Goal: Task Accomplishment & Management: Use online tool/utility

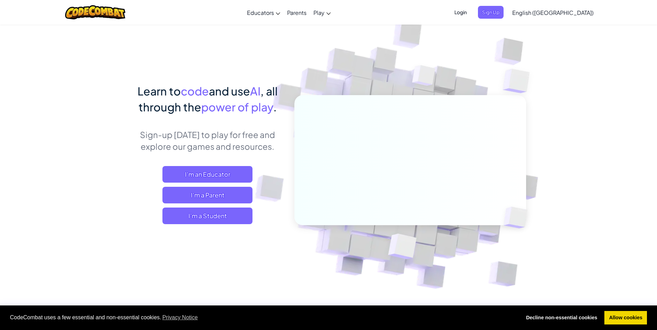
click at [493, 55] on img at bounding box center [405, 152] width 385 height 385
click at [208, 217] on span "I'm a Student" at bounding box center [207, 216] width 90 height 17
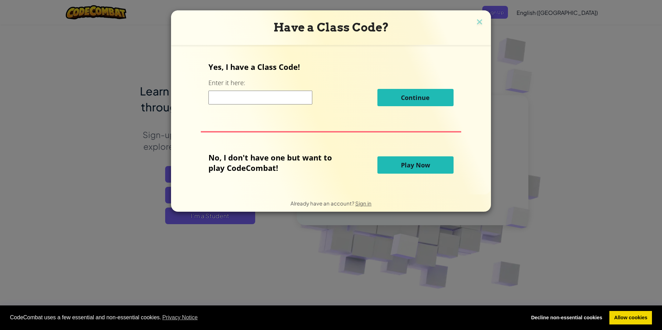
click at [264, 101] on input at bounding box center [261, 98] width 104 height 14
click at [410, 163] on span "Play Now" at bounding box center [415, 165] width 29 height 8
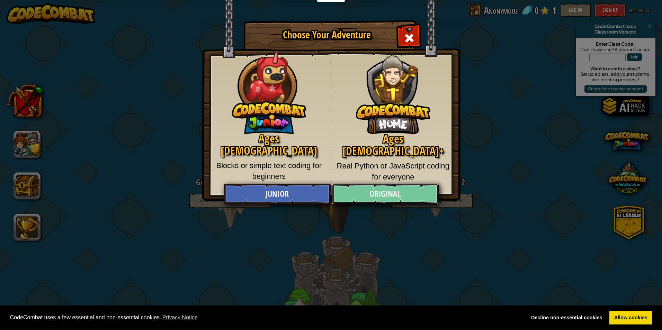
click at [402, 192] on link "Original" at bounding box center [385, 194] width 107 height 21
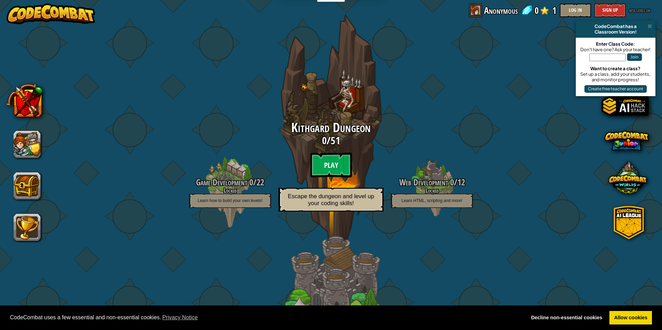
click at [331, 163] on btn "Play" at bounding box center [331, 165] width 42 height 25
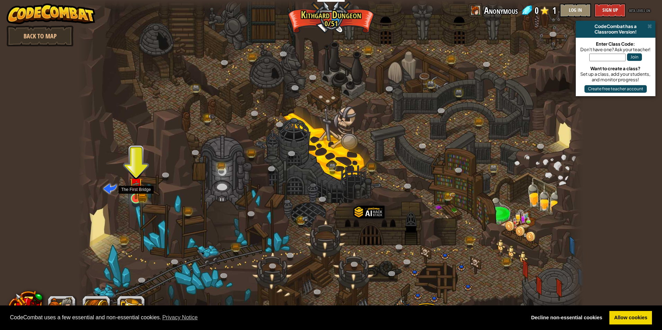
click at [135, 197] on img at bounding box center [136, 185] width 14 height 30
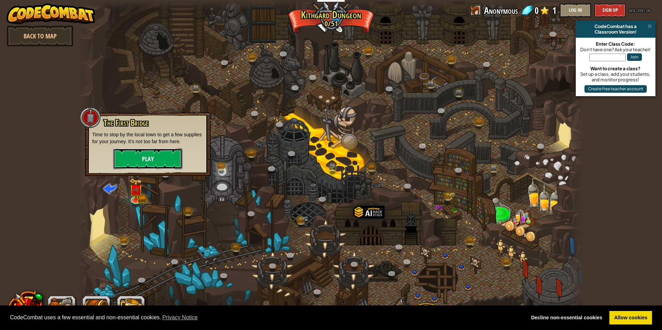
click at [162, 153] on button "Play" at bounding box center [147, 159] width 69 height 21
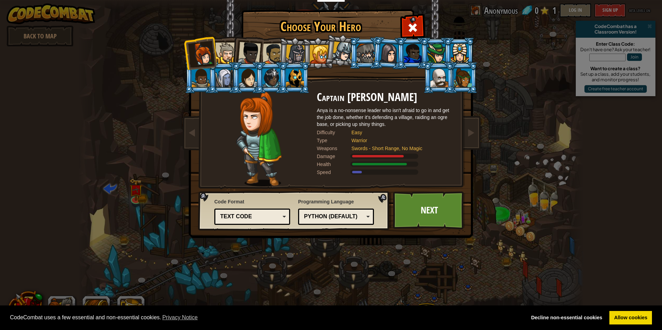
click at [340, 214] on div "Python (Default)" at bounding box center [334, 217] width 60 height 8
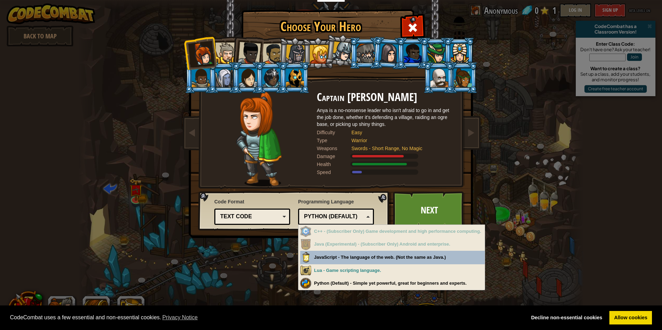
click at [525, 245] on div "Choose Your Hero 0 Captain [PERSON_NAME] is a no-nonsense leader who isn't afra…" at bounding box center [331, 165] width 662 height 330
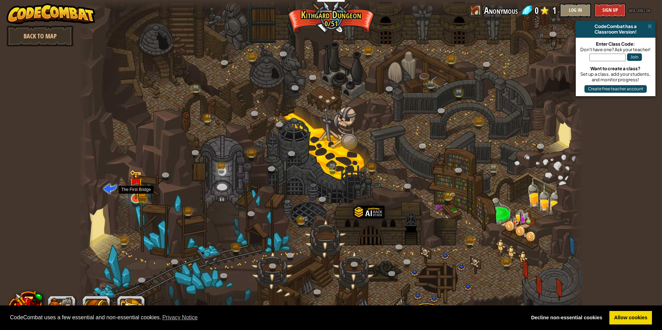
click at [140, 199] on img at bounding box center [136, 185] width 14 height 30
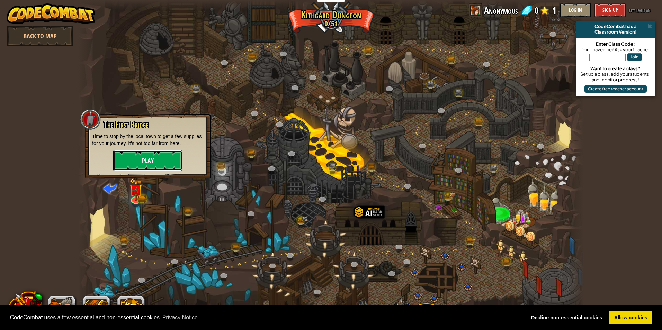
click at [167, 163] on button "Play" at bounding box center [147, 160] width 69 height 21
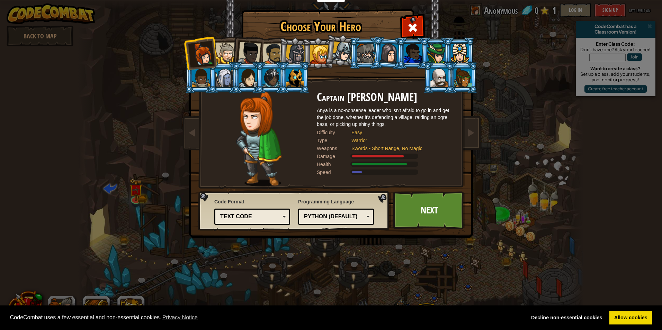
click at [220, 46] on div at bounding box center [225, 53] width 21 height 21
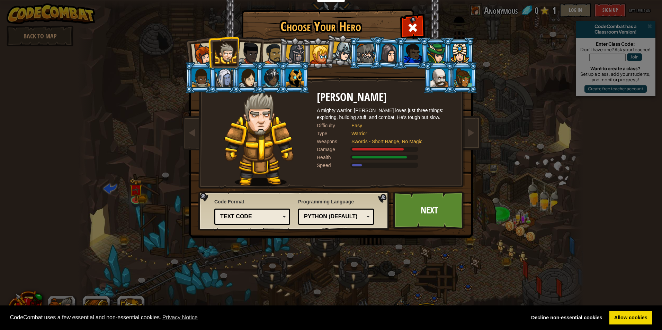
click at [248, 47] on div at bounding box center [249, 53] width 23 height 23
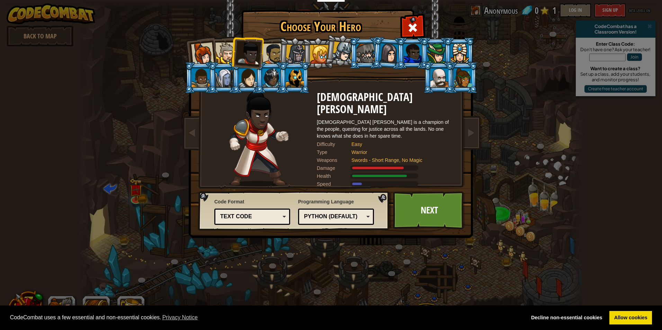
click at [269, 45] on div at bounding box center [273, 53] width 21 height 21
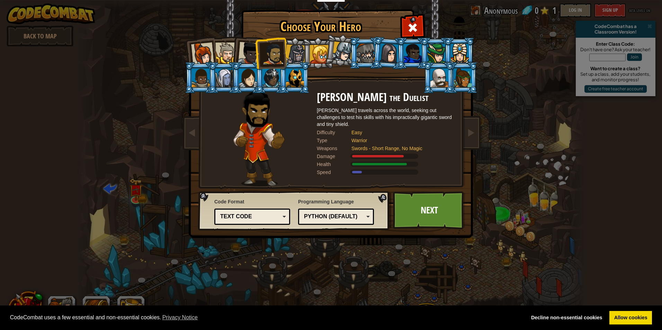
click at [296, 48] on div at bounding box center [296, 55] width 20 height 20
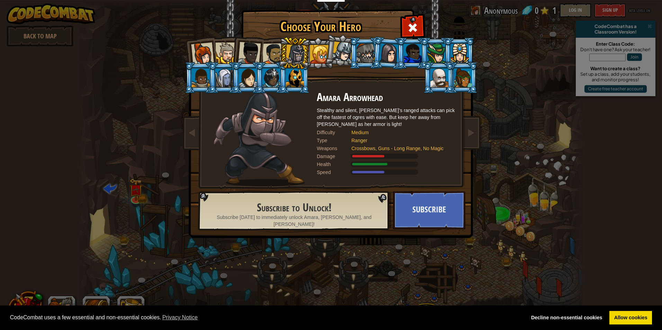
click at [320, 47] on div at bounding box center [319, 54] width 19 height 19
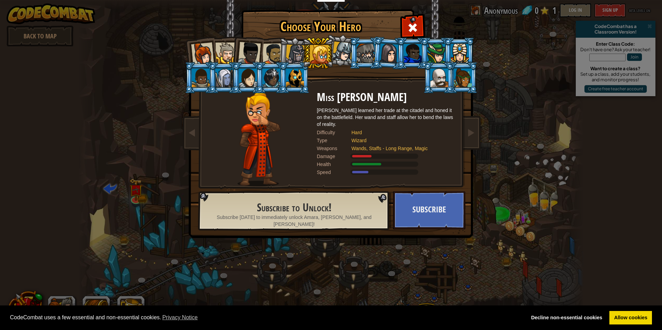
drag, startPoint x: 302, startPoint y: 46, endPoint x: 306, endPoint y: 46, distance: 3.8
click at [303, 37] on ol at bounding box center [331, 37] width 286 height 0
click at [293, 49] on div at bounding box center [296, 55] width 20 height 20
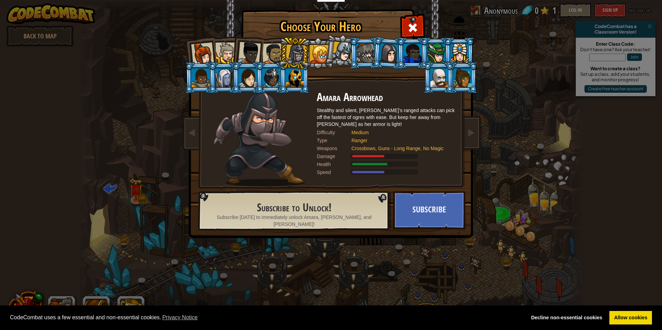
click at [313, 50] on div at bounding box center [319, 54] width 19 height 19
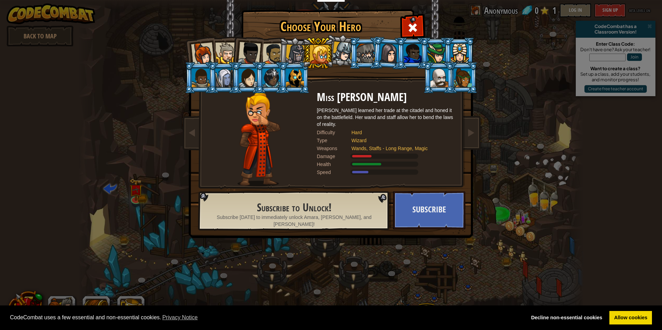
click at [340, 48] on div at bounding box center [343, 52] width 20 height 20
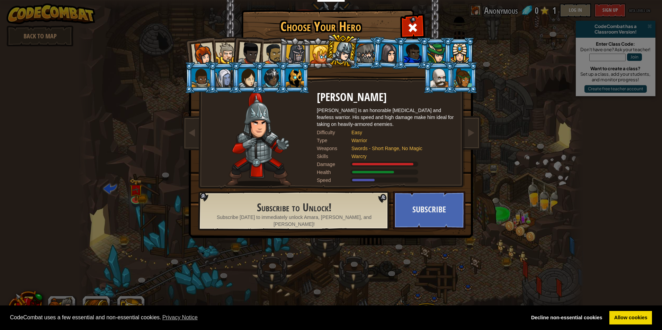
click at [322, 51] on div at bounding box center [319, 54] width 19 height 19
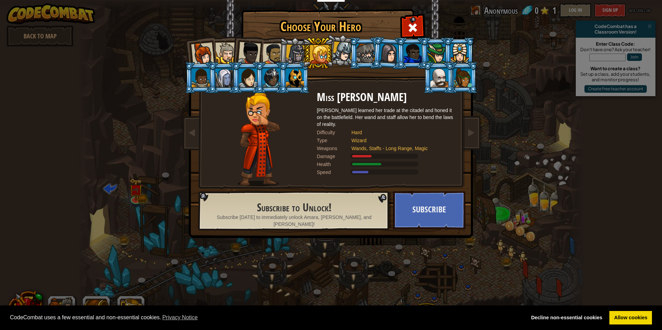
click at [290, 47] on div at bounding box center [296, 55] width 20 height 20
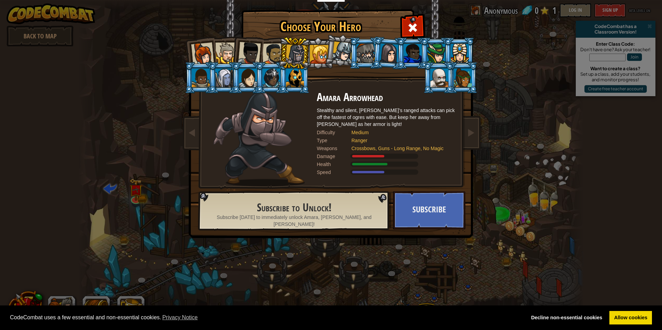
click at [267, 51] on div at bounding box center [273, 53] width 21 height 21
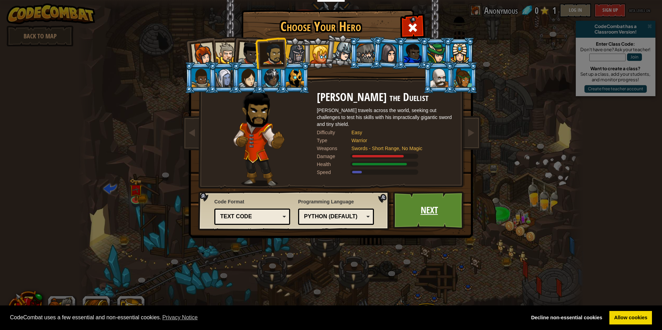
click at [439, 214] on link "Next" at bounding box center [429, 211] width 72 height 38
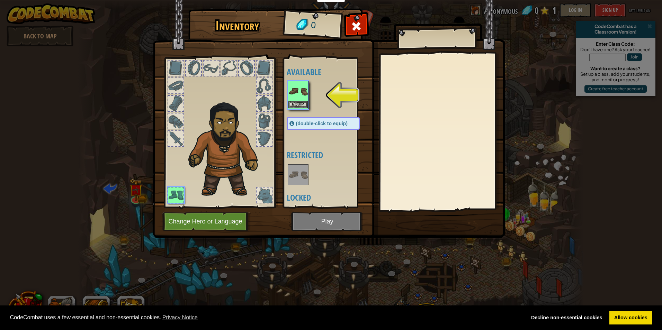
click at [301, 99] on img at bounding box center [298, 91] width 19 height 19
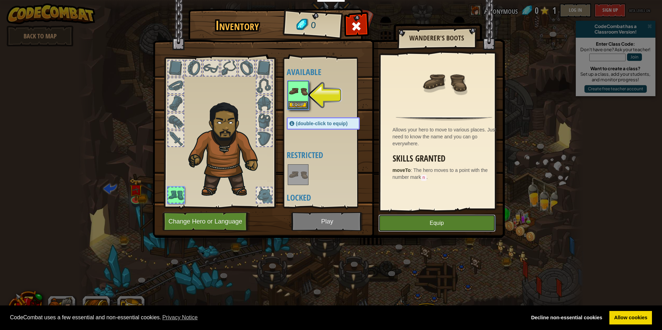
click at [405, 220] on button "Equip" at bounding box center [437, 223] width 117 height 17
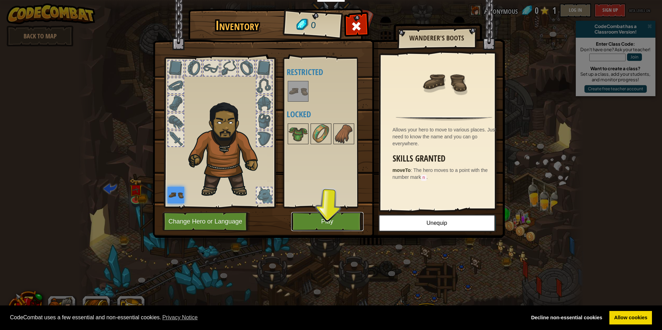
click at [316, 216] on button "Play" at bounding box center [327, 221] width 72 height 19
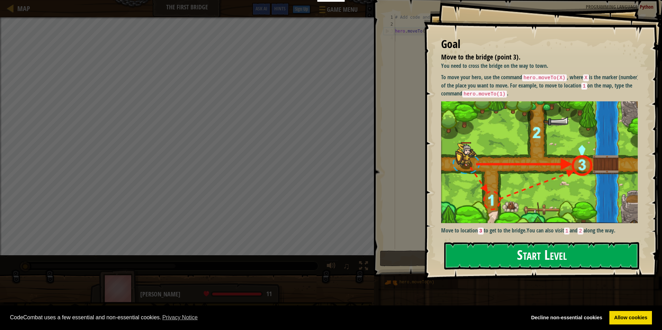
click at [482, 248] on button "Start Level" at bounding box center [541, 255] width 195 height 27
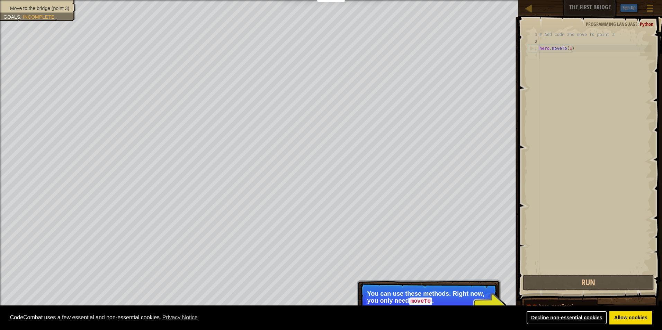
click at [567, 317] on link "Decline non-essential cookies" at bounding box center [566, 318] width 81 height 14
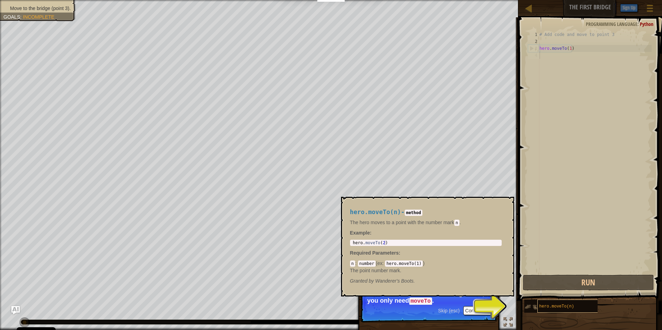
click at [546, 308] on span "hero.moveTo(n)" at bounding box center [556, 306] width 35 height 5
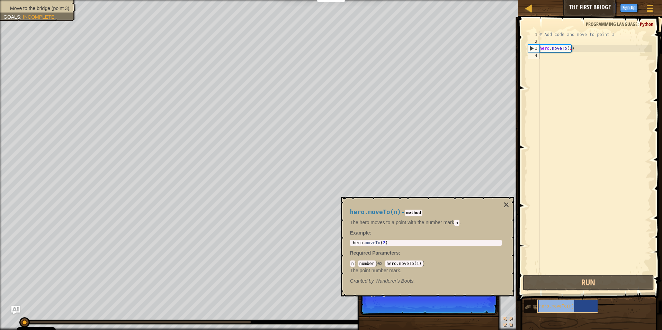
click at [546, 308] on span "hero.moveTo(n)" at bounding box center [556, 306] width 35 height 5
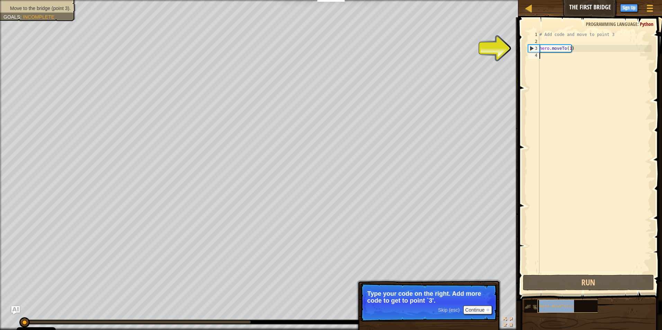
click at [546, 308] on span "hero.moveTo(n)" at bounding box center [556, 306] width 35 height 5
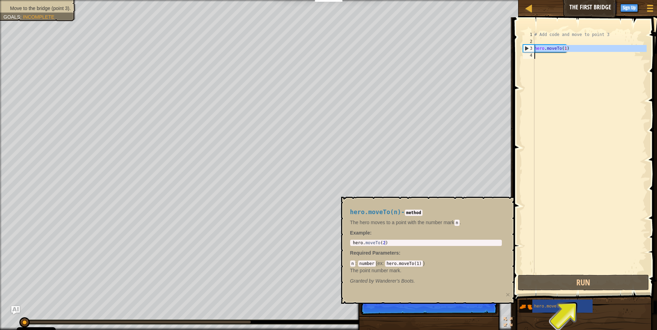
type textarea "hero.moveTo(1)"
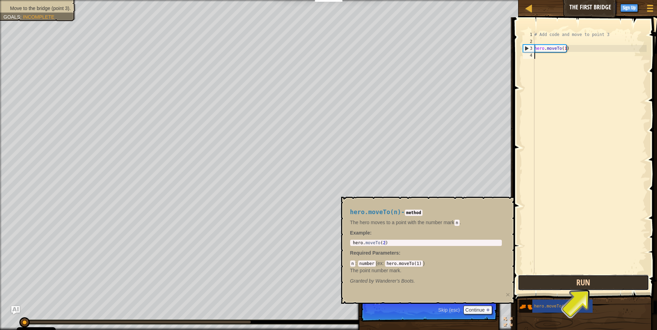
click at [554, 285] on button "Run" at bounding box center [584, 283] width 132 height 16
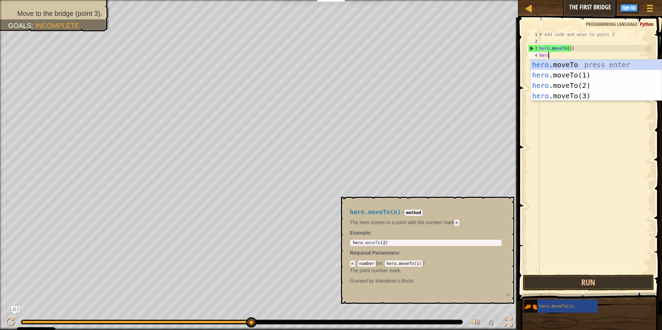
scroll to position [3, 0]
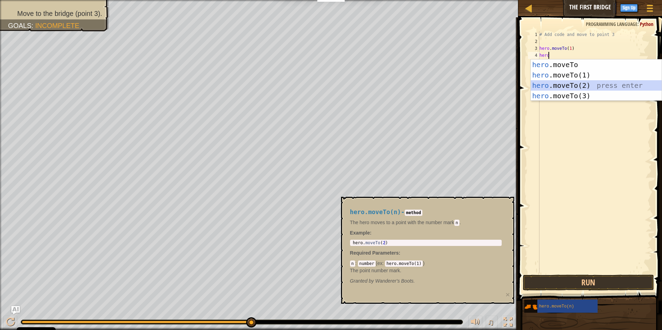
click at [541, 84] on div "hero .moveTo press enter hero .moveTo(1) press enter hero .moveTo(2) press ente…" at bounding box center [596, 91] width 131 height 62
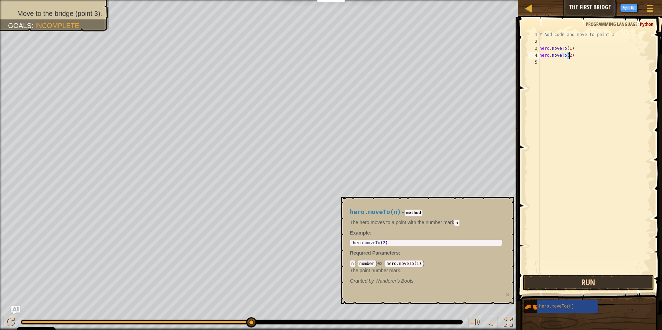
type textarea "hero.moveTo(2)"
click at [560, 284] on button "Run" at bounding box center [589, 283] width 132 height 16
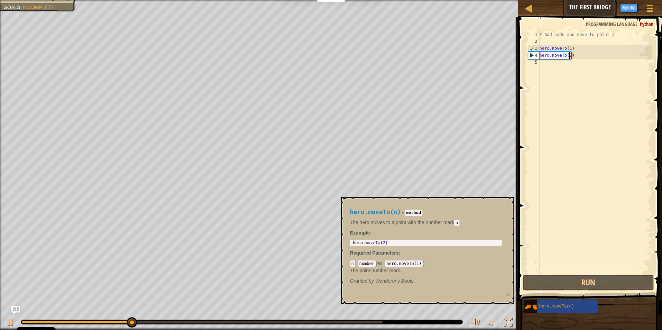
click at [537, 62] on div "5" at bounding box center [533, 62] width 11 height 7
click at [538, 64] on div "5" at bounding box center [533, 62] width 11 height 7
click at [545, 61] on div "# Add code and move to point 3 hero . moveTo ( 1 ) hero . moveTo ( 2 )" at bounding box center [595, 159] width 114 height 256
click at [541, 61] on div "# Add code and move to point 3 hero . moveTo ( 1 ) hero . moveTo ( 2 )" at bounding box center [595, 159] width 114 height 256
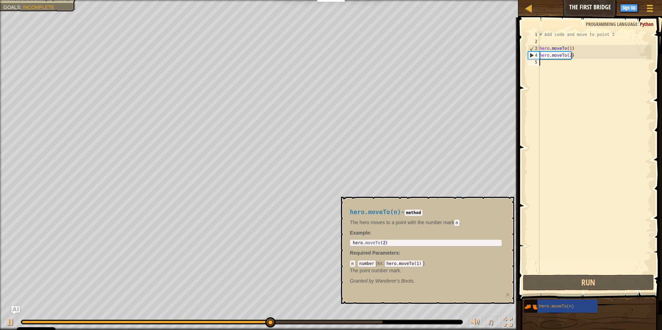
drag, startPoint x: 535, startPoint y: 63, endPoint x: 531, endPoint y: 64, distance: 4.2
click at [531, 64] on div "5" at bounding box center [533, 62] width 11 height 7
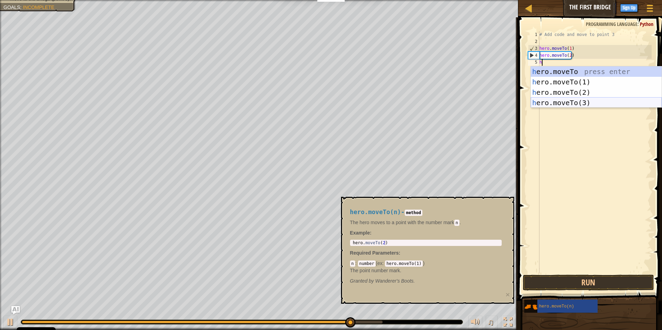
click at [549, 102] on div "h ero.moveTo press enter h ero.moveTo(1) press enter h ero.moveTo(2) press ente…" at bounding box center [596, 98] width 131 height 62
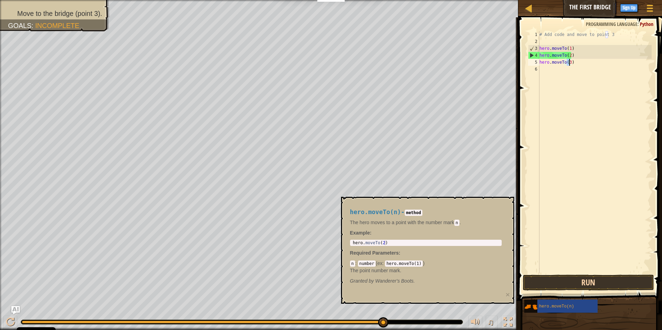
type textarea "hero.moveTo(3)"
click at [566, 280] on button "Run" at bounding box center [589, 283] width 132 height 16
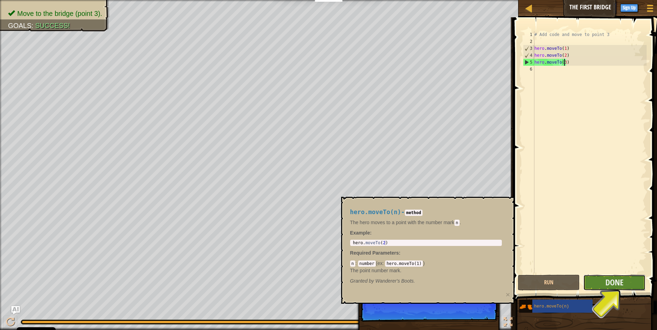
click at [627, 286] on button "Done" at bounding box center [614, 283] width 62 height 16
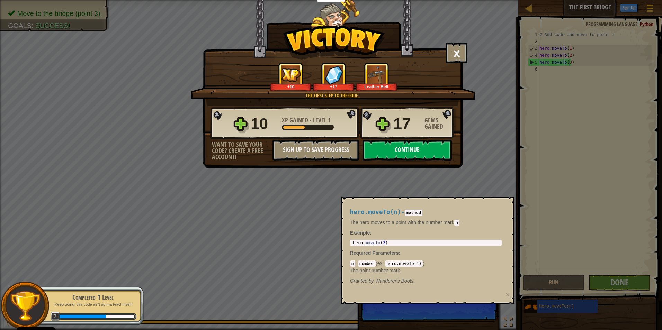
click at [382, 147] on button "Continue" at bounding box center [407, 150] width 89 height 21
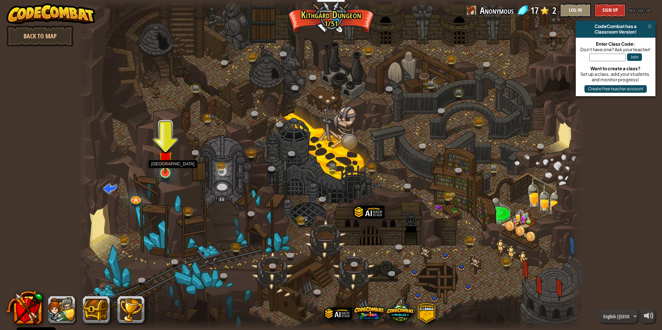
click at [166, 166] on img at bounding box center [166, 158] width 14 height 31
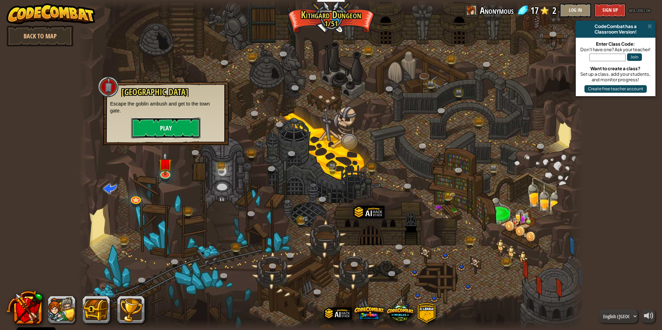
click at [162, 124] on button "Play" at bounding box center [165, 128] width 69 height 21
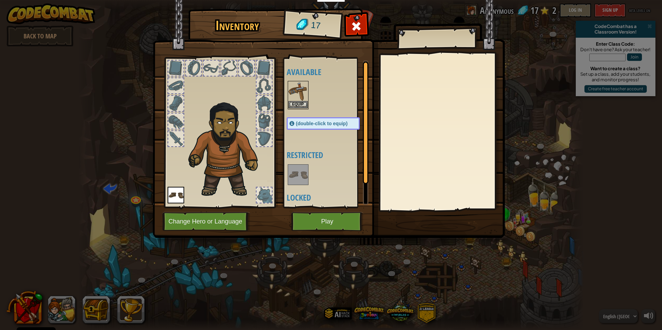
click at [299, 100] on img at bounding box center [298, 91] width 19 height 19
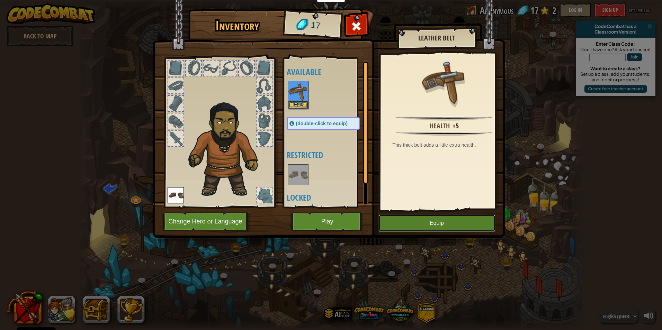
click at [448, 229] on button "Equip" at bounding box center [437, 223] width 117 height 17
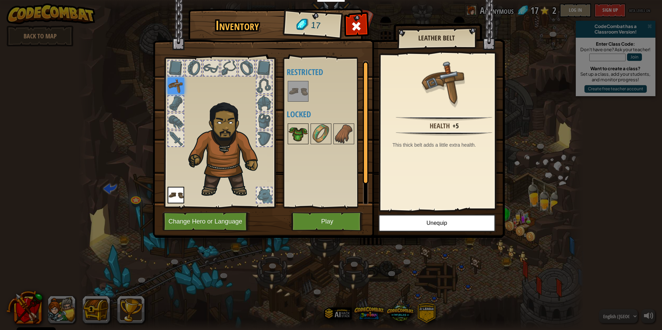
click at [299, 133] on img at bounding box center [298, 133] width 19 height 19
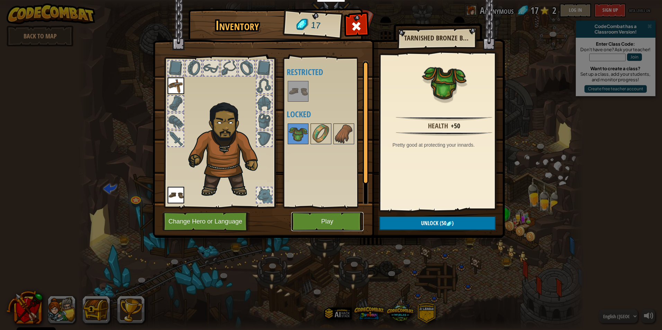
click at [334, 227] on button "Play" at bounding box center [327, 221] width 72 height 19
click at [332, 219] on button "Play" at bounding box center [327, 221] width 72 height 19
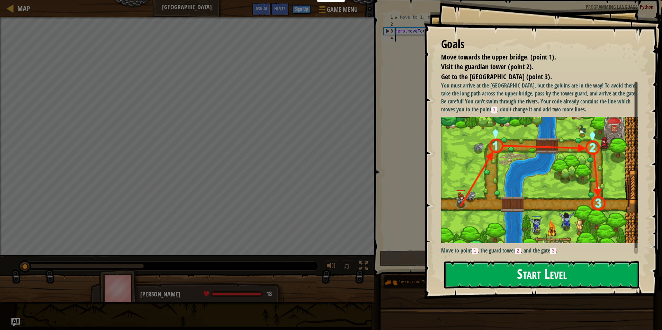
click at [521, 282] on button "Start Level" at bounding box center [541, 275] width 195 height 27
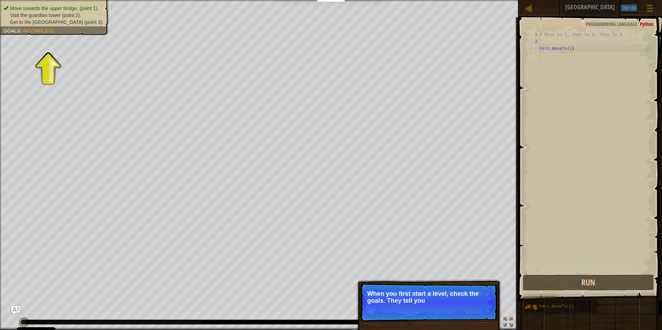
click at [484, 290] on p "Skip (esc) Continue When you first start a level, check the goals. They tell you" at bounding box center [429, 302] width 138 height 39
drag, startPoint x: 456, startPoint y: 310, endPoint x: 464, endPoint y: 307, distance: 8.6
click at [456, 311] on span "Skip (esc)" at bounding box center [448, 311] width 21 height 6
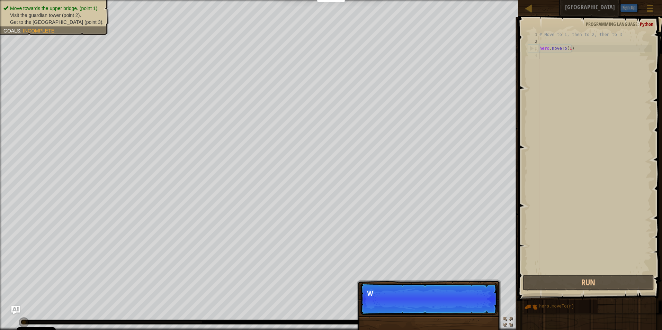
scroll to position [3, 0]
click at [475, 305] on p "Skip (esc) Continue We need to avo" at bounding box center [429, 299] width 138 height 32
click at [476, 305] on button "Continue" at bounding box center [477, 303] width 29 height 9
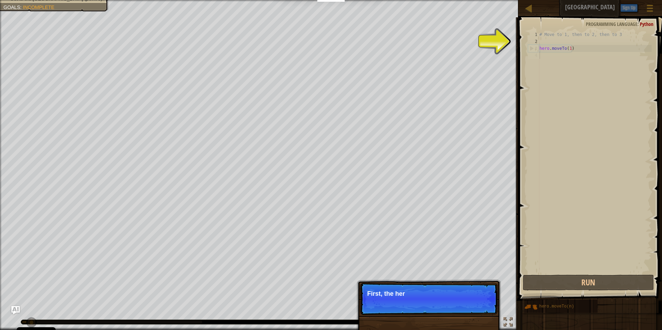
click at [476, 305] on p "Skip (esc) Continue First, the her" at bounding box center [429, 299] width 138 height 32
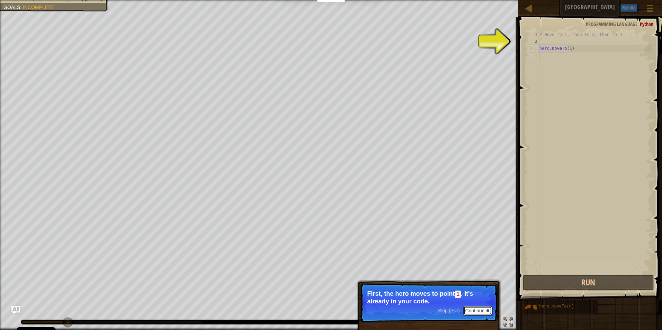
click at [485, 312] on button "Continue" at bounding box center [477, 311] width 29 height 9
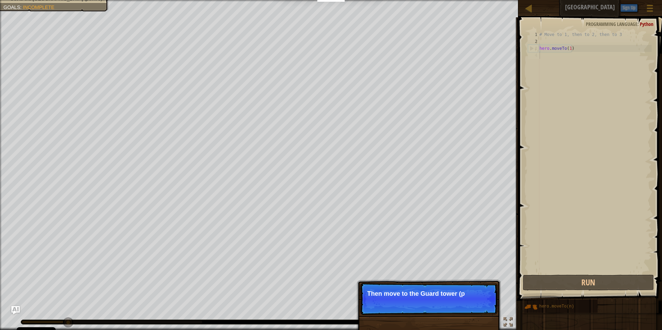
click at [485, 312] on p "Skip (esc) Continue Then move to the Guard tower (p" at bounding box center [429, 299] width 138 height 32
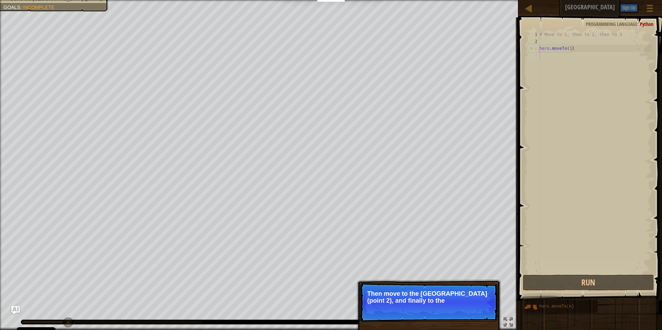
click at [485, 312] on p "Skip (esc) Continue Then move to the [GEOGRAPHIC_DATA] (point 2), and finally t…" at bounding box center [429, 302] width 138 height 39
click at [486, 310] on p "Skip (esc) Continue Then move to the [GEOGRAPHIC_DATA] (point 2), and finally t…" at bounding box center [429, 302] width 138 height 39
click at [465, 320] on p "Skip (esc) Continue Then move to the [GEOGRAPHIC_DATA] (point 2), and finally t…" at bounding box center [429, 302] width 138 height 39
click at [468, 312] on button "Continue" at bounding box center [477, 310] width 29 height 9
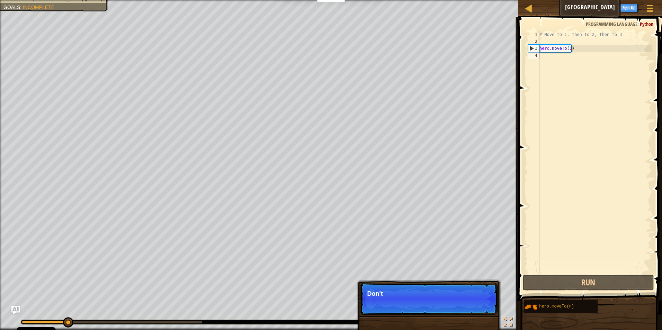
click at [471, 311] on p "Skip (esc) Continue Don't" at bounding box center [429, 299] width 138 height 32
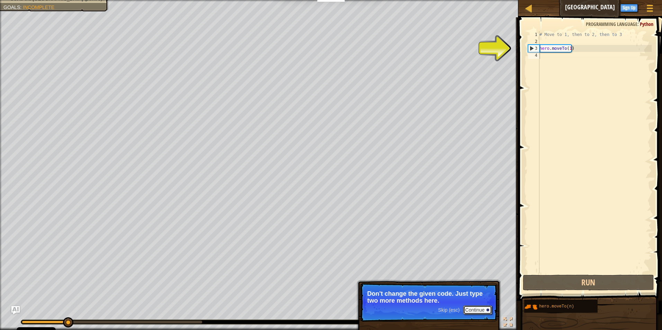
click at [483, 306] on button "Continue" at bounding box center [477, 310] width 29 height 9
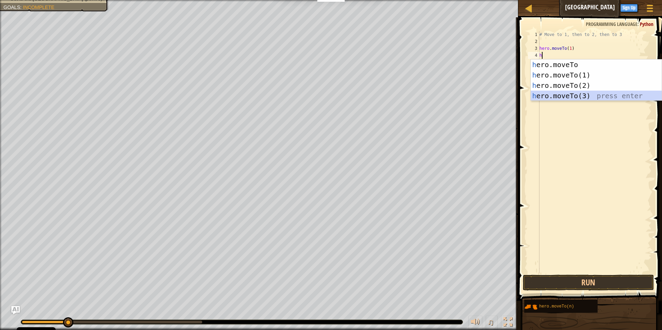
click at [568, 92] on div "h ero.moveTo press enter h ero.moveTo(1) press enter h ero.moveTo(2) press ente…" at bounding box center [596, 91] width 131 height 62
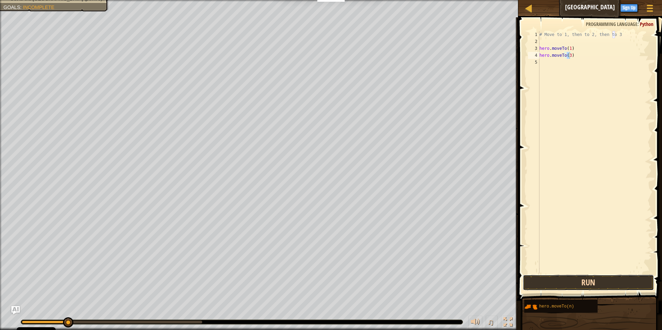
click at [548, 285] on button "Run" at bounding box center [589, 283] width 132 height 16
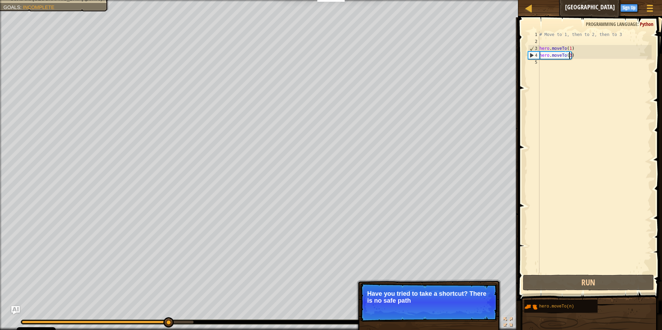
click at [569, 52] on div "# Move to 1, then to 2, then to 3 hero . moveTo ( 1 ) hero . moveTo ( 3 )" at bounding box center [595, 159] width 114 height 256
type textarea "hero.moveTo(1)"
click at [572, 60] on div "# Move to 1, then to 2, then to 3 hero . moveTo ( 1 ) hero . moveTo ( 3 )" at bounding box center [595, 159] width 114 height 256
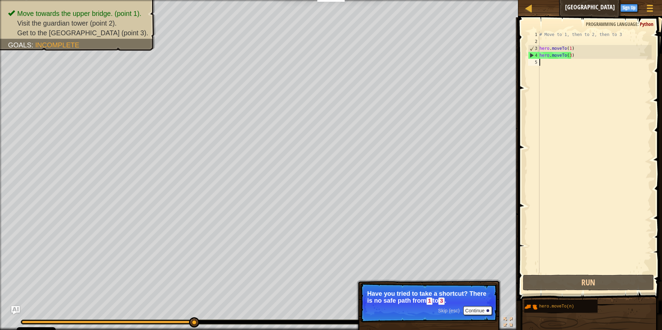
click at [568, 48] on div "# Move to 1, then to 2, then to 3 hero . moveTo ( 1 ) hero . moveTo ( 3 )" at bounding box center [595, 159] width 114 height 256
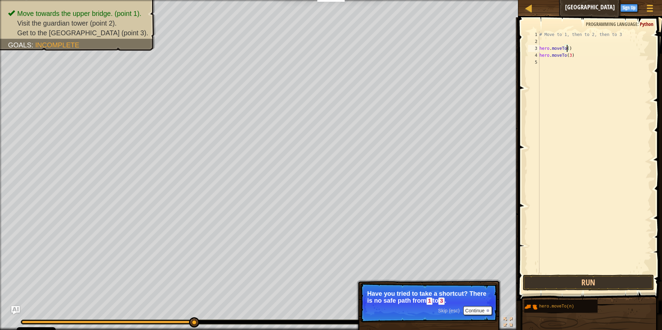
scroll to position [3, 2]
type textarea "hero.moveTo(3)"
click at [579, 284] on button "Run" at bounding box center [589, 283] width 132 height 16
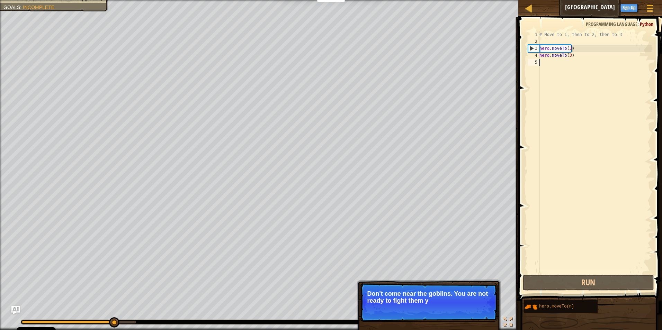
click at [543, 244] on div "# Move to 1, then to 2, then to 3 hero . moveTo ( 3 ) hero . moveTo ( 3 )" at bounding box center [595, 159] width 114 height 256
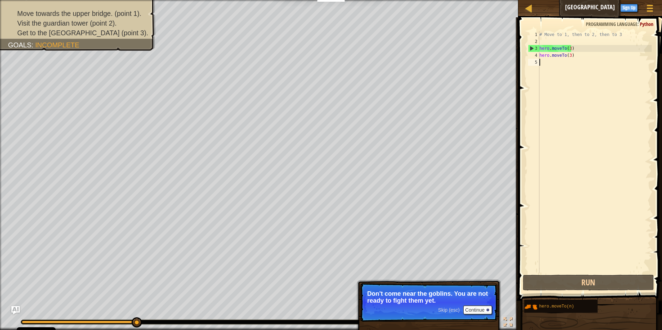
click at [569, 50] on div "# Move to 1, then to 2, then to 3 hero . moveTo ( 3 ) hero . moveTo ( 3 )" at bounding box center [595, 159] width 114 height 256
type textarea "hero.moveTo(1)"
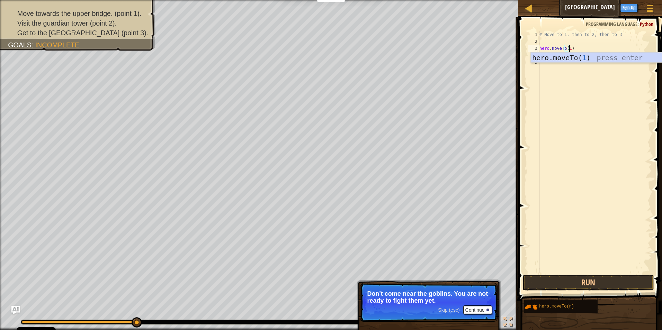
scroll to position [3, 2]
click at [564, 94] on div "# Move to 1, then to 2, then to 3 hero . moveTo ( 1 ) hero . moveTo ( 3 )" at bounding box center [595, 159] width 114 height 256
click at [569, 57] on div "# Move to 1, then to 2, then to 3 hero . moveTo ( 1 ) hero . moveTo ( 3 )" at bounding box center [595, 159] width 114 height 256
click at [568, 57] on div "# Move to 1, then to 2, then to 3 hero . moveTo ( 1 ) hero . moveTo ( 3 )" at bounding box center [595, 152] width 114 height 242
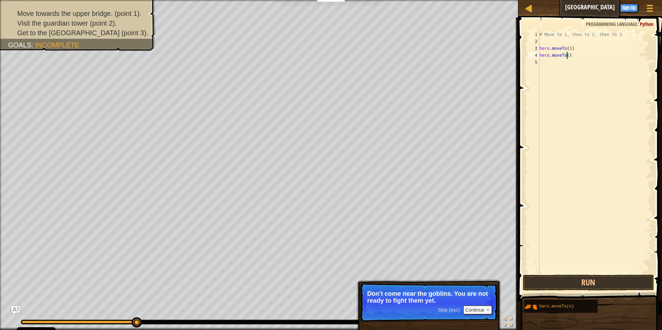
scroll to position [3, 2]
type textarea "hero.moveTo(2)"
drag, startPoint x: 520, startPoint y: 126, endPoint x: 541, endPoint y: 83, distance: 47.3
click at [521, 124] on span at bounding box center [590, 149] width 149 height 304
click at [539, 62] on div "5" at bounding box center [533, 62] width 11 height 7
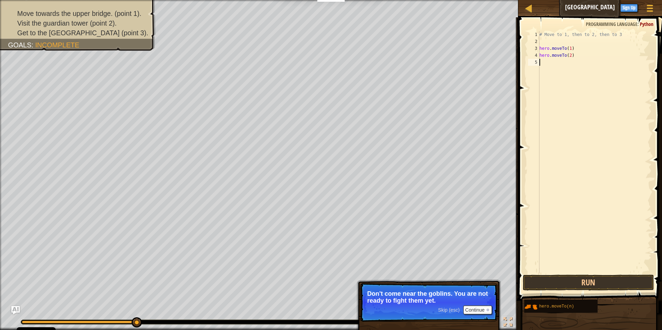
scroll to position [3, 0]
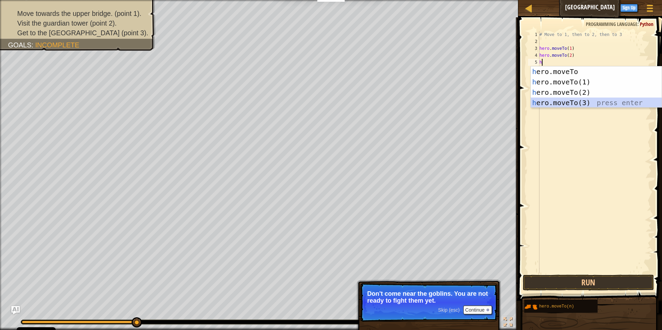
click at [535, 105] on div "h ero.moveTo press enter h ero.moveTo(1) press enter h ero.moveTo(2) press ente…" at bounding box center [596, 98] width 131 height 62
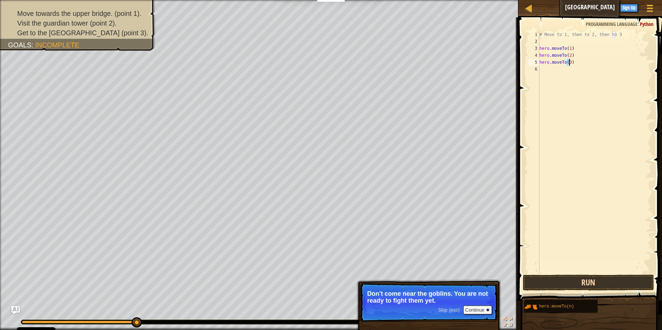
type textarea "hero.moveTo(3)"
click at [547, 279] on button "Run" at bounding box center [589, 283] width 132 height 16
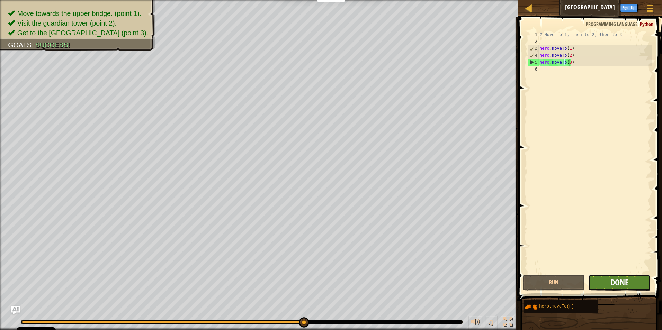
click at [615, 280] on span "Done" at bounding box center [620, 282] width 18 height 11
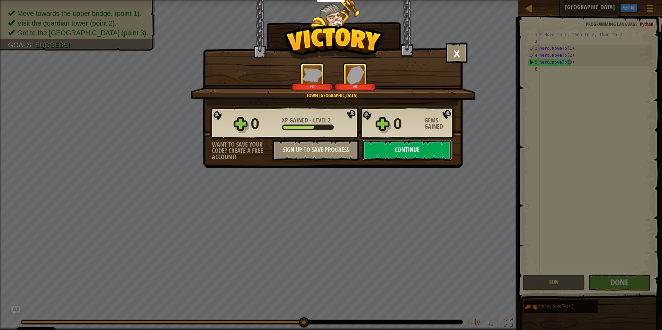
click at [391, 147] on button "Continue" at bounding box center [407, 150] width 89 height 21
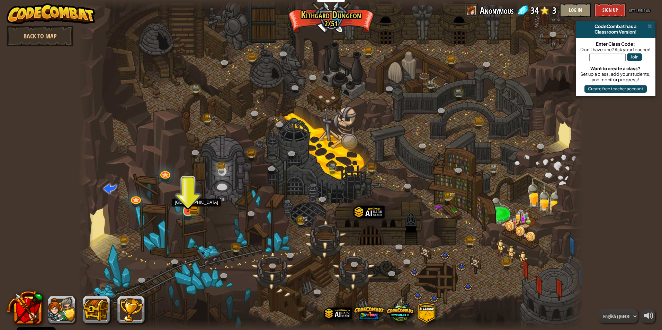
click at [189, 210] on img at bounding box center [188, 198] width 14 height 30
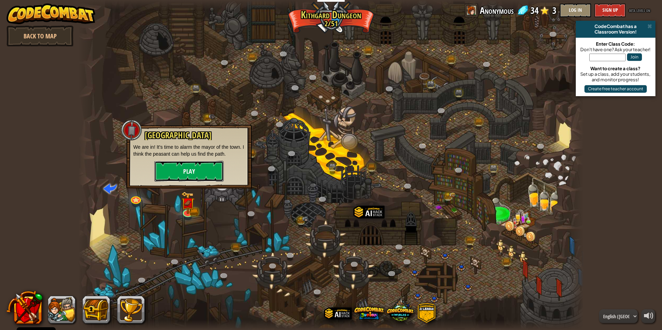
click at [195, 170] on button "Play" at bounding box center [188, 171] width 69 height 21
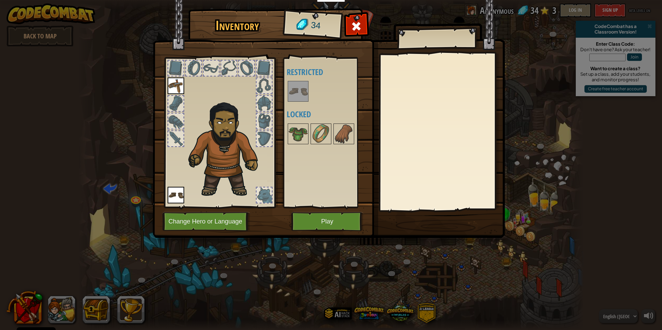
click at [287, 83] on div at bounding box center [330, 91] width 87 height 23
click at [303, 85] on img at bounding box center [298, 91] width 19 height 19
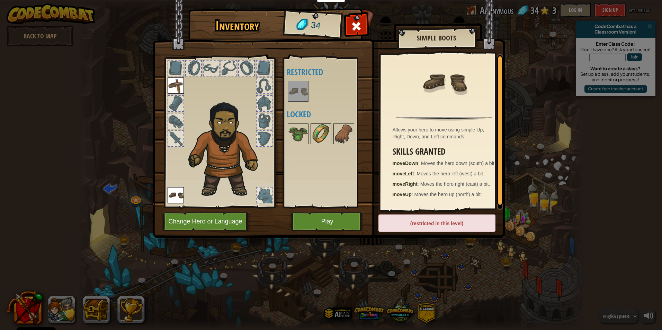
click at [315, 131] on img at bounding box center [320, 133] width 19 height 19
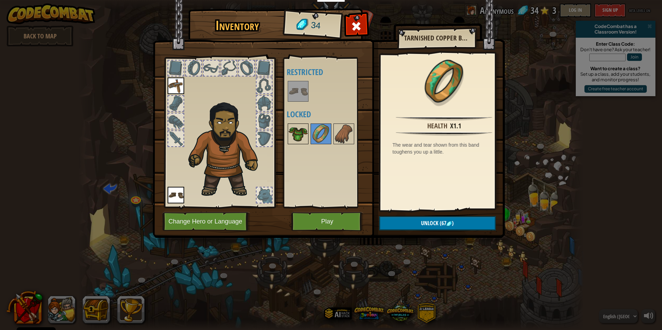
click at [299, 131] on img at bounding box center [298, 133] width 19 height 19
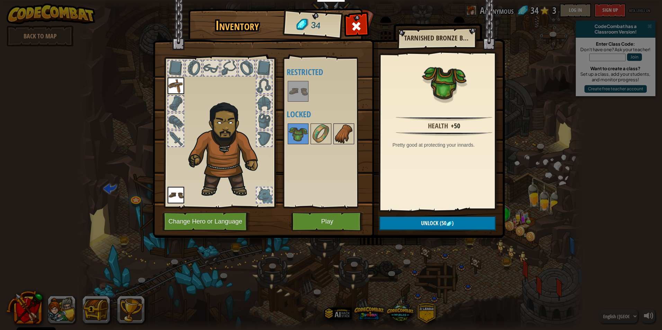
click at [340, 127] on img at bounding box center [343, 133] width 19 height 19
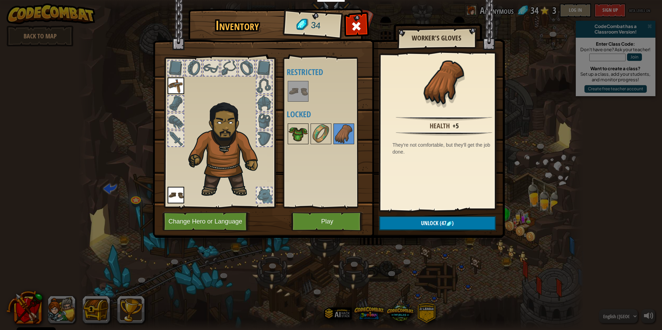
click at [303, 131] on img at bounding box center [298, 133] width 19 height 19
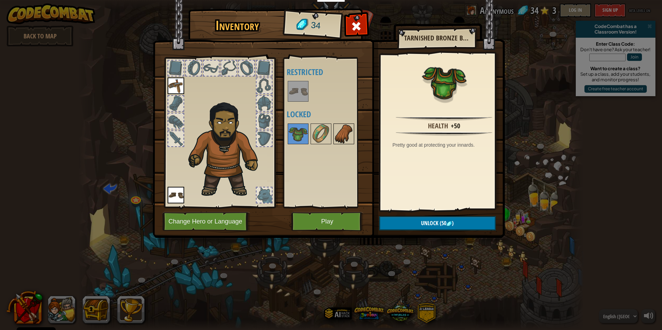
click at [343, 129] on img at bounding box center [343, 133] width 19 height 19
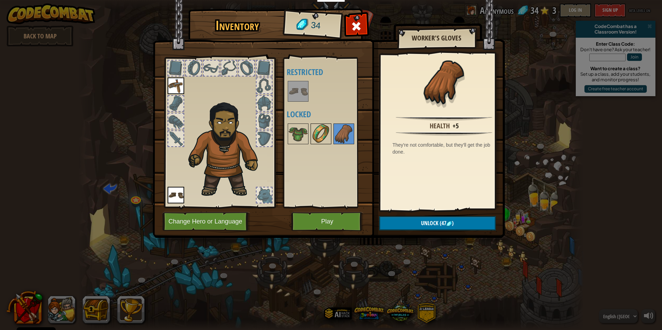
click at [325, 139] on img at bounding box center [320, 133] width 19 height 19
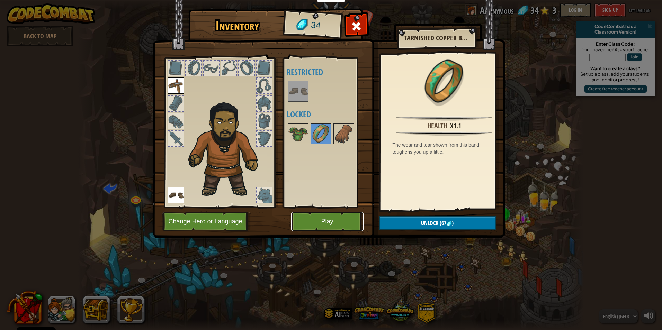
click at [330, 219] on button "Play" at bounding box center [327, 221] width 72 height 19
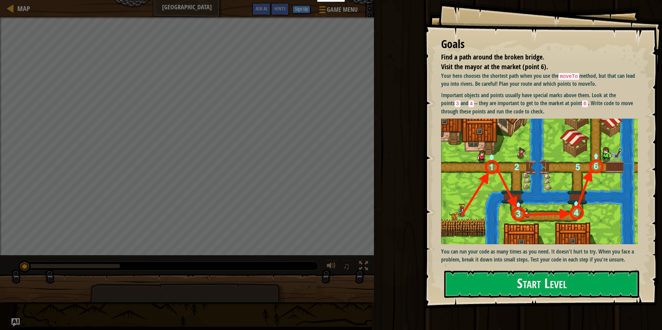
click at [483, 151] on img at bounding box center [542, 181] width 202 height 125
click at [503, 314] on div at bounding box center [541, 313] width 195 height 16
click at [514, 291] on button "Start Level" at bounding box center [541, 284] width 195 height 27
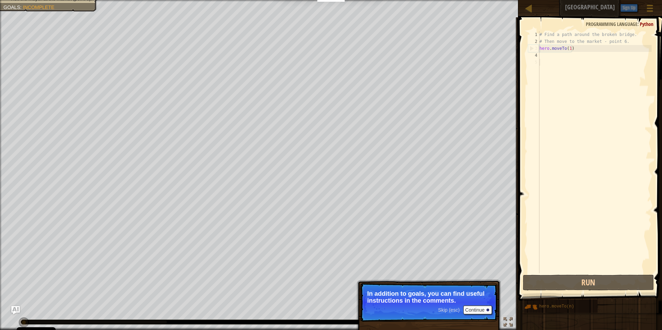
click at [420, 309] on p "Skip (esc) Continue In addition to goals, you can find useful instructions in t…" at bounding box center [429, 302] width 138 height 39
click at [468, 308] on button "Continue" at bounding box center [477, 310] width 29 height 9
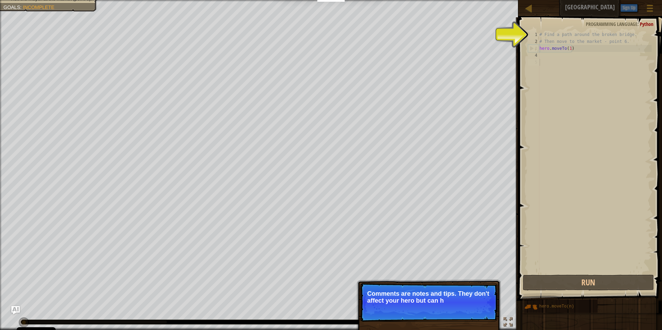
drag, startPoint x: 473, startPoint y: 315, endPoint x: 470, endPoint y: 330, distance: 15.3
click at [473, 316] on p "Skip (esc) Continue Comments are notes and tips. They don't affect your hero bu…" at bounding box center [429, 302] width 138 height 39
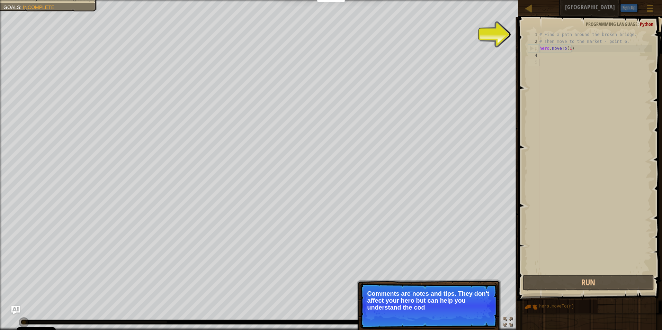
click at [478, 314] on p "Skip (esc) Continue Comments are notes and tips. They don't affect your hero bu…" at bounding box center [429, 306] width 138 height 46
click at [478, 314] on button "Continue" at bounding box center [477, 317] width 29 height 9
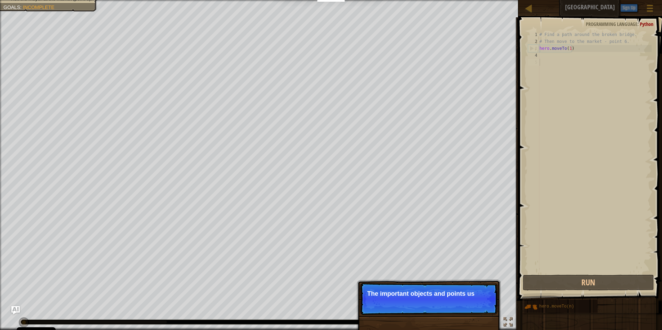
click at [478, 314] on p "Skip (esc) Continue The important objects and points us" at bounding box center [429, 299] width 138 height 32
click at [478, 314] on p "Skip (esc) Continue The important objects and points usually" at bounding box center [429, 299] width 138 height 32
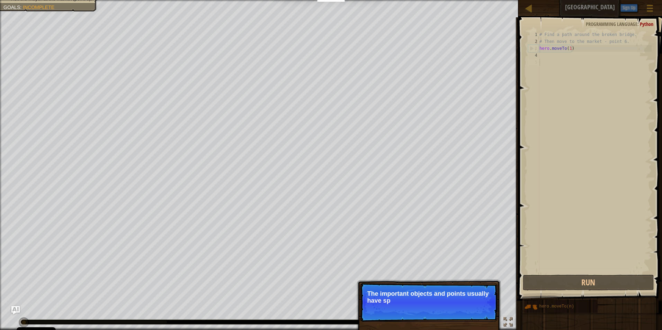
click at [478, 314] on p "Skip (esc) Continue The important objects and points usually have sp" at bounding box center [429, 302] width 138 height 39
click at [478, 314] on p "Skip (esc) Continue The important objects and points usually have special m" at bounding box center [429, 302] width 138 height 39
click at [478, 314] on p "Skip (esc) Continue The important objects and points usually have special marks…" at bounding box center [429, 302] width 138 height 39
click at [478, 314] on button "Continue" at bounding box center [477, 310] width 29 height 9
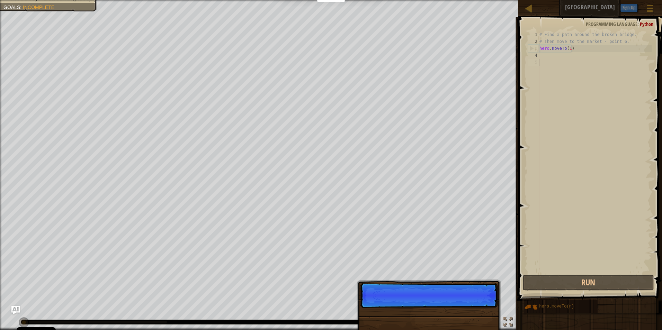
click at [478, 308] on p "Skip (esc) Continue" at bounding box center [429, 295] width 138 height 25
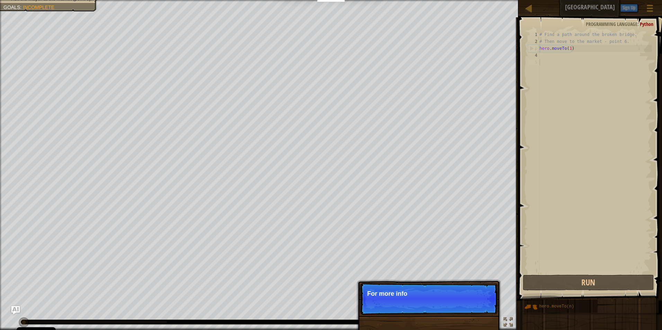
click at [478, 310] on p "Skip (esc) Continue For more info" at bounding box center [429, 299] width 138 height 32
click at [478, 310] on p "Skip (esc) Continue For more information, read" at bounding box center [429, 299] width 138 height 32
click at [468, 304] on p "Skip (esc) Continue For more information, read" at bounding box center [429, 299] width 138 height 32
click at [466, 303] on p "Skip (esc) Continue For more information, read the HINTS." at bounding box center [429, 299] width 138 height 32
click at [463, 305] on button "Continue" at bounding box center [477, 303] width 29 height 9
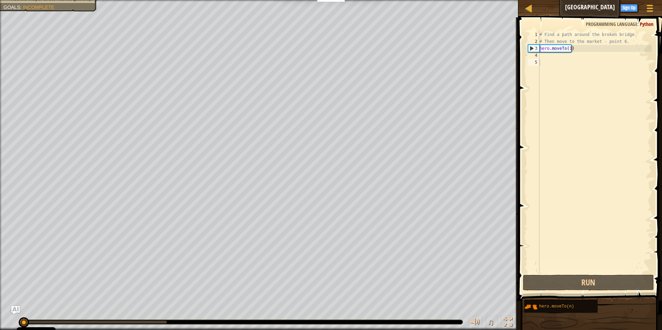
click at [463, 305] on div "Find a path around the broken bridge. Visit the mayor at the market (point 6). …" at bounding box center [331, 165] width 662 height 330
click at [546, 277] on button "Run" at bounding box center [589, 283] width 132 height 16
click at [569, 49] on div "# Find a path around the broken bridge. # Then move to the market - point 6. he…" at bounding box center [595, 159] width 114 height 256
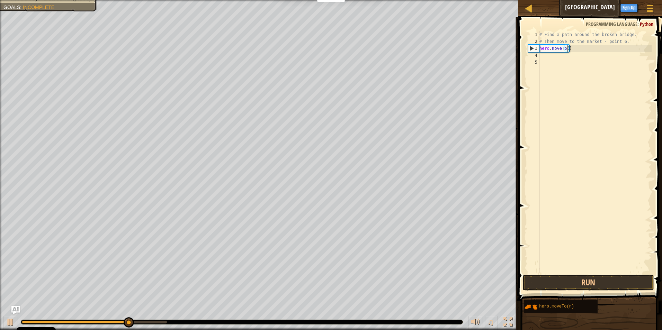
scroll to position [3, 2]
type textarea "hero.moveTo(2)"
click at [559, 112] on div "# Find a path around the broken bridge. # Then move to the market - point 6. he…" at bounding box center [595, 159] width 114 height 256
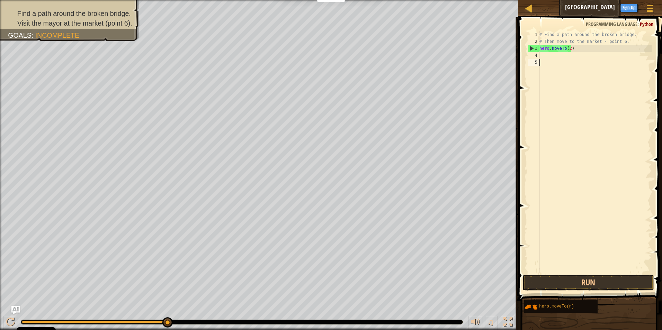
click at [536, 56] on div "4" at bounding box center [533, 55] width 11 height 7
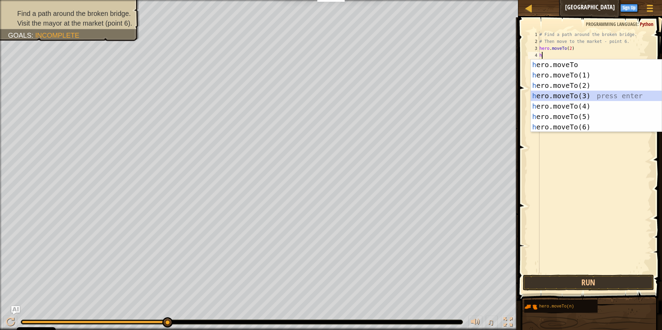
click at [558, 97] on div "h ero.moveTo press enter h ero.moveTo(1) press enter h ero.moveTo(2) press ente…" at bounding box center [596, 107] width 131 height 94
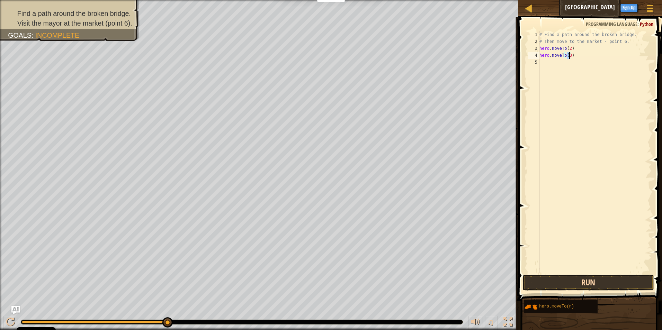
type textarea "hero.moveTo(3)"
click at [595, 280] on button "Run" at bounding box center [589, 283] width 132 height 16
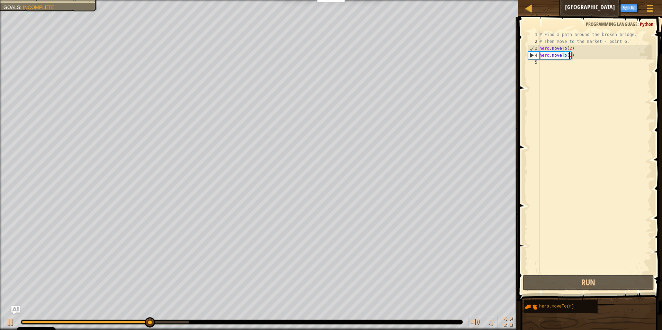
click at [538, 60] on div "5" at bounding box center [533, 62] width 11 height 7
click at [538, 65] on div "5" at bounding box center [533, 62] width 11 height 7
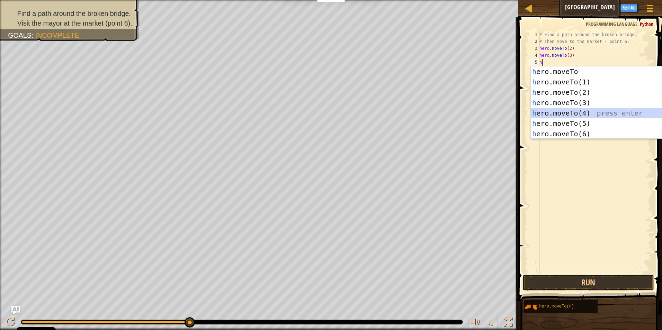
click at [557, 113] on div "h ero.moveTo press enter h ero.moveTo(1) press enter h ero.moveTo(2) press ente…" at bounding box center [596, 114] width 131 height 94
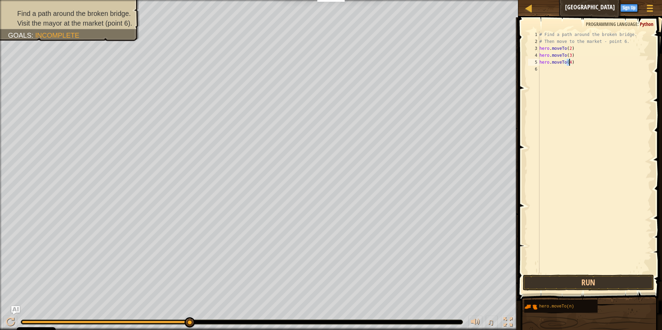
click at [538, 41] on div "2" at bounding box center [533, 41] width 11 height 7
click at [541, 40] on div "# Find a path around the broken bridge. # Then move to the market - point 6. he…" at bounding box center [595, 159] width 114 height 256
click at [566, 41] on div "# Find a path around the broken bridge. # Then move to the market - point 6. he…" at bounding box center [595, 159] width 114 height 256
click at [621, 46] on div "# Find a path around the broken bridge. # Then move to the market - point 6. he…" at bounding box center [595, 159] width 114 height 256
click at [622, 43] on div "# Find a path around the broken bridge. # Then move to the market - point 6. he…" at bounding box center [595, 159] width 114 height 256
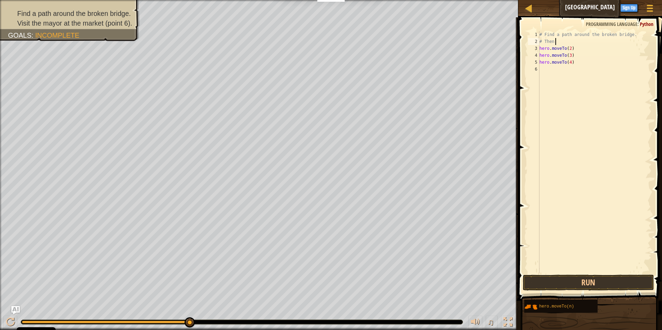
type textarea "#"
click at [634, 38] on div "# Find a path around the broken bridge. hero . moveTo ( 2 ) hero . moveTo ( 3 )…" at bounding box center [595, 159] width 114 height 256
type textarea "#"
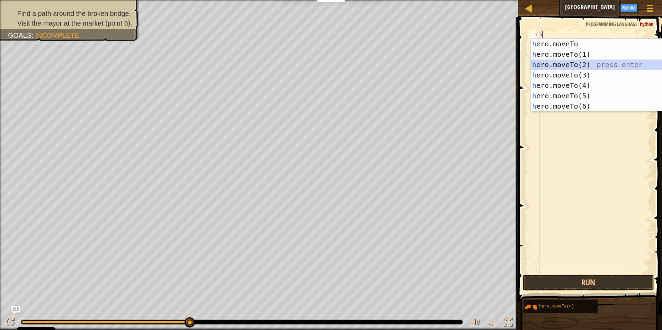
click at [583, 62] on div "h ero.moveTo press enter h ero.moveTo(1) press enter h ero.moveTo(2) press ente…" at bounding box center [596, 86] width 131 height 94
type textarea "hero.moveTo(2)"
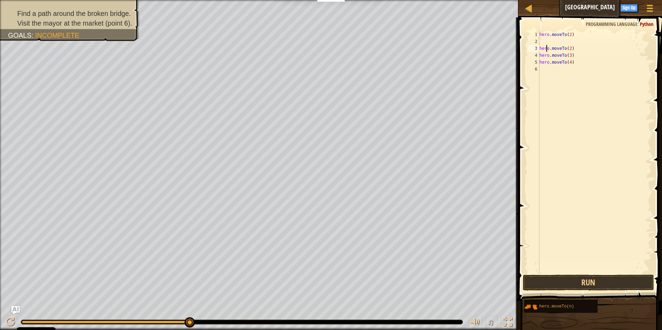
click at [547, 45] on div "hero . moveTo ( 2 ) hero . moveTo ( 2 ) hero . moveTo ( 3 ) hero . moveTo ( 4 )" at bounding box center [595, 159] width 114 height 256
click at [546, 41] on div "hero . moveTo ( 2 ) hero . moveTo ( 2 ) hero . moveTo ( 3 ) hero . moveTo ( 4 )" at bounding box center [595, 159] width 114 height 256
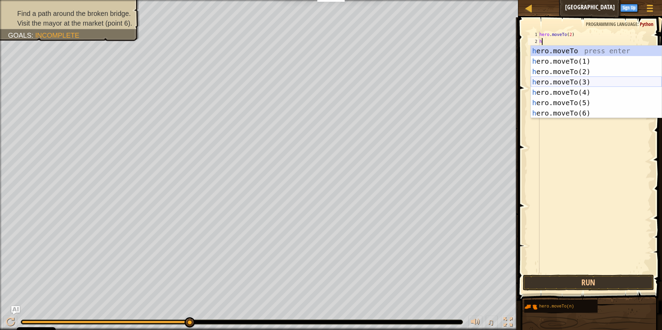
click at [543, 85] on div "h ero.moveTo press enter h ero.moveTo(1) press enter h ero.moveTo(2) press ente…" at bounding box center [596, 93] width 131 height 94
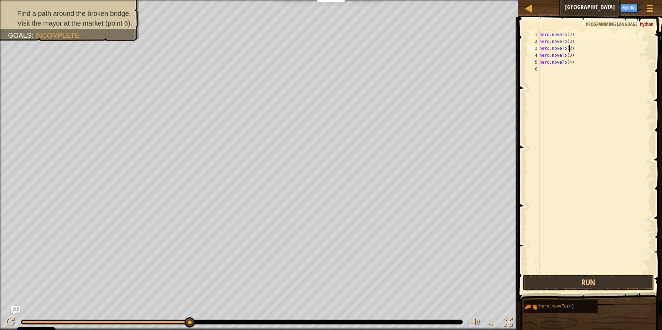
click at [569, 50] on div "hero . moveTo ( 2 ) hero . moveTo ( 3 ) hero . moveTo ( 2 ) hero . moveTo ( 3 )…" at bounding box center [595, 159] width 114 height 256
type textarea "hero.moveTo(4)"
click at [608, 100] on div "hero . moveTo ( 2 ) hero . moveTo ( 3 ) hero . moveTo ( 4 ) hero . moveTo ( 3 )…" at bounding box center [595, 159] width 114 height 256
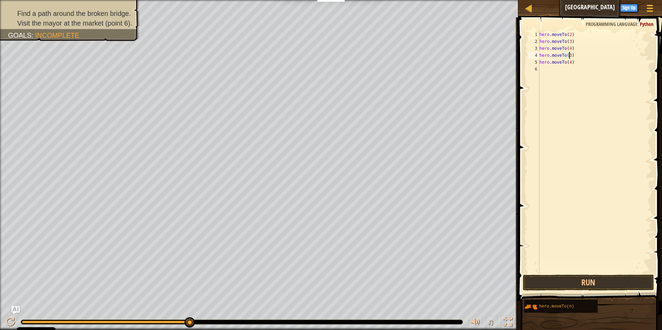
click at [569, 58] on div "hero . moveTo ( 2 ) hero . moveTo ( 3 ) hero . moveTo ( 4 ) hero . moveTo ( 3 )…" at bounding box center [595, 159] width 114 height 256
type textarea "hero.moveTo(5)"
drag, startPoint x: 585, startPoint y: 127, endPoint x: 584, endPoint y: 122, distance: 5.6
click at [584, 127] on div "hero . moveTo ( 2 ) hero . moveTo ( 3 ) hero . moveTo ( 4 ) hero . moveTo ( 5 )…" at bounding box center [595, 159] width 114 height 256
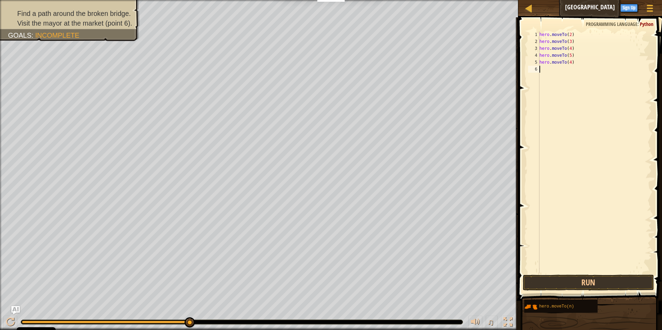
scroll to position [3, 0]
click at [569, 63] on div "hero . moveTo ( 2 ) hero . moveTo ( 3 ) hero . moveTo ( 4 ) hero . moveTo ( 5 )…" at bounding box center [595, 159] width 114 height 256
type textarea "hero.moveTo(6)"
click at [557, 287] on button "Run" at bounding box center [589, 283] width 132 height 16
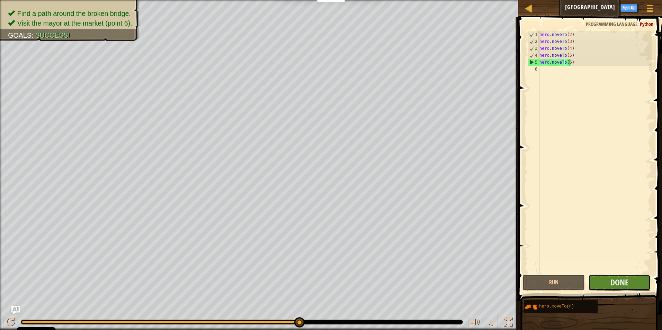
click at [632, 279] on button "Done" at bounding box center [619, 283] width 62 height 16
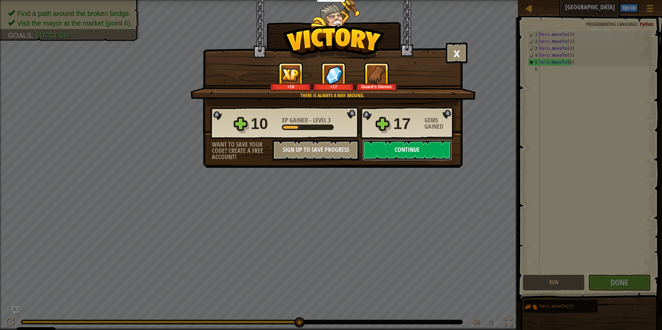
click at [407, 151] on button "Continue" at bounding box center [407, 150] width 89 height 21
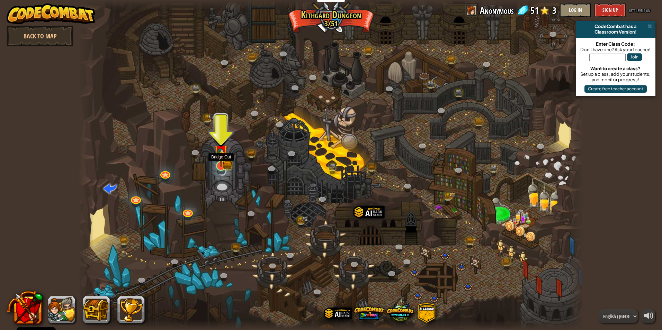
click at [225, 166] on img at bounding box center [221, 152] width 14 height 30
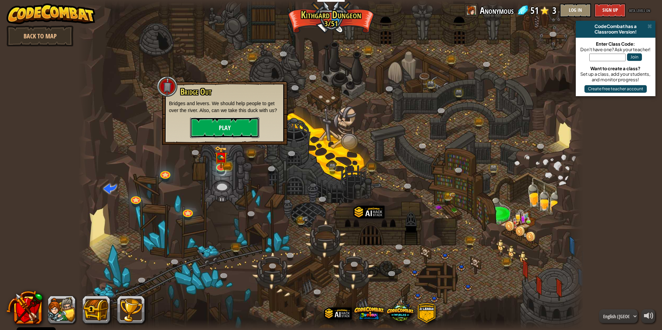
click at [222, 137] on button "Play" at bounding box center [224, 127] width 69 height 21
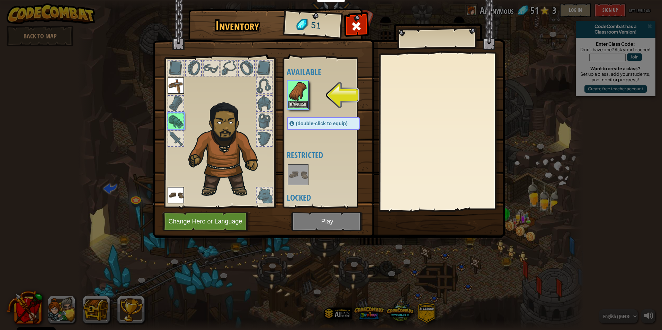
click at [301, 91] on img at bounding box center [298, 91] width 19 height 19
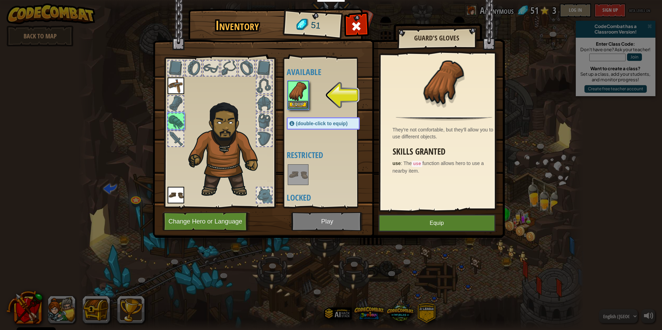
click at [296, 100] on img at bounding box center [298, 91] width 19 height 19
click at [409, 220] on button "Equip" at bounding box center [437, 223] width 117 height 17
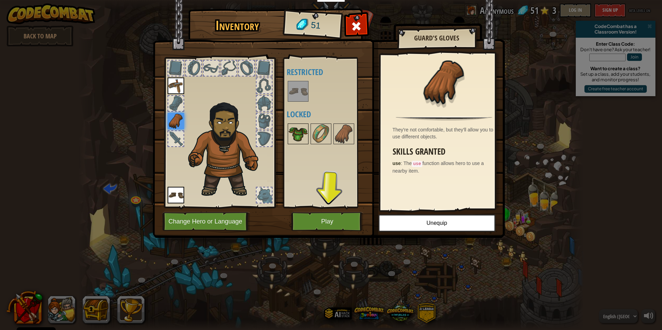
click at [294, 134] on img at bounding box center [298, 133] width 19 height 19
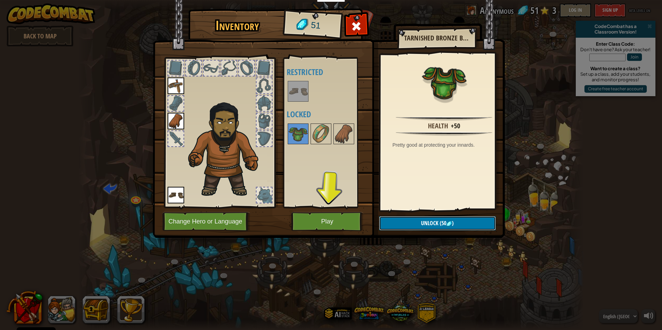
click at [401, 227] on button "Unlock (50 )" at bounding box center [437, 223] width 117 height 14
click at [409, 223] on button "Confirm" at bounding box center [437, 223] width 117 height 14
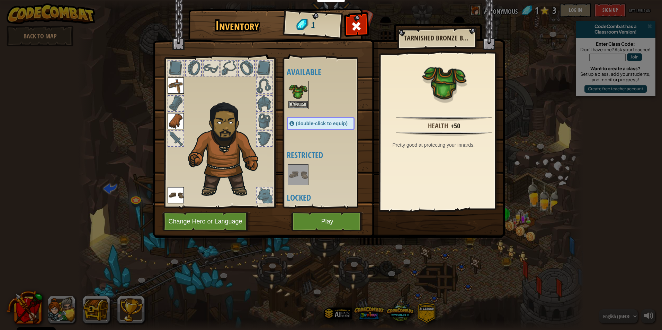
click at [294, 99] on img at bounding box center [298, 91] width 19 height 19
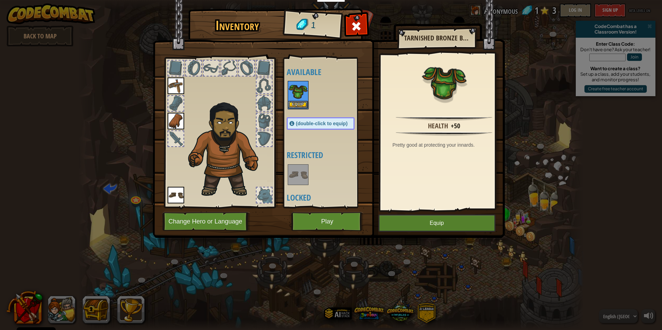
click at [294, 99] on img at bounding box center [298, 91] width 19 height 19
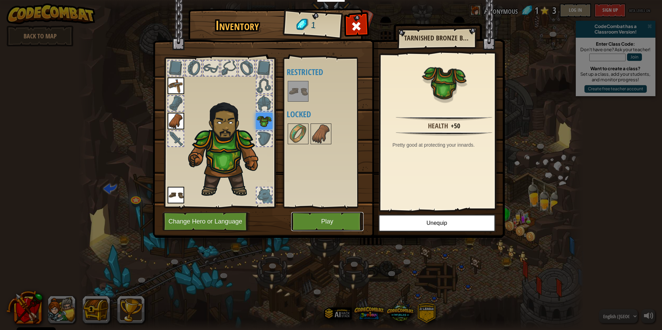
click at [325, 221] on button "Play" at bounding box center [327, 221] width 72 height 19
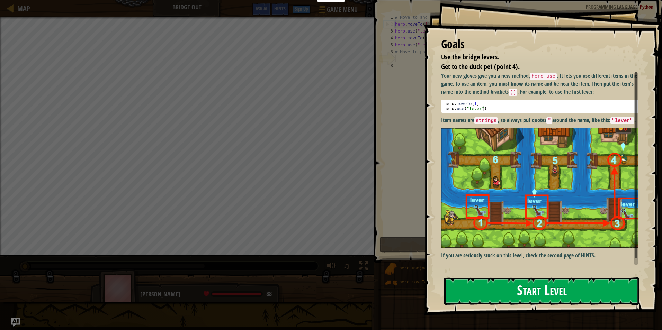
click at [519, 286] on button "Start Level" at bounding box center [541, 291] width 195 height 27
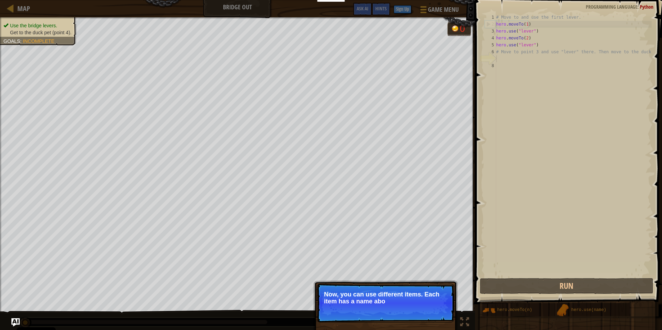
click at [407, 301] on p "Now, you can use different items. Each item has a name abo" at bounding box center [385, 298] width 123 height 14
click at [407, 311] on p "Skip (esc) Continue Now, you can use different items. Each item has a name abov…" at bounding box center [386, 303] width 138 height 39
click at [407, 306] on p "Now, you can use different items. Each item has a name above it, like this "le" at bounding box center [385, 298] width 123 height 15
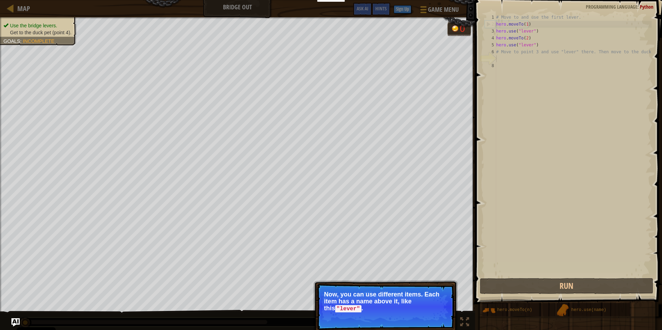
drag, startPoint x: 408, startPoint y: 310, endPoint x: 403, endPoint y: 312, distance: 5.4
click at [403, 311] on p "Now, you can use different items. Each item has a name above it, like this "lev…" at bounding box center [385, 301] width 123 height 21
drag, startPoint x: 404, startPoint y: 312, endPoint x: 401, endPoint y: 316, distance: 4.3
click at [401, 316] on p "Skip (esc) Continue Now, you can use different items. Each item has a name abov…" at bounding box center [386, 307] width 138 height 46
click at [401, 316] on span "Skip (esc)" at bounding box center [405, 319] width 21 height 6
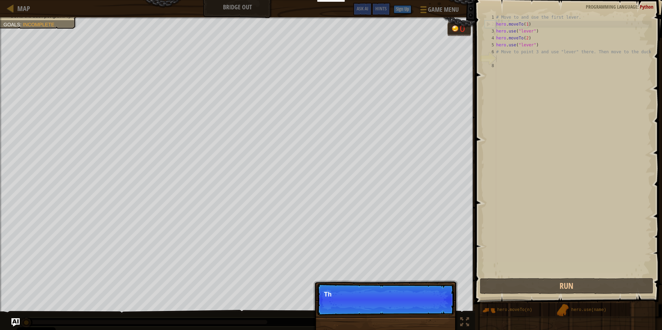
scroll to position [3, 0]
click at [401, 316] on div "Skip (esc) Continue Th" at bounding box center [385, 335] width 144 height 103
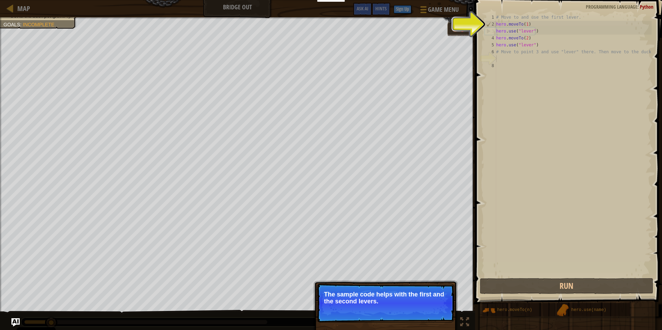
click at [395, 303] on p "The sample code helps with the first and the second levers." at bounding box center [385, 298] width 123 height 14
click at [388, 311] on p "Skip (esc) Continue The sample code helps with the first and the second levers." at bounding box center [386, 303] width 138 height 39
click at [445, 311] on div at bounding box center [444, 311] width 3 height 3
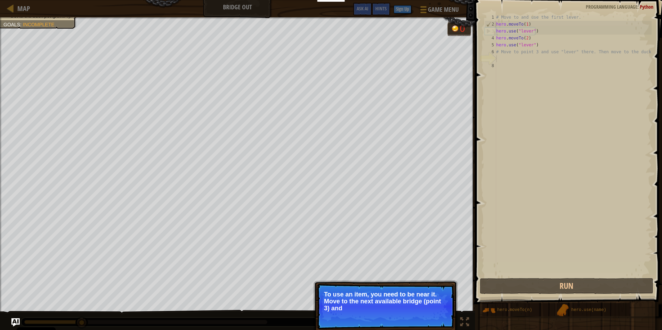
click at [439, 309] on p "To use an item, you need to be near it. Move to the next available bridge (poin…" at bounding box center [385, 301] width 123 height 21
click at [437, 317] on p "Skip (esc) Continue To use an item, you need to be near it. Move to the next av…" at bounding box center [386, 307] width 138 height 46
click at [436, 318] on button "Continue" at bounding box center [434, 318] width 29 height 9
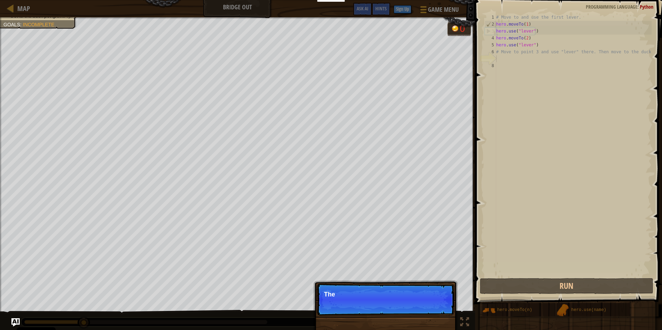
click at [436, 318] on div "Skip (esc) Continue The" at bounding box center [385, 335] width 144 height 103
click at [436, 318] on div "Skip (esc) Continue Then move to the" at bounding box center [385, 335] width 144 height 103
click at [436, 318] on div "Skip (esc) Continue Then move to the duck a" at bounding box center [385, 335] width 144 height 103
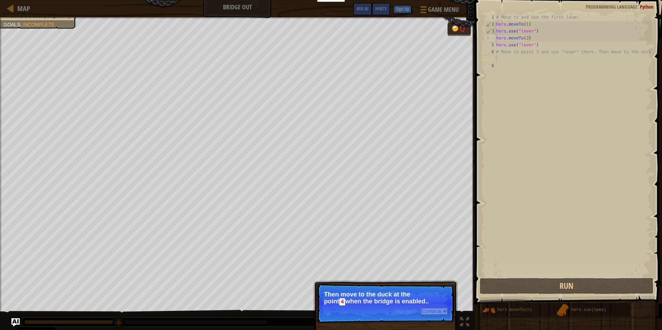
click at [437, 315] on button "Continue" at bounding box center [434, 311] width 29 height 9
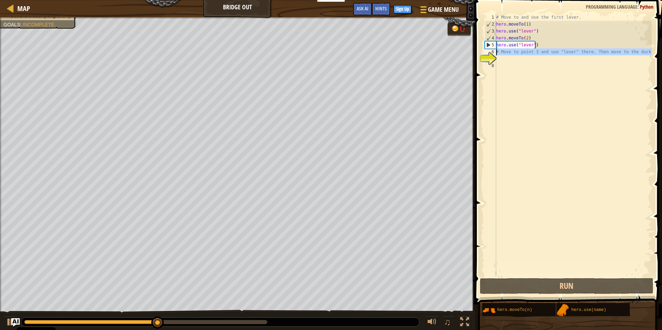
click at [494, 55] on div "7" at bounding box center [490, 58] width 11 height 7
click at [565, 18] on div "# Move to and use the first lever. hero . moveTo ( 1 ) hero . use ( "lever" ) h…" at bounding box center [573, 152] width 157 height 277
click at [569, 18] on div "# Move to and use the first lever. hero . moveTo ( 1 ) hero . use ( "lever" ) h…" at bounding box center [573, 152] width 157 height 277
click at [573, 18] on div "# Move to and use the first lever. hero . moveTo ( 1 ) hero . use ( "lever" ) h…" at bounding box center [573, 152] width 157 height 277
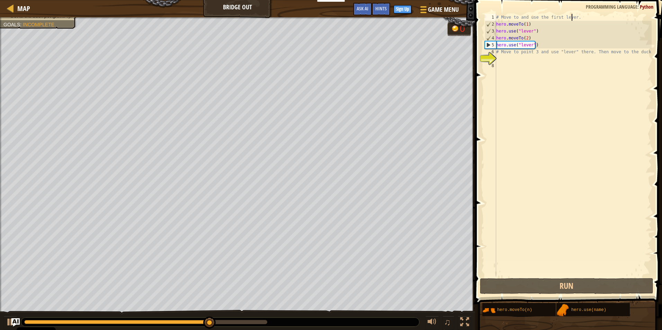
click at [492, 55] on div "7" at bounding box center [490, 58] width 11 height 7
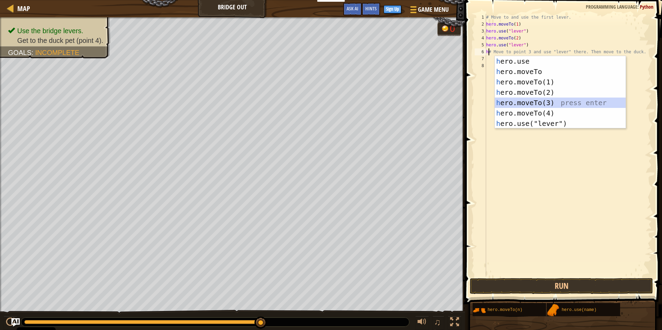
click at [500, 103] on div "h ero.use press enter h ero.moveTo press enter h ero.moveTo(1) press enter h er…" at bounding box center [560, 103] width 131 height 94
type textarea "hero.moveTo(3)# Move to point 3 and use "lever" there. Then move to the duck."
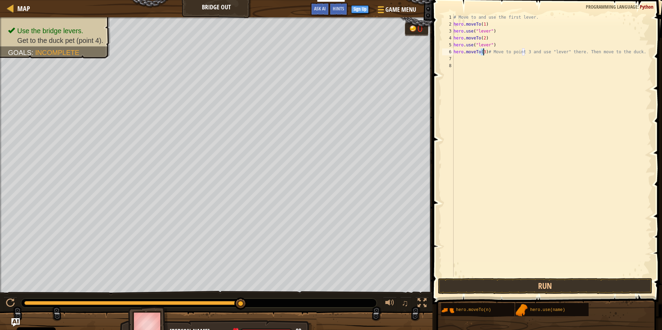
click at [458, 67] on div "# Move to and use the first lever. hero . moveTo ( 1 ) hero . use ( "lever" ) h…" at bounding box center [552, 152] width 200 height 277
click at [457, 63] on div "# Move to and use the first lever. hero . moveTo ( 1 ) hero . use ( "lever" ) h…" at bounding box center [552, 152] width 200 height 277
click at [457, 59] on div "# Move to and use the first lever. hero . moveTo ( 1 ) hero . use ( "lever" ) h…" at bounding box center [552, 152] width 200 height 277
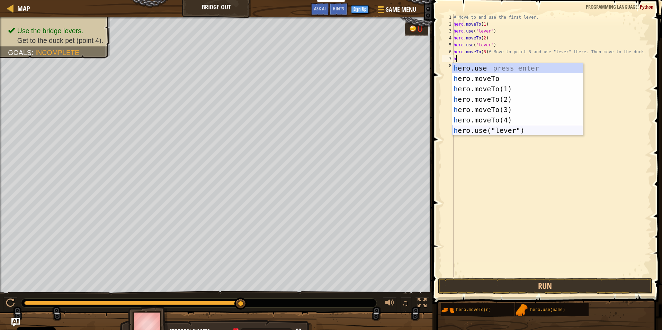
click at [468, 133] on div "h ero.use press enter h ero.moveTo press enter h ero.moveTo(1) press enter h er…" at bounding box center [517, 110] width 131 height 94
type textarea "hero.use("lever")"
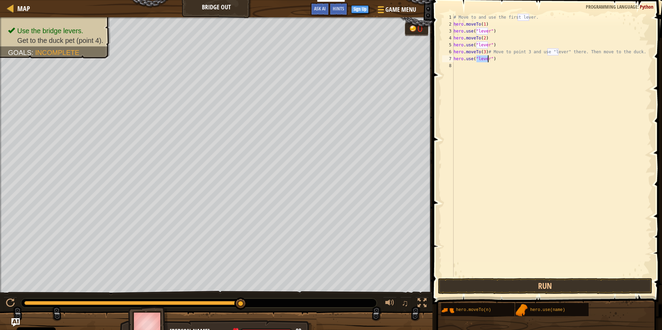
click at [459, 65] on div "# Move to and use the first lever. hero . moveTo ( 1 ) hero . use ( "lever" ) h…" at bounding box center [552, 152] width 200 height 277
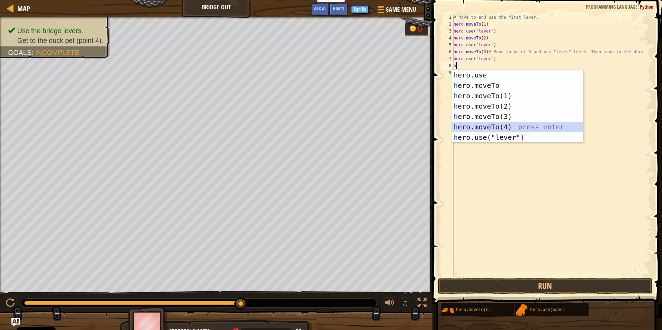
click at [470, 126] on div "h ero.use press enter h ero.moveTo press enter h ero.moveTo(1) press enter h er…" at bounding box center [517, 117] width 131 height 94
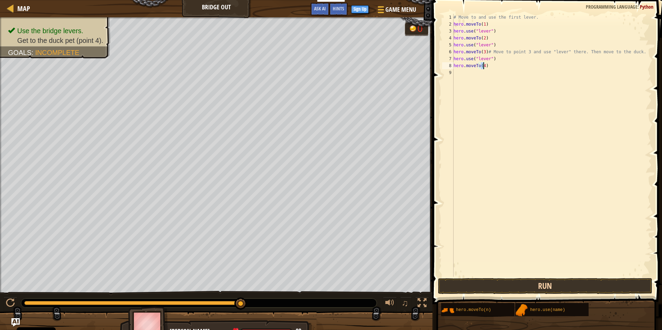
type textarea "hero.moveTo(4)"
click at [509, 290] on button "Run" at bounding box center [545, 286] width 215 height 16
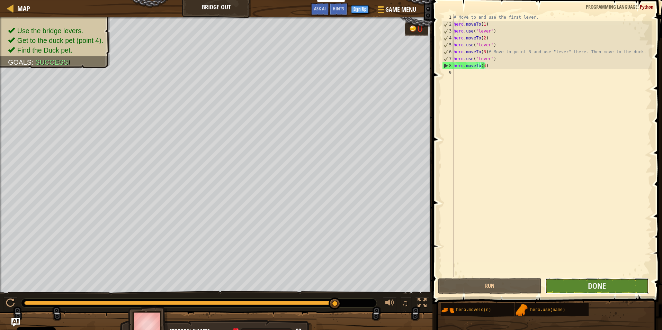
click at [582, 283] on button "Done" at bounding box center [597, 286] width 104 height 16
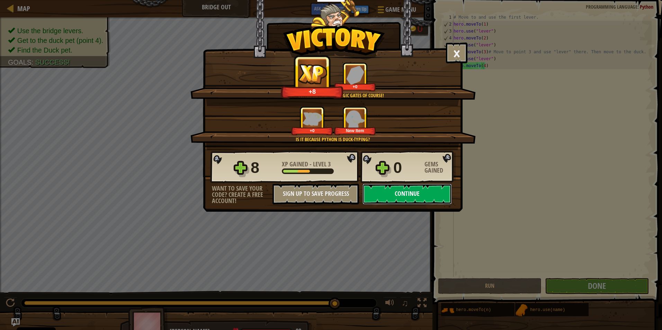
click at [382, 194] on button "Continue" at bounding box center [407, 194] width 89 height 21
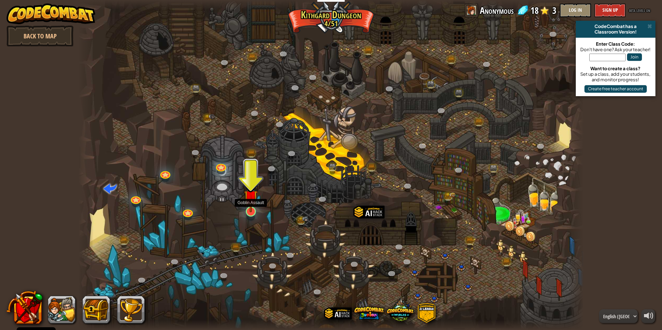
click at [253, 206] on img at bounding box center [251, 197] width 14 height 31
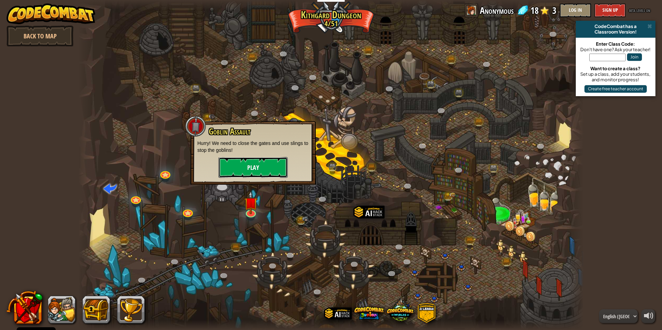
click at [266, 170] on button "Play" at bounding box center [253, 167] width 69 height 21
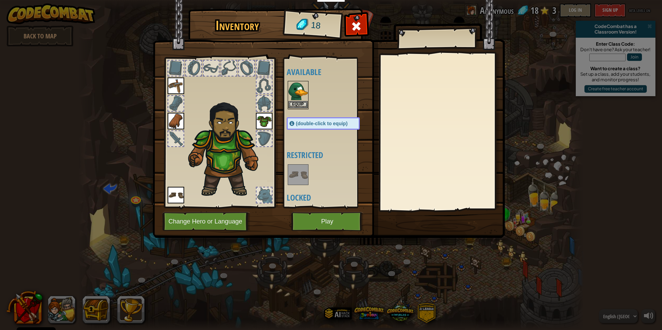
click at [292, 99] on img at bounding box center [298, 91] width 19 height 19
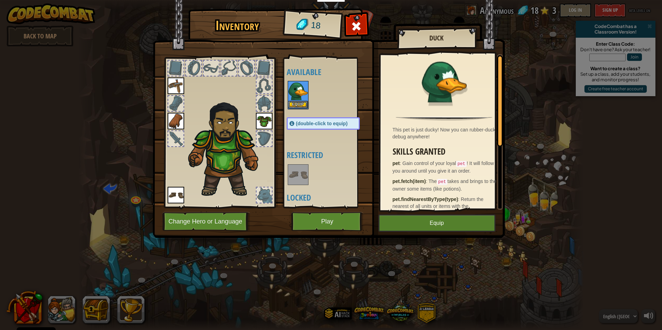
click at [292, 99] on img at bounding box center [298, 91] width 19 height 19
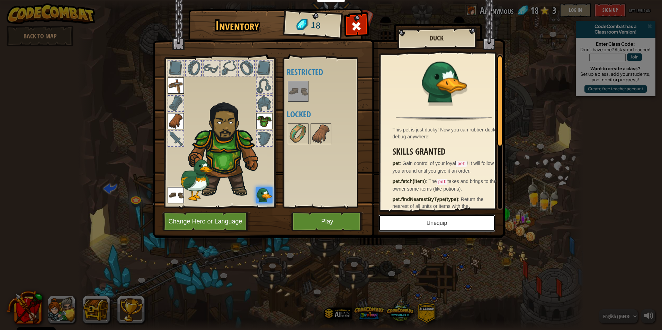
click at [454, 222] on button "Unequip" at bounding box center [437, 223] width 117 height 17
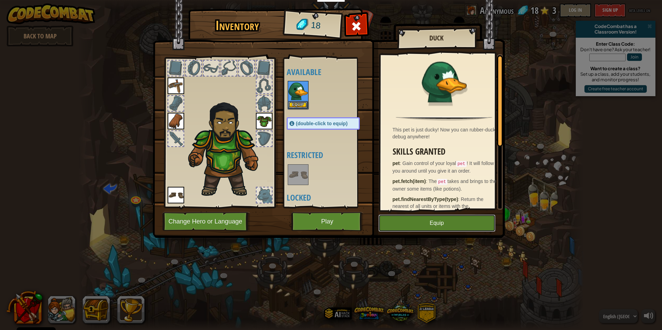
click at [415, 222] on button "Equip" at bounding box center [437, 223] width 117 height 17
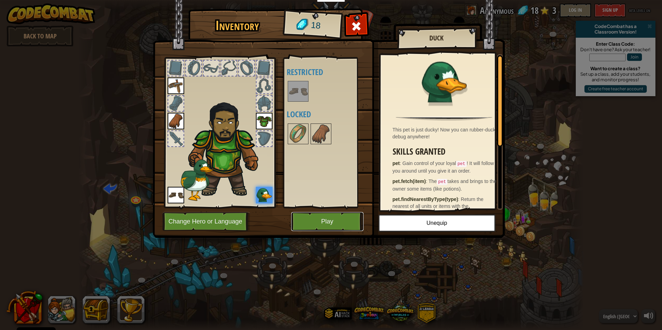
click at [331, 220] on button "Play" at bounding box center [327, 221] width 72 height 19
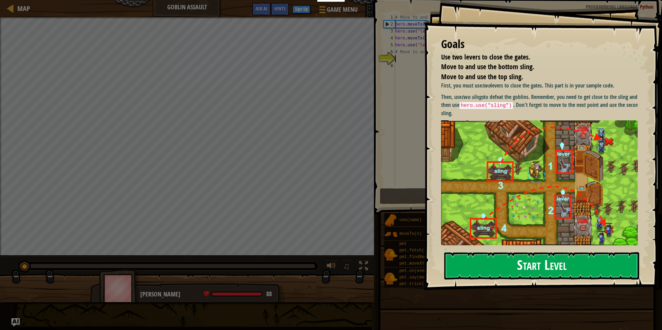
click at [463, 259] on button "Start Level" at bounding box center [541, 266] width 195 height 27
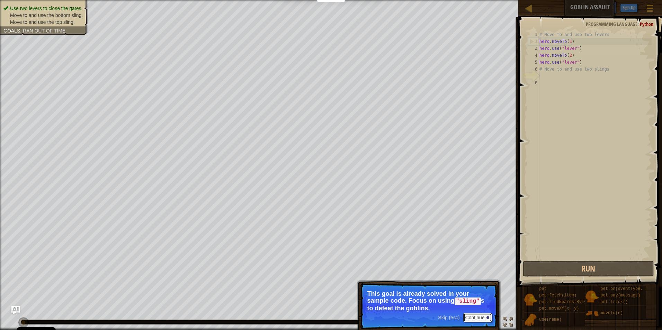
click at [472, 314] on button "Continue" at bounding box center [477, 317] width 29 height 9
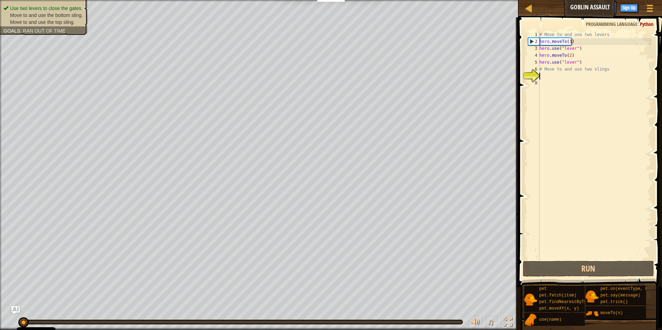
scroll to position [3, 0]
click at [605, 69] on div "# Move to and use two levers hero . moveTo ( 1 ) hero . use ( "lever" ) hero . …" at bounding box center [595, 152] width 114 height 242
click at [605, 69] on div "# Move to and use two levers hero . moveTo ( 1 ) hero . use ( "lever" ) hero . …" at bounding box center [595, 145] width 114 height 229
click at [605, 69] on div "# Move to and use two levers hero . moveTo ( 1 ) hero . use ( "lever" ) hero . …" at bounding box center [595, 152] width 114 height 242
type textarea "#"
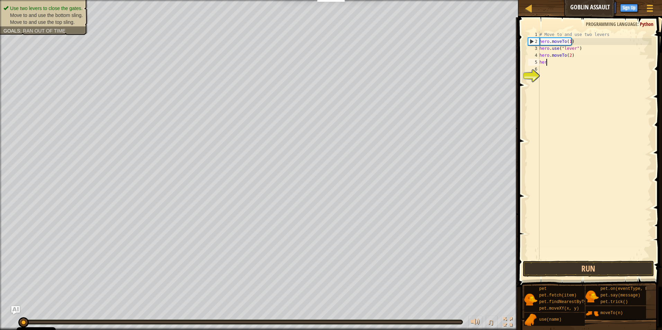
type textarea "h"
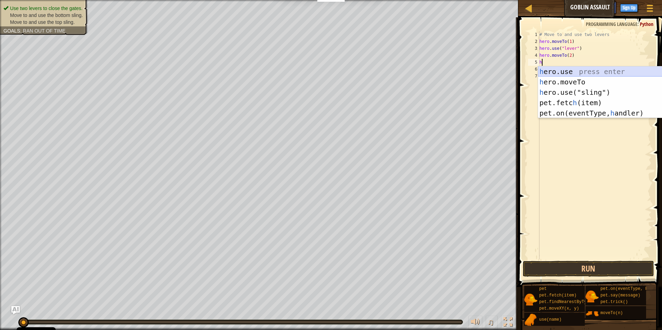
click at [553, 70] on div "h ero.use press enter h ero.moveTo press enter h ero.use("sling") press enter p…" at bounding box center [603, 103] width 131 height 73
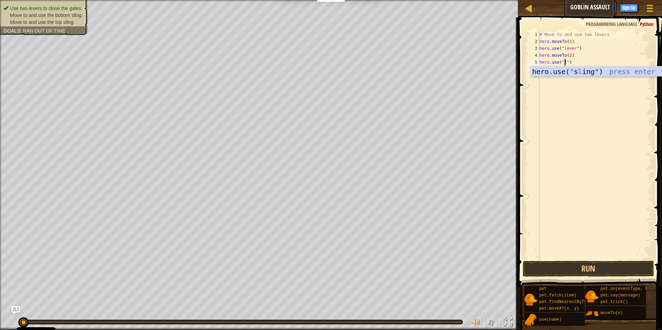
scroll to position [3, 2]
type textarea "hero.use("lever")"
click at [544, 73] on div "# Move to and use two levers hero . moveTo ( 1 ) hero . use ( "lever" ) hero . …" at bounding box center [595, 152] width 114 height 242
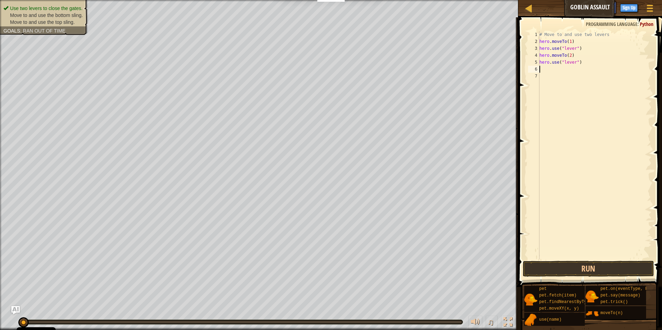
click at [544, 72] on div "# Move to and use two levers hero . moveTo ( 1 ) hero . use ( "lever" ) hero . …" at bounding box center [595, 152] width 114 height 242
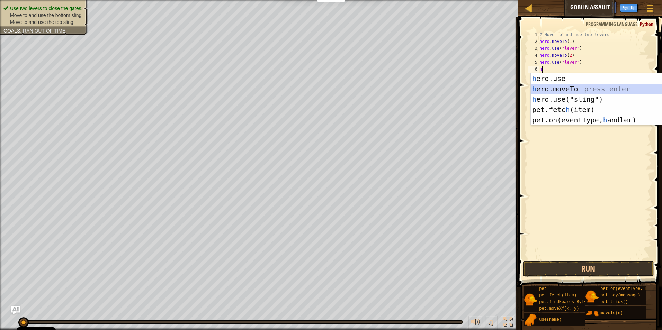
click at [547, 89] on div "h ero.use press enter h ero.moveTo press enter h ero.use("sling") press enter p…" at bounding box center [596, 109] width 131 height 73
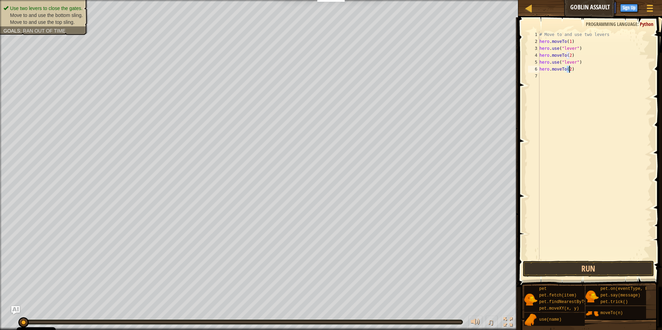
type textarea "hero.moveTo(3)"
click at [543, 75] on div "# Move to and use two levers hero . moveTo ( 1 ) hero . use ( "lever" ) hero . …" at bounding box center [595, 152] width 114 height 242
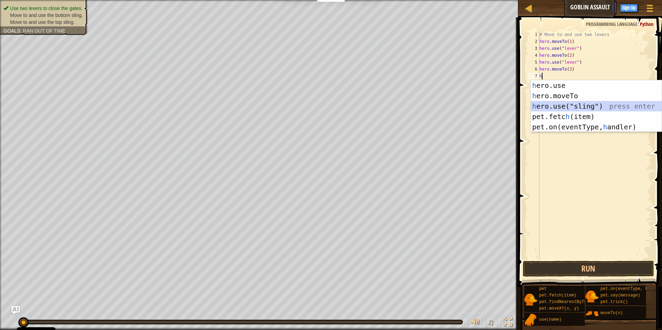
click at [553, 103] on div "h ero.use press enter h ero.moveTo press enter h ero.use("sling") press enter p…" at bounding box center [596, 116] width 131 height 73
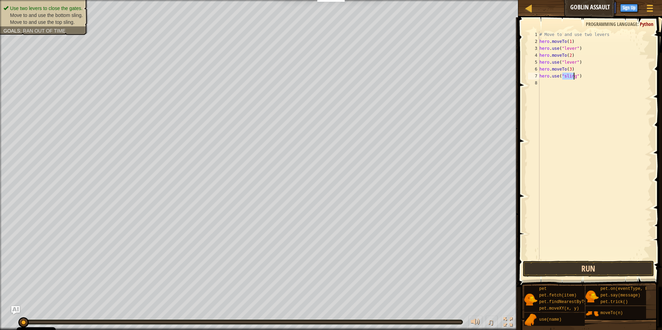
type textarea "hero.use("sling")"
click at [537, 267] on button "Run" at bounding box center [589, 269] width 132 height 16
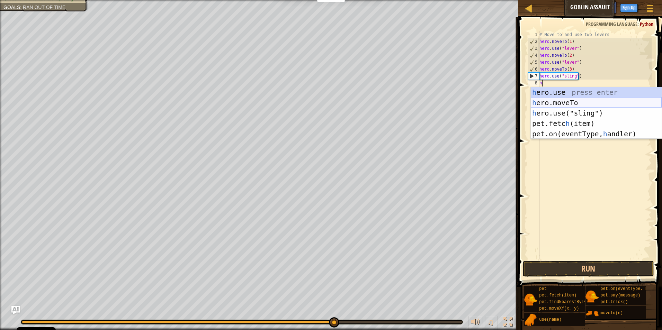
click at [546, 99] on div "h ero.use press enter h ero.moveTo press enter h ero.use("sling") press enter p…" at bounding box center [596, 123] width 131 height 73
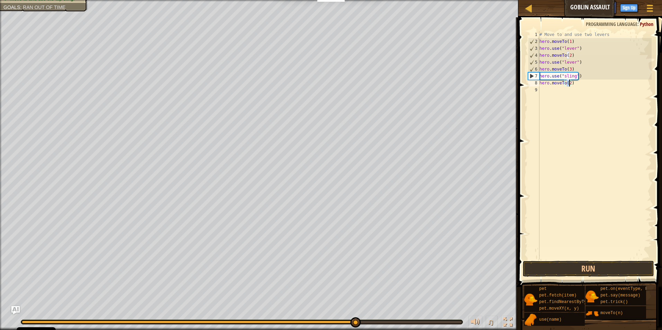
type textarea "hero.moveTo(4)"
click at [540, 93] on div "# Move to and use two levers hero . moveTo ( 1 ) hero . use ( "lever" ) hero . …" at bounding box center [595, 152] width 114 height 242
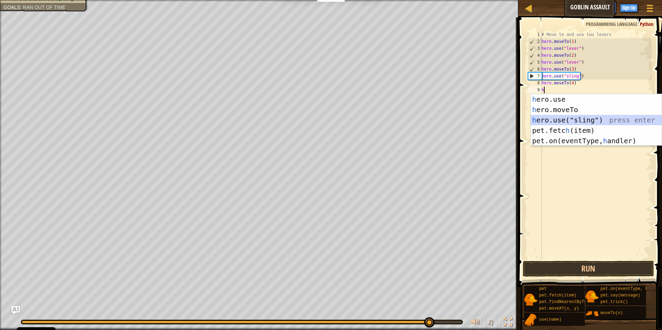
click at [543, 118] on div "h ero.use press enter h ero.moveTo press enter h ero.use("sling") press enter p…" at bounding box center [596, 130] width 131 height 73
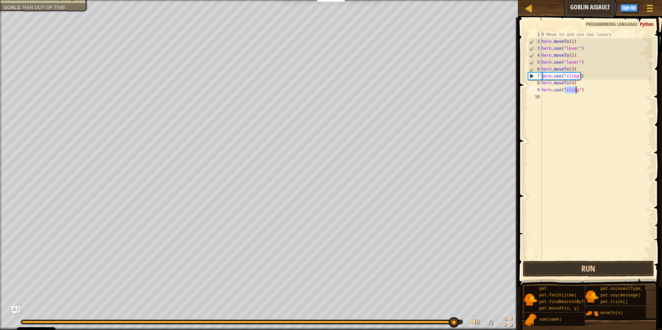
type textarea "hero.use("sling")"
click at [555, 268] on button "Run" at bounding box center [589, 269] width 132 height 16
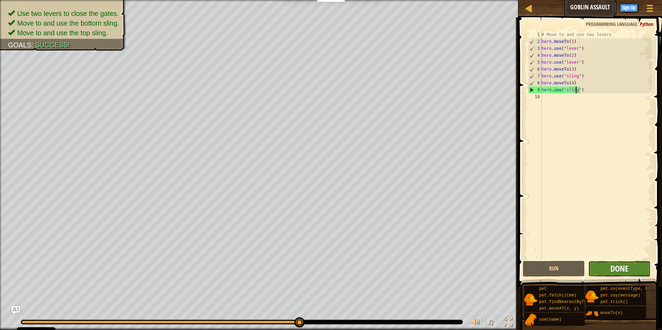
click at [622, 266] on span "Done" at bounding box center [620, 268] width 18 height 11
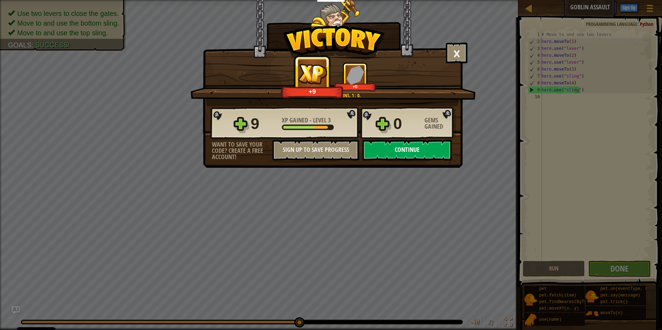
click at [408, 143] on button "Continue" at bounding box center [407, 150] width 89 height 21
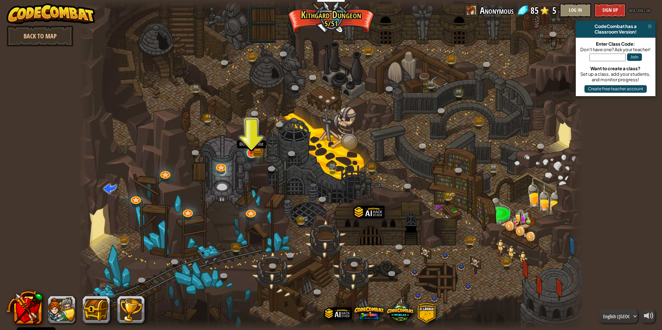
click at [256, 149] on img at bounding box center [252, 139] width 14 height 30
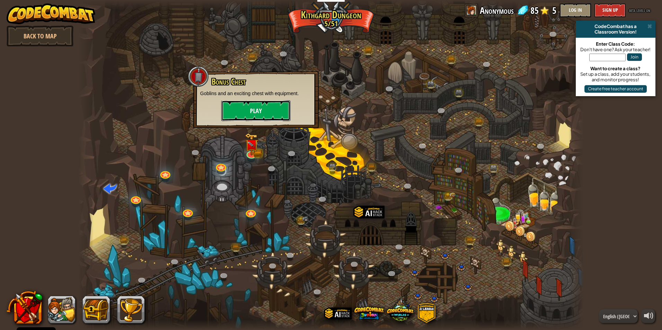
drag, startPoint x: 282, startPoint y: 101, endPoint x: 283, endPoint y: 112, distance: 10.1
click at [283, 112] on button "Play" at bounding box center [255, 110] width 69 height 21
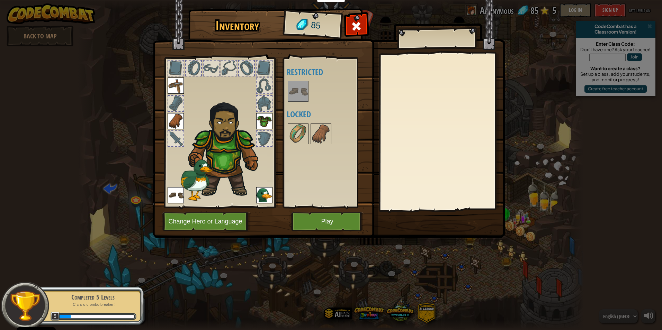
click at [300, 89] on img at bounding box center [298, 91] width 19 height 19
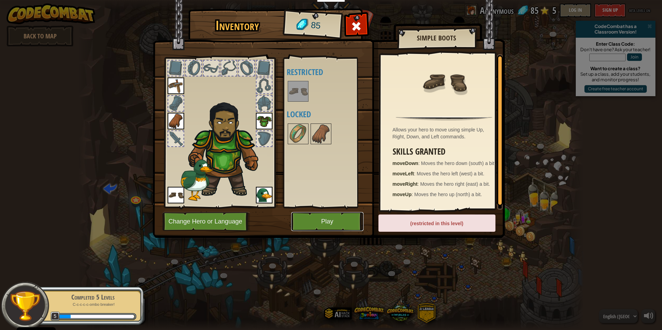
click at [326, 215] on button "Play" at bounding box center [327, 221] width 72 height 19
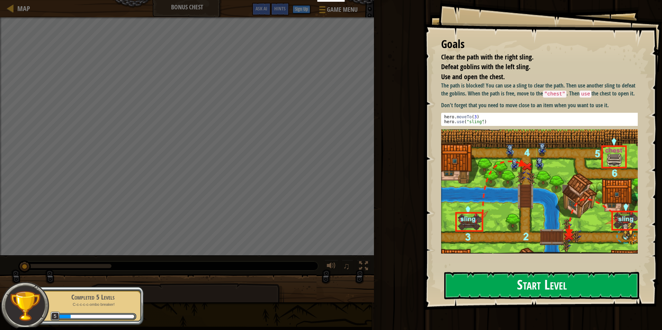
click at [513, 287] on button "Start Level" at bounding box center [541, 285] width 195 height 27
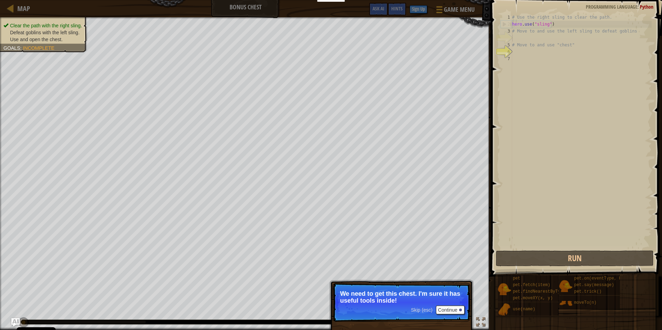
drag, startPoint x: 383, startPoint y: 308, endPoint x: 379, endPoint y: 310, distance: 4.7
click at [380, 309] on p "Skip (esc) Continue We need to get this chest. I'm sure it has useful tools ins…" at bounding box center [402, 302] width 138 height 39
click at [380, 303] on p "We need to get this chest. I'm sure it has useful tools inside!" at bounding box center [401, 298] width 123 height 14
click at [459, 311] on button "Continue" at bounding box center [450, 310] width 29 height 9
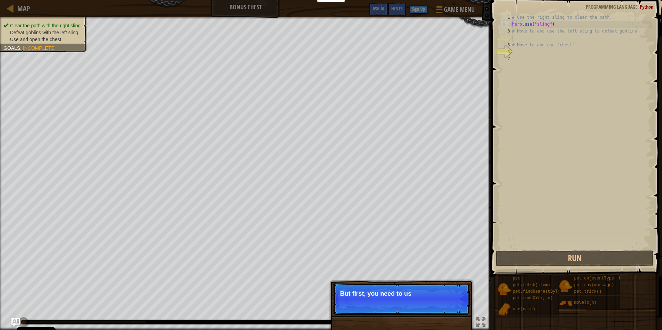
click at [458, 307] on p "Skip (esc) Continue But first, you need to us" at bounding box center [402, 299] width 138 height 32
click at [453, 309] on p "Skip (esc) Continue But first, you need to use those sling" at bounding box center [402, 299] width 138 height 32
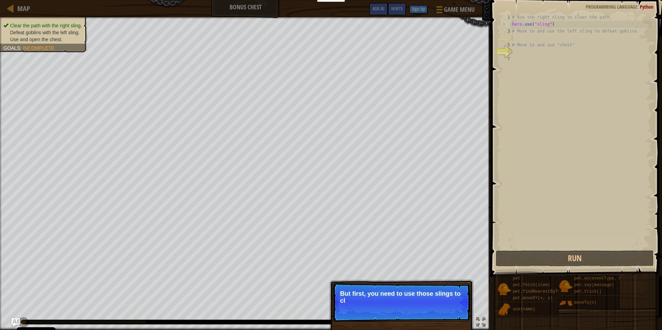
click at [449, 311] on p "Skip (esc) Continue But first, you need to use those slings to cl" at bounding box center [402, 302] width 138 height 39
click at [448, 312] on p "Skip (esc) Continue But first, you need to use those slings to clear the path a…" at bounding box center [402, 302] width 138 height 39
click at [448, 312] on button "Continue" at bounding box center [450, 310] width 29 height 9
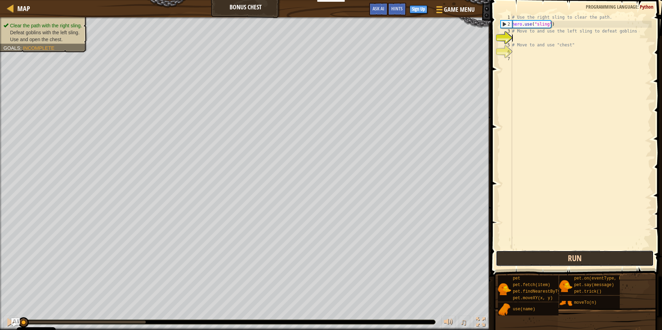
click at [512, 254] on button "Run" at bounding box center [575, 259] width 158 height 16
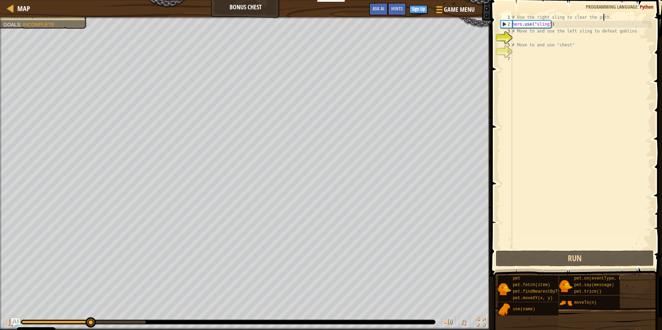
click at [606, 19] on div "# Use the right sling to clear the path. hero . use ( "sling" ) # Move to and u…" at bounding box center [581, 138] width 141 height 249
click at [604, 26] on div "# Use the right sling to clear the path. hero . use ( "sling" ) # Move to and u…" at bounding box center [581, 138] width 141 height 249
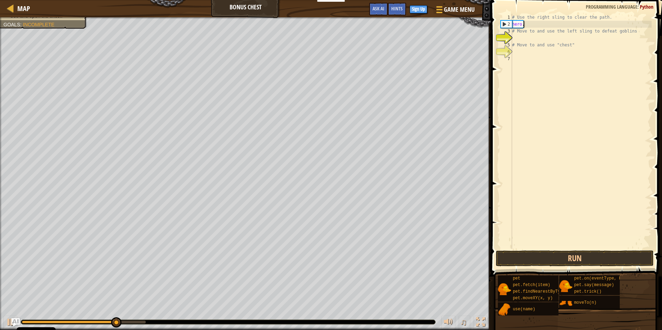
type textarea "h"
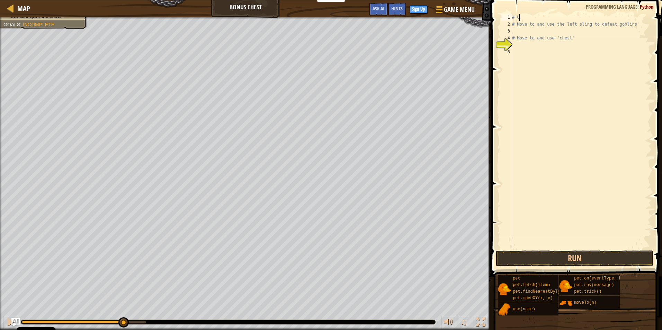
type textarea "#"
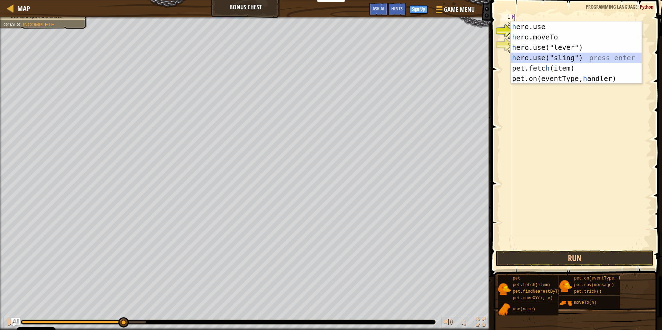
click at [543, 55] on div "h ero.use press enter h ero.moveTo press enter h ero.use("lever") press enter h…" at bounding box center [576, 62] width 131 height 83
type textarea "hero.use("sling")"
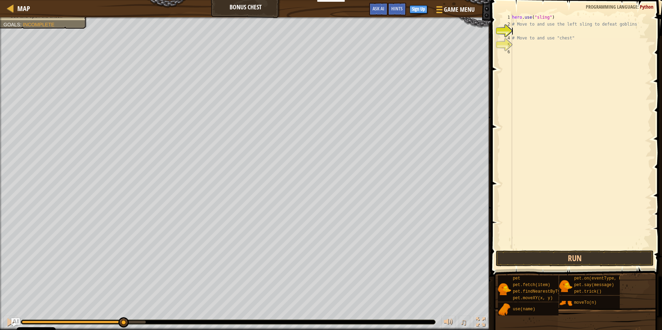
click at [514, 28] on div "hero . use ( "sling" ) # Move to and use the left sling to defeat goblins # Mov…" at bounding box center [581, 138] width 141 height 249
click at [519, 23] on div "hero . use ( "sling" ) # Move to and use the left sling to defeat goblins # Mov…" at bounding box center [581, 138] width 141 height 249
click at [632, 23] on div "hero . use ( "sling" ) # Move to and use the left sling to defeat goblins # Mov…" at bounding box center [581, 138] width 141 height 249
type textarea "#"
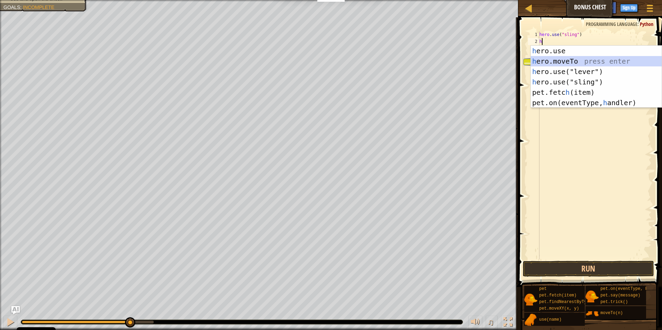
click at [545, 62] on div "h ero.use press enter h ero.moveTo press enter h ero.use("lever") press enter h…" at bounding box center [596, 87] width 131 height 83
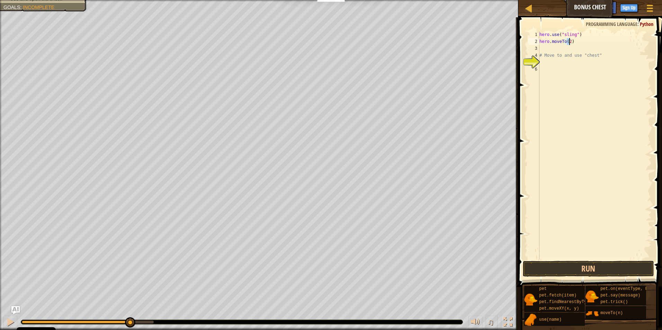
type textarea "hero.moveTo(3)"
click at [545, 44] on div "hero . use ( "sling" ) hero . moveTo ( 3 ) # Move to and use "chest"" at bounding box center [595, 152] width 114 height 242
click at [542, 49] on div "hero . use ( "sling" ) hero . moveTo ( 3 ) # Move to and use "chest"" at bounding box center [595, 152] width 114 height 242
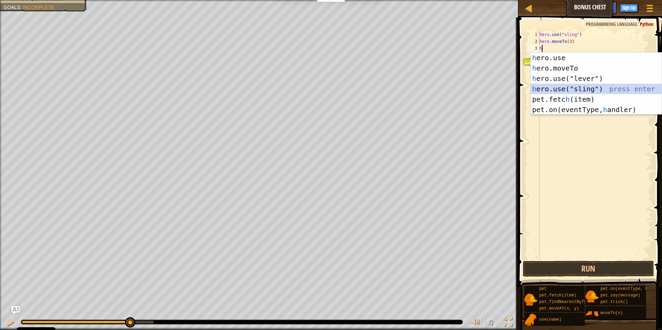
click at [549, 91] on div "h ero.use press enter h ero.moveTo press enter h ero.use("lever") press enter h…" at bounding box center [596, 94] width 131 height 83
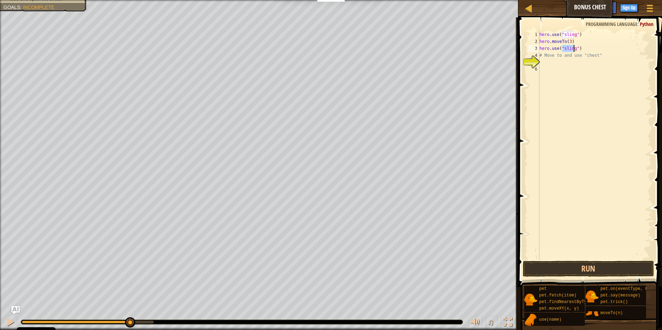
click at [541, 56] on div "hero . use ( "sling" ) hero . moveTo ( 3 ) hero . use ( "sling" ) # Move to and…" at bounding box center [595, 152] width 114 height 242
click at [596, 59] on div "hero . use ( "sling" ) hero . moveTo ( 3 ) hero . use ( "sling" ) Move to and u…" at bounding box center [595, 152] width 114 height 242
type textarea "M"
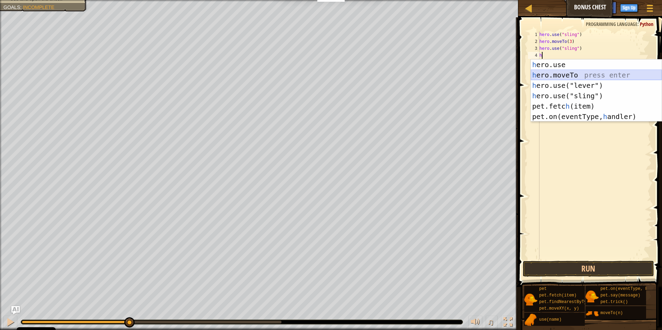
click at [547, 72] on div "h ero.use press enter h ero.moveTo press enter h ero.use("lever") press enter h…" at bounding box center [596, 101] width 131 height 83
type textarea "hero.moveTo(2)"
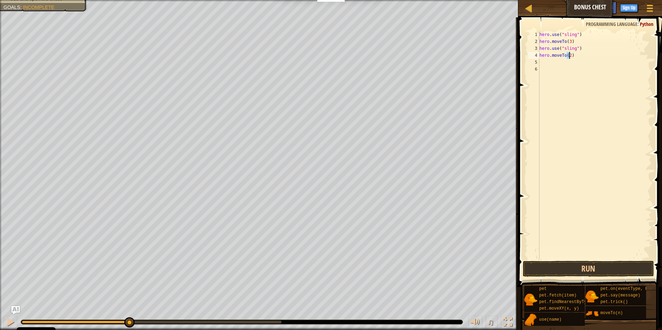
click at [541, 64] on div "hero . use ( "sling" ) hero . moveTo ( 3 ) hero . use ( "sling" ) hero . moveTo…" at bounding box center [595, 152] width 114 height 242
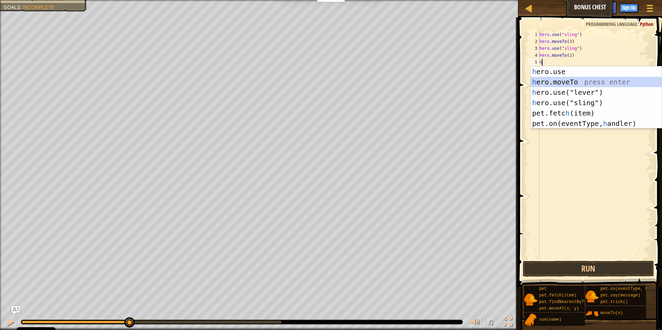
click at [562, 82] on div "h ero.use press enter h ero.moveTo press enter h ero.use("lever") press enter h…" at bounding box center [596, 108] width 131 height 83
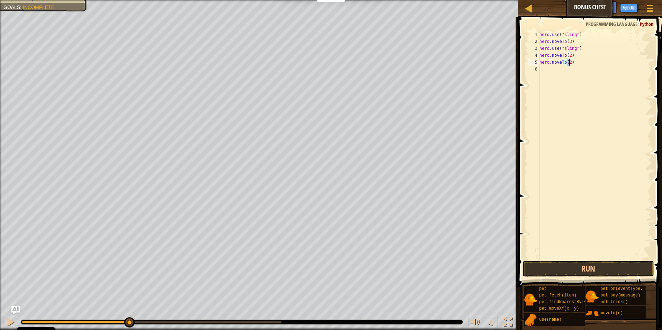
type textarea "hero.moveTo(4)"
click at [540, 70] on div "hero . use ( "sling" ) hero . moveTo ( 3 ) hero . use ( "sling" ) hero . moveTo…" at bounding box center [595, 152] width 114 height 242
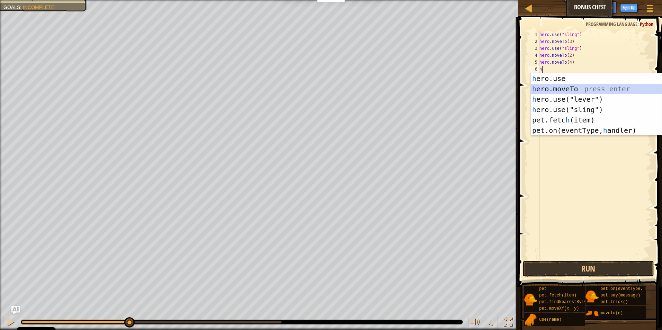
click at [549, 89] on div "h ero.use press enter h ero.moveTo press enter h ero.use("lever") press enter h…" at bounding box center [596, 114] width 131 height 83
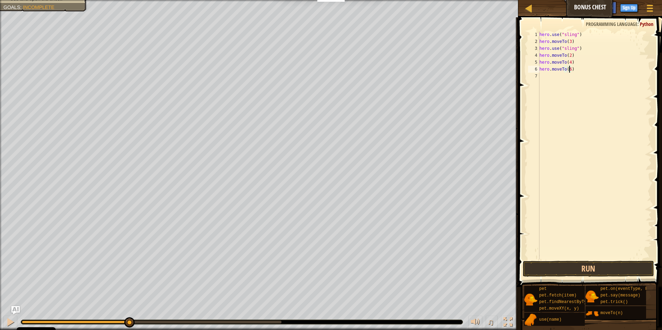
scroll to position [3, 2]
type textarea "hero.moveTo(6)"
click at [539, 269] on button "Run" at bounding box center [589, 269] width 132 height 16
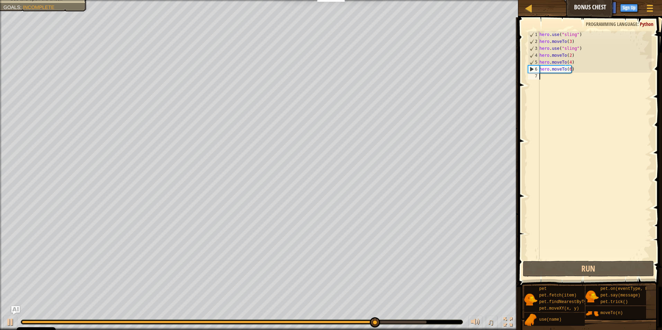
click at [541, 78] on div "hero . use ( "sling" ) hero . moveTo ( 3 ) hero . use ( "sling" ) hero . moveTo…" at bounding box center [595, 152] width 114 height 242
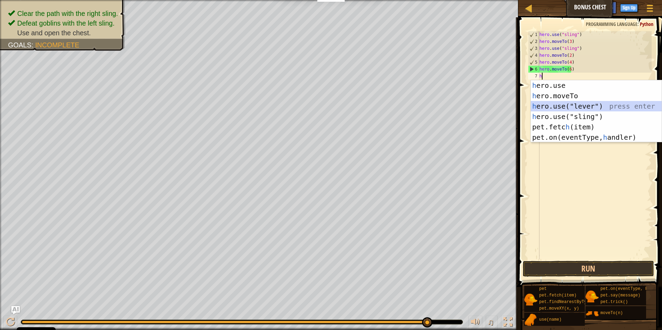
click at [552, 106] on div "h ero.use press enter h ero.moveTo press enter h ero.use("lever") press enter h…" at bounding box center [596, 121] width 131 height 83
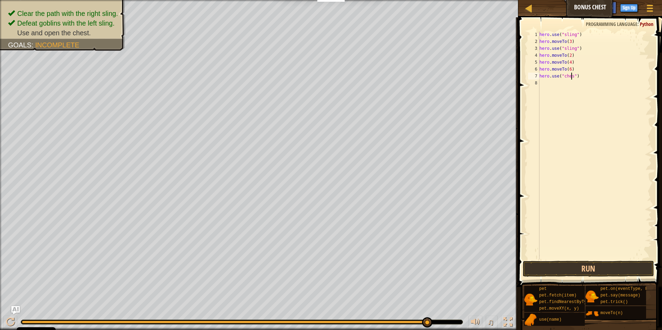
scroll to position [3, 3]
type textarea "hero.use("chest")"
click at [564, 271] on button "Run" at bounding box center [589, 269] width 132 height 16
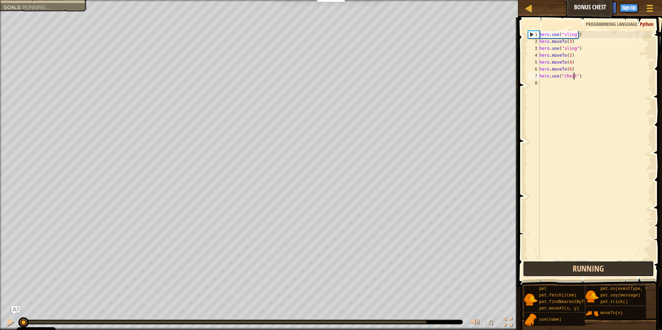
click at [564, 271] on button "Running" at bounding box center [589, 269] width 132 height 16
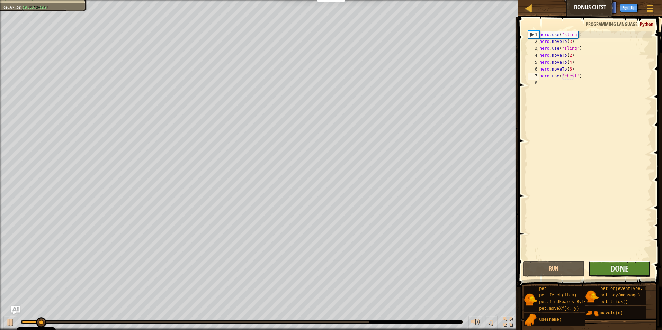
click at [604, 269] on button "Done" at bounding box center [619, 269] width 62 height 16
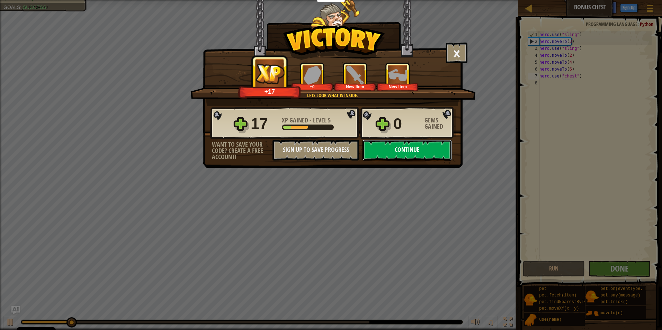
click at [413, 147] on button "Continue" at bounding box center [407, 150] width 89 height 21
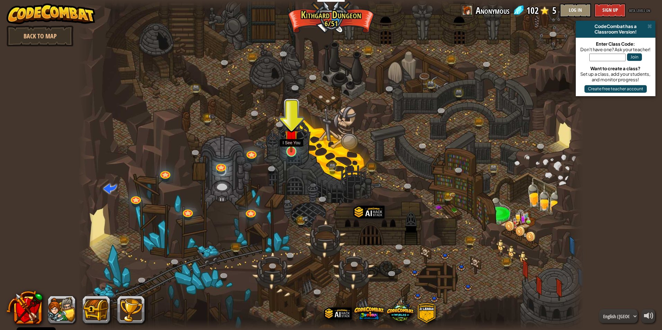
click at [291, 149] on img at bounding box center [292, 136] width 14 height 31
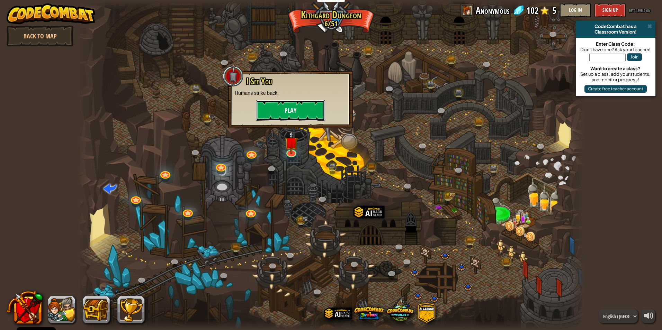
click at [291, 112] on button "Play" at bounding box center [290, 110] width 69 height 21
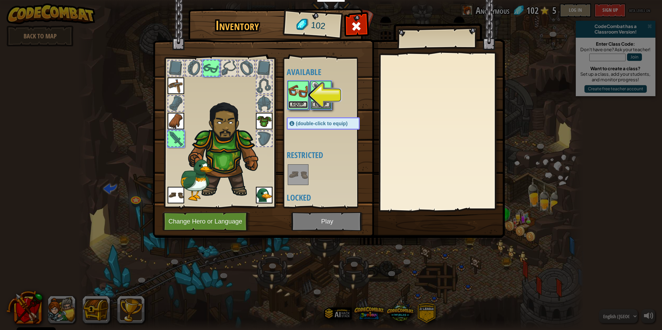
click at [298, 102] on button "Equip" at bounding box center [298, 104] width 19 height 7
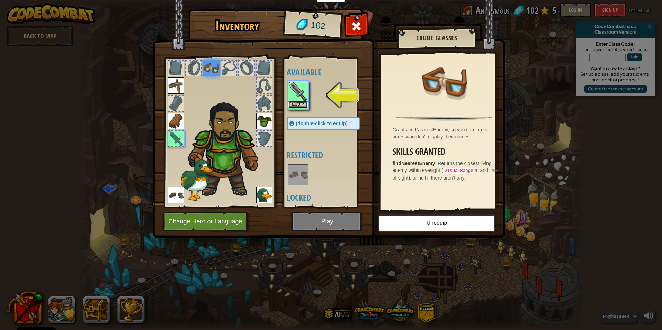
click at [298, 105] on button "Equip" at bounding box center [298, 104] width 19 height 7
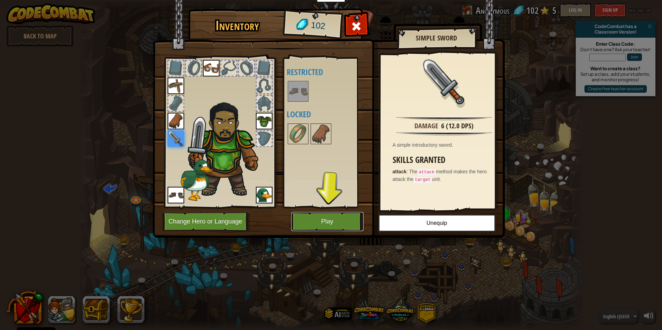
click at [329, 214] on button "Play" at bounding box center [327, 221] width 72 height 19
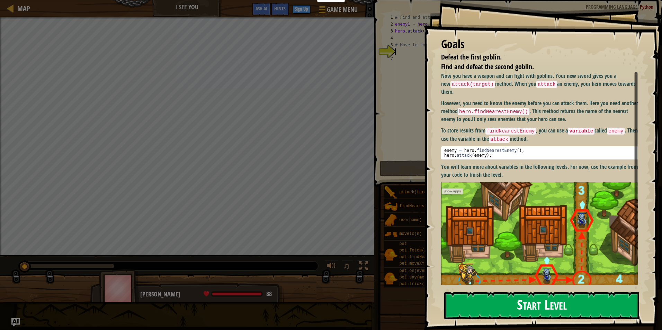
click at [496, 306] on button "Start Level" at bounding box center [541, 305] width 195 height 27
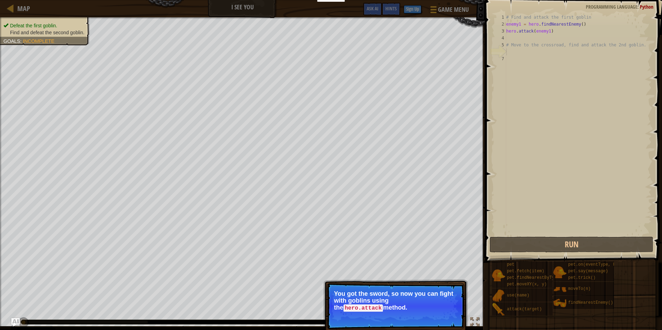
click at [383, 305] on code "hero.attack" at bounding box center [364, 309] width 40 height 8
click at [423, 311] on p "You got the sword, so now you can fight with goblins using the hero.attack meth…" at bounding box center [395, 301] width 123 height 21
click at [450, 316] on button "Continue" at bounding box center [444, 317] width 29 height 9
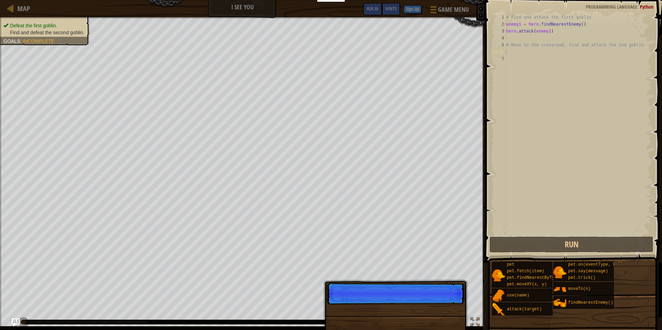
scroll to position [3, 0]
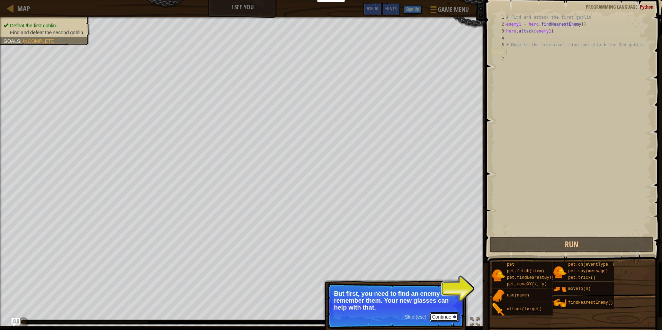
click at [440, 318] on button "Continue" at bounding box center [444, 317] width 29 height 9
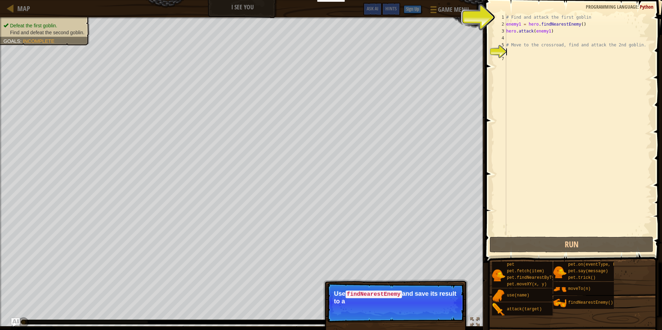
click at [457, 308] on p "Skip (esc) Continue Use findNearestEnemy and save its result to a" at bounding box center [396, 302] width 138 height 39
click at [450, 314] on p "Skip (esc) Continue Use findNearestEnemy and save its result to a variable, lik…" at bounding box center [396, 302] width 138 height 39
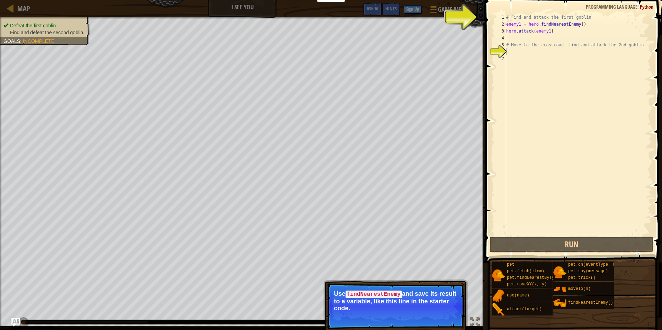
drag, startPoint x: 450, startPoint y: 314, endPoint x: 445, endPoint y: 316, distance: 5.6
click at [450, 314] on button "Continue" at bounding box center [444, 317] width 29 height 9
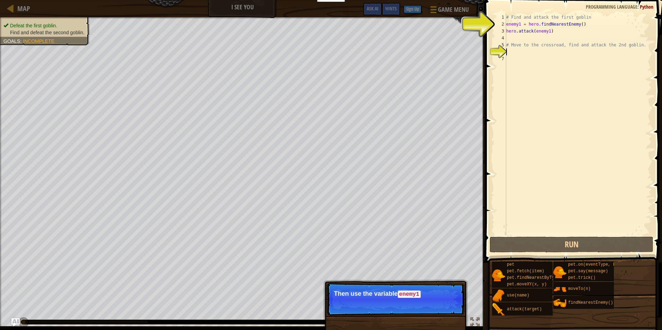
click at [444, 289] on p "Skip (esc) Continue Then use the variable enemy1" at bounding box center [396, 299] width 138 height 33
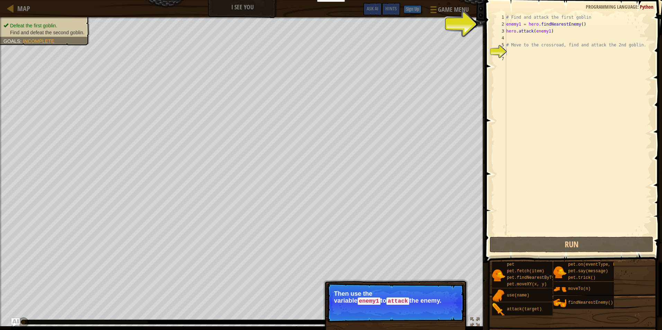
click at [444, 289] on p "Skip (esc) Continue Then use the variable enemy1 to attack the enemy." at bounding box center [396, 302] width 138 height 39
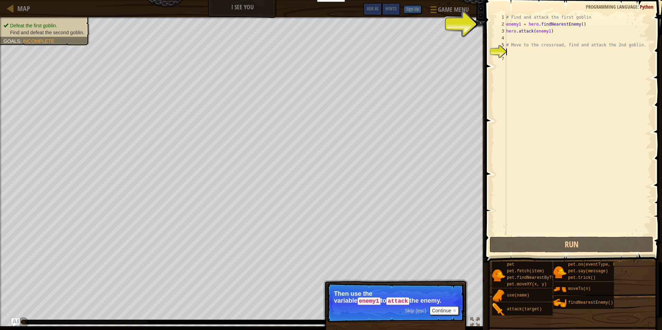
click at [444, 289] on p "Skip (esc) Continue Then use the variable enemy1 to attack the enemy." at bounding box center [396, 302] width 138 height 39
drag, startPoint x: 444, startPoint y: 289, endPoint x: 439, endPoint y: 295, distance: 8.2
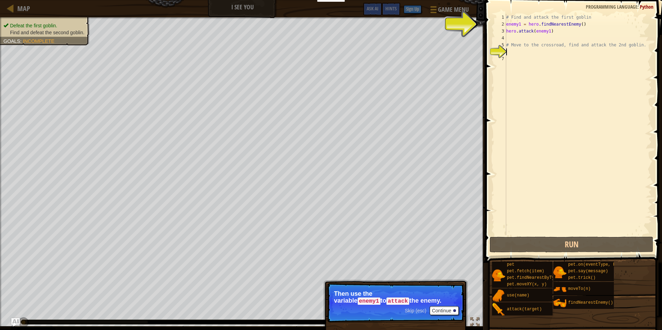
click at [439, 295] on p "Skip (esc) Continue Then use the variable enemy1 to attack the enemy." at bounding box center [396, 302] width 138 height 39
click at [439, 309] on p "Skip (esc) Continue Then use the variable enemy1 to attack the enemy." at bounding box center [396, 302] width 138 height 39
click at [439, 309] on button "Continue" at bounding box center [444, 311] width 29 height 9
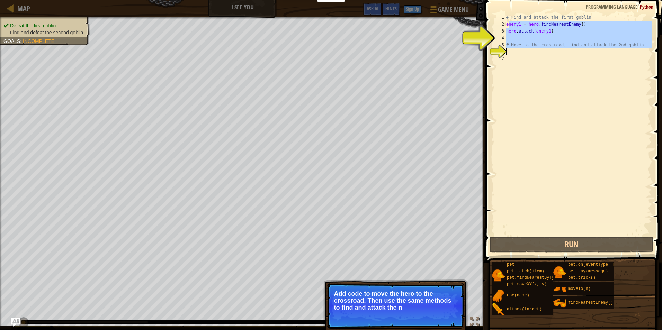
drag, startPoint x: 508, startPoint y: 25, endPoint x: 542, endPoint y: 50, distance: 42.1
click at [542, 50] on div "# Find and attack the first goblin enemy1 = hero . findNearestEnemy ( ) hero . …" at bounding box center [578, 132] width 147 height 236
type textarea "# Move to the crossroad, find and attack the 2nd goblin."
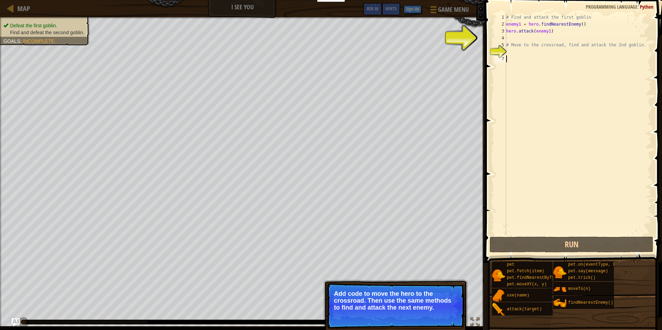
drag, startPoint x: 537, startPoint y: 90, endPoint x: 529, endPoint y: 83, distance: 10.5
click at [529, 83] on div "# Find and attack the first goblin enemy1 = hero . findNearestEnemy ( ) hero . …" at bounding box center [578, 132] width 147 height 236
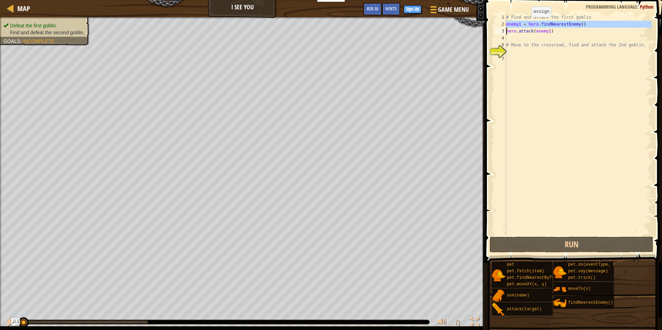
drag, startPoint x: 506, startPoint y: 25, endPoint x: 526, endPoint y: 24, distance: 19.8
click at [526, 24] on div "1 2 3 4 5 6 7 # Find and attack the first goblin enemy1 = hero . findNearestEne…" at bounding box center [573, 125] width 158 height 222
click at [586, 17] on div "# Find and attack the first goblin enemy1 = hero . findNearestEnemy ( ) hero . …" at bounding box center [578, 132] width 147 height 236
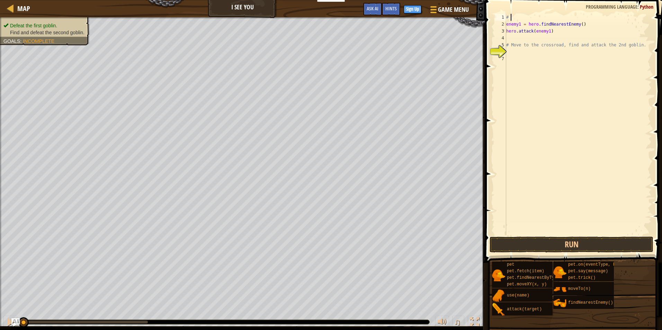
type textarea "#"
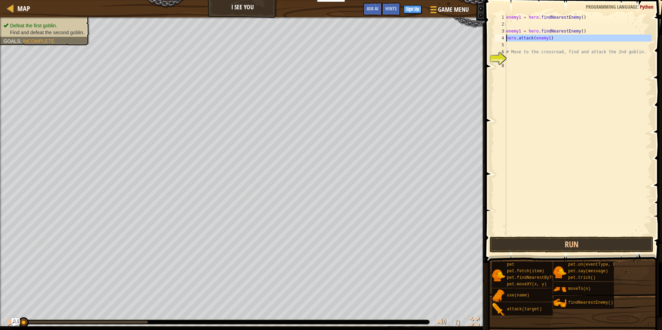
drag, startPoint x: 506, startPoint y: 35, endPoint x: 512, endPoint y: 41, distance: 7.8
click at [512, 41] on div "1 2 3 4 5 6 7 8 enemy1 = hero . findNearestEnemy ( ) enemy1 = hero . findNeares…" at bounding box center [573, 125] width 158 height 222
type textarea "hero.attack(enemy1)"
click at [508, 24] on div "enemy1 = hero . findNearestEnemy ( ) enemy1 = hero . findNearestEnemy ( ) hero …" at bounding box center [578, 132] width 147 height 236
paste textarea "enemy1 = hero.findNearestEnemy()"
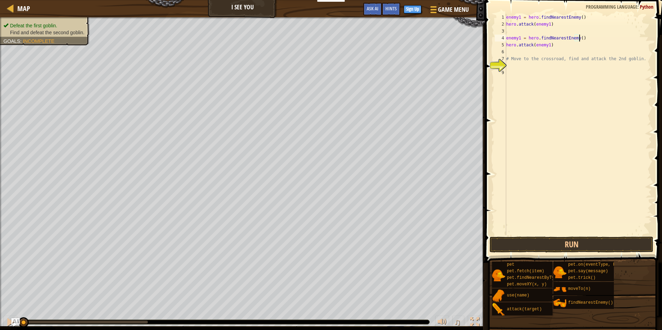
click at [596, 40] on div "enemy1 = hero . findNearestEnemy ( ) hero . attack ( enemy1 ) enemy1 = hero . f…" at bounding box center [578, 132] width 147 height 236
type textarea "e"
click at [569, 51] on div "enemy1 = hero . findNearestEnemy ( ) hero . attack ( enemy1 ) hero . attack ( e…" at bounding box center [578, 132] width 147 height 236
click at [554, 49] on div "enemy1 = hero . findNearestEnemy ( ) hero . attack ( enemy1 ) hero . attack ( e…" at bounding box center [578, 132] width 147 height 236
click at [553, 43] on div "enemy1 = hero . findNearestEnemy ( ) hero . attack ( enemy1 ) hero . attack ( e…" at bounding box center [578, 132] width 147 height 236
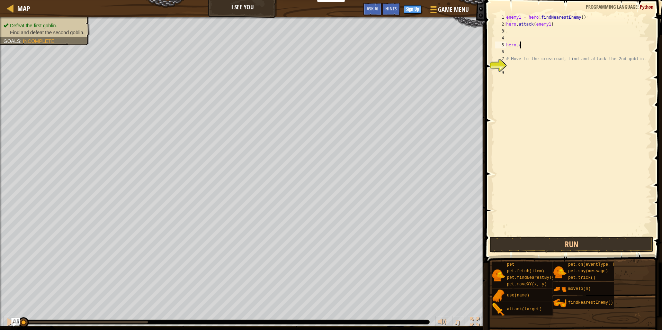
type textarea "h"
drag, startPoint x: 512, startPoint y: 58, endPoint x: 508, endPoint y: 58, distance: 3.8
click at [508, 58] on div "enemy1 = hero . findNearestEnemy ( ) hero . attack ( enemy1 ) # Move to the cro…" at bounding box center [578, 132] width 147 height 236
drag, startPoint x: 504, startPoint y: 58, endPoint x: 529, endPoint y: 61, distance: 25.1
click at [529, 61] on div "# Move to the crossroad, find and attack the 2nd goblin. 1 2 3 4 5 6 7 8 9 enem…" at bounding box center [573, 125] width 158 height 222
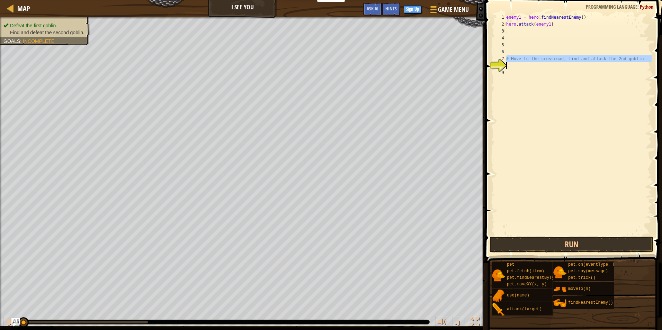
type textarea "# Move to the crossroad, find and attack the 2nd goblin."
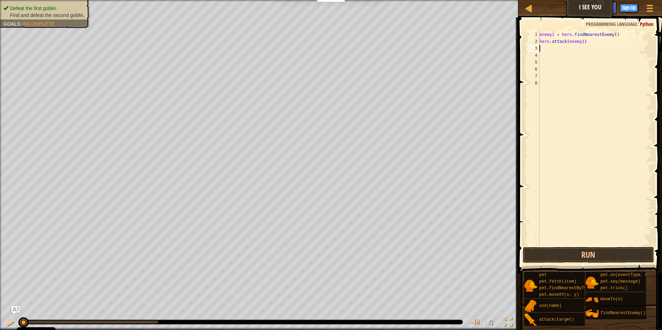
click at [549, 49] on div "enemy1 = hero . findNearestEnemy ( ) hero . attack ( enemy1 )" at bounding box center [595, 145] width 114 height 229
drag, startPoint x: 539, startPoint y: 37, endPoint x: 544, endPoint y: 35, distance: 6.0
click at [544, 35] on div "1 2 3 4 5 6 7 8 enemy1 = hero . findNearestEnemy ( ) hero . attack ( enemy1 ) ה…" at bounding box center [589, 138] width 125 height 215
type textarea "enemy1 = hero.findNearestEnemy() hero.attack(enemy1)"
click at [543, 50] on div "enemy1 = hero . findNearestEnemy ( ) hero . attack ( enemy1 )" at bounding box center [595, 145] width 114 height 229
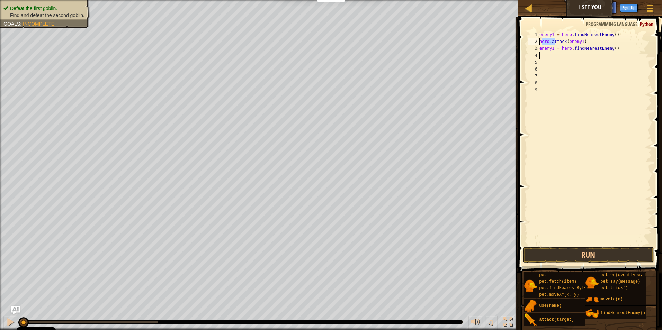
drag, startPoint x: 542, startPoint y: 44, endPoint x: 555, endPoint y: 41, distance: 13.2
click at [555, 41] on div "enemy1 = hero . findNearestEnemy ( ) hero . attack ( enemy1 ) enemy1 = hero . f…" at bounding box center [595, 145] width 114 height 229
type textarea "hero.attack(enemy1)"
click at [564, 73] on div "enemy1 = hero . findNearestEnemy ( ) hero . attack ( enemy1 ) enemy1 = hero . f…" at bounding box center [595, 145] width 114 height 229
click at [548, 83] on div "enemy1 = hero . findNearestEnemy ( ) hero . attack ( enemy1 ) enemy1 = hero . f…" at bounding box center [595, 145] width 114 height 229
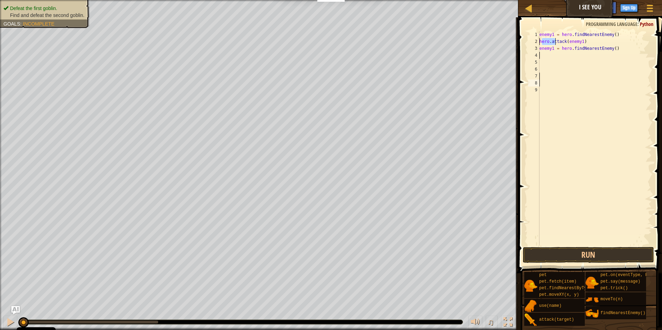
click at [548, 82] on div "enemy1 = hero . findNearestEnemy ( ) hero . attack ( enemy1 ) enemy1 = hero . f…" at bounding box center [595, 145] width 114 height 229
click at [604, 87] on div "enemy1 = hero . findNearestEnemy ( ) hero . attack ( enemy1 ) enemy1 = hero . f…" at bounding box center [595, 145] width 114 height 229
drag, startPoint x: 539, startPoint y: 41, endPoint x: 549, endPoint y: 41, distance: 10.7
click at [549, 41] on div "1 2 3 4 5 6 7 8 9 enemy1 = hero . findNearestEnemy ( ) hero . attack ( enemy1 )…" at bounding box center [589, 138] width 125 height 215
type textarea "hero.attack(enemy1) enemy1 = hero.findNearestEnemy()"
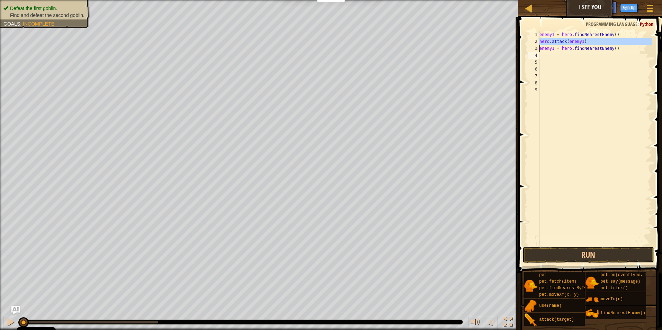
click at [543, 57] on div "enemy1 = hero . findNearestEnemy ( ) hero . attack ( enemy1 ) enemy1 = hero . f…" at bounding box center [595, 145] width 114 height 229
click at [564, 255] on button "Run" at bounding box center [589, 255] width 132 height 16
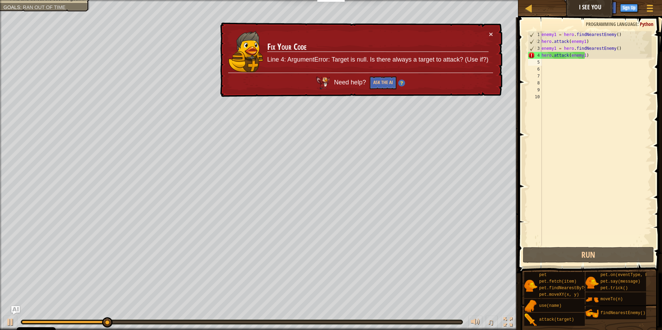
click at [583, 58] on div "enemy1 = hero . findNearestEnemy ( ) hero . attack ( enemy1 ) enemy1 = hero . f…" at bounding box center [596, 145] width 112 height 229
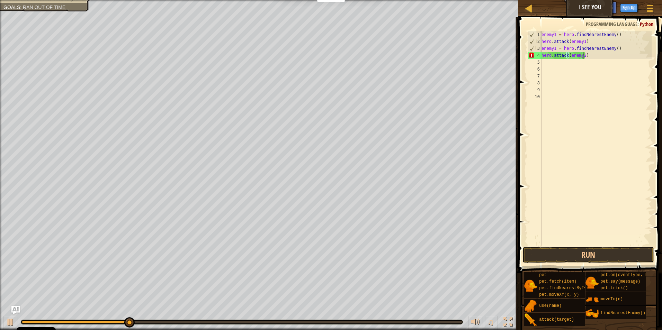
scroll to position [3, 3]
click at [591, 257] on button "Run" at bounding box center [589, 255] width 132 height 16
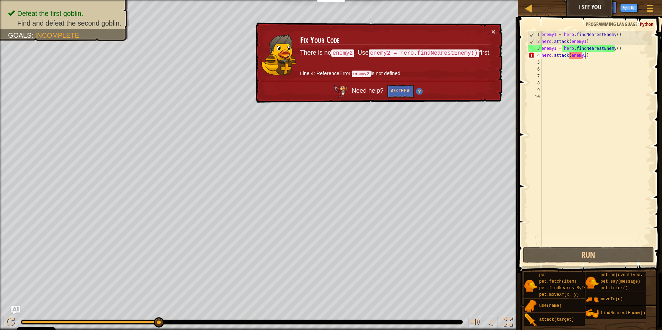
click at [588, 58] on div "enemy1 = hero . findNearestEnemy ( ) hero . attack ( enemy1 ) enemy1 = hero . f…" at bounding box center [596, 145] width 112 height 229
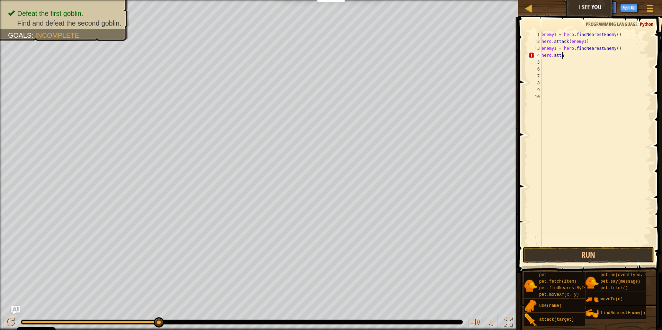
scroll to position [3, 0]
type textarea "h"
click at [575, 259] on button "Run" at bounding box center [589, 255] width 132 height 16
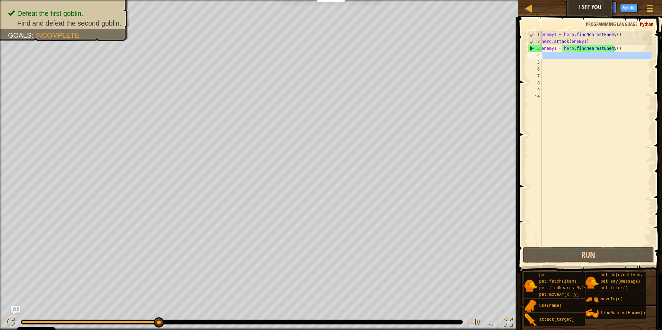
click at [539, 55] on div "4" at bounding box center [535, 55] width 14 height 7
click at [542, 55] on div "4" at bounding box center [535, 55] width 14 height 7
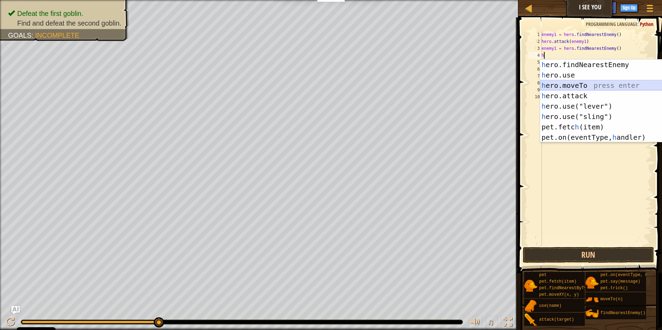
click at [556, 86] on div "h ero.findNearestEnemy press enter h ero.use press enter h ero.moveTo press ent…" at bounding box center [605, 112] width 131 height 104
type textarea "hero.moveTo(2)"
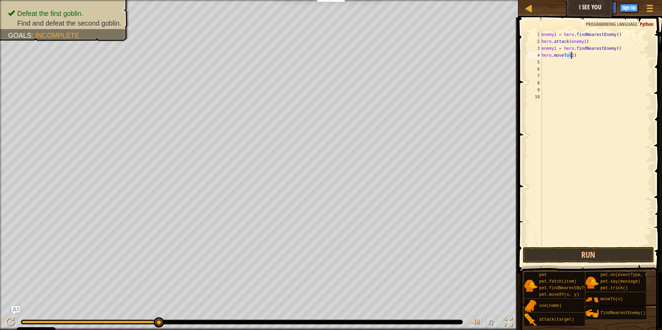
click at [551, 65] on div "enemy1 = hero . findNearestEnemy ( ) hero . attack ( enemy1 ) enemy1 = hero . f…" at bounding box center [596, 145] width 112 height 229
drag, startPoint x: 543, startPoint y: 49, endPoint x: 550, endPoint y: 50, distance: 6.6
click at [550, 50] on div "enemy1 = hero . findNearestEnemy ( ) hero . attack ( enemy1 ) enemy1 = hero . f…" at bounding box center [596, 145] width 112 height 229
click at [539, 50] on div "3" at bounding box center [535, 48] width 14 height 7
type textarea "enemy1 = hero.findNearestEnemy()"
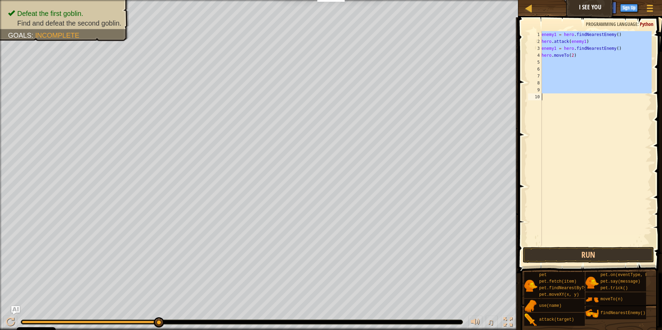
drag, startPoint x: 539, startPoint y: 50, endPoint x: 555, endPoint y: 50, distance: 16.6
click at [555, 50] on div "1 2 3 4 5 6 7 8 9 10 enemy1 = hero . findNearestEnemy ( ) hero . attack ( enemy…" at bounding box center [589, 138] width 125 height 215
click at [618, 95] on div "enemy1 = hero . findNearestEnemy ( ) hero . attack ( enemy1 ) enemy1 = hero . f…" at bounding box center [596, 138] width 112 height 215
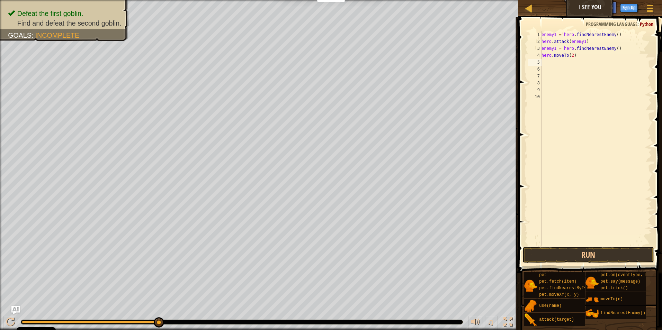
drag, startPoint x: 547, startPoint y: 61, endPoint x: 547, endPoint y: 67, distance: 5.9
click at [547, 67] on div "enemy1 = hero . findNearestEnemy ( ) hero . attack ( enemy1 ) enemy1 = hero . f…" at bounding box center [596, 145] width 112 height 229
click at [569, 86] on div "enemy1 = hero . findNearestEnemy ( ) hero . attack ( enemy1 ) enemy1 = hero . f…" at bounding box center [596, 145] width 112 height 229
click at [557, 64] on div "enemy1 = hero . findNearestEnemy ( ) hero . attack ( enemy1 ) enemy1 = hero . f…" at bounding box center [596, 145] width 112 height 229
type textarea "e"
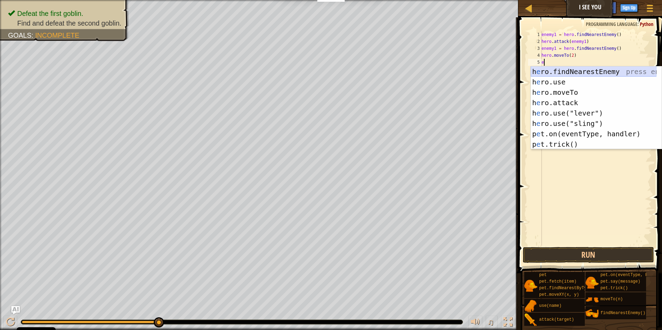
click at [581, 67] on div "h e ro.findNearestEnemy press enter h e ro.use press enter h e ro.moveTo press …" at bounding box center [594, 119] width 126 height 104
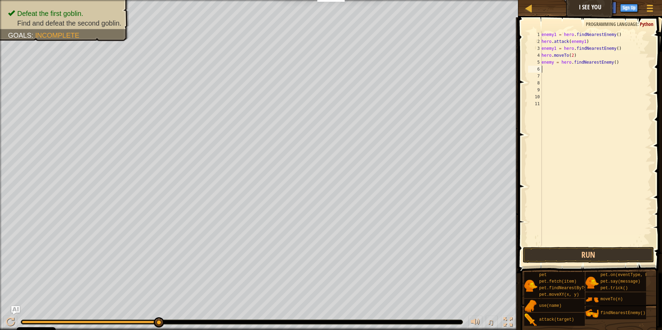
click at [609, 63] on div "enemy1 = hero . findNearestEnemy ( ) hero . attack ( enemy1 ) enemy1 = hero . f…" at bounding box center [596, 145] width 112 height 229
type textarea "enemy = hero.findNearestEnemy(2)"
click at [545, 69] on div "enemy1 = hero . findNearestEnemy ( ) hero . attack ( enemy1 ) enemy1 = hero . f…" at bounding box center [596, 145] width 112 height 229
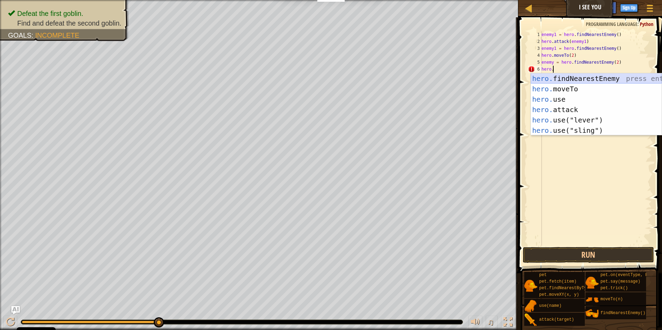
scroll to position [3, 1]
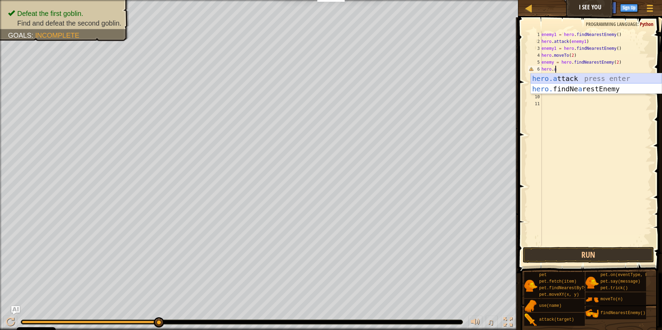
click at [542, 77] on div "hero.a ttack press enter hero. findNe a restEnemy press enter" at bounding box center [596, 94] width 131 height 42
type textarea "hero.attack(enemy)"
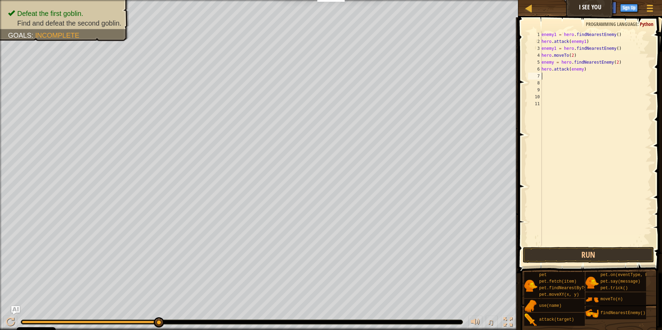
click at [611, 76] on div "enemy1 = hero . findNearestEnemy ( ) hero . attack ( enemy1 ) enemy1 = hero . f…" at bounding box center [596, 145] width 112 height 229
click at [563, 254] on button "Run" at bounding box center [589, 255] width 132 height 16
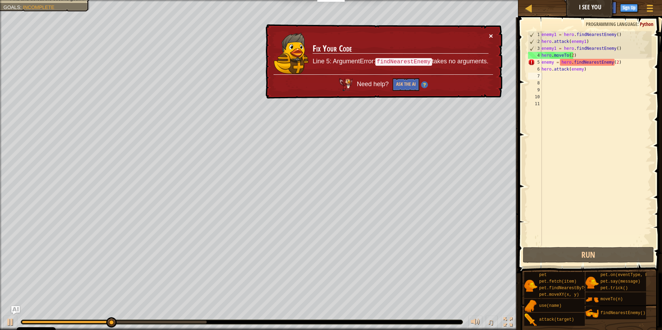
click at [492, 34] on button "×" at bounding box center [491, 35] width 4 height 7
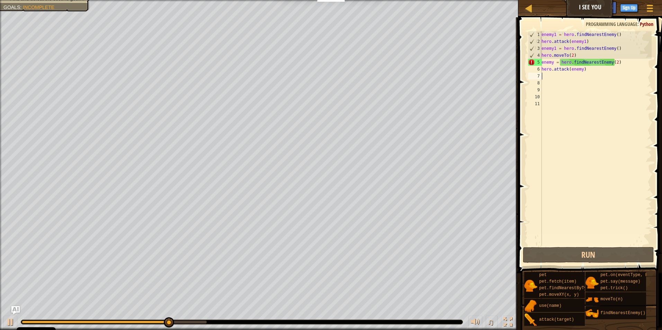
click at [612, 62] on div "enemy1 = hero . findNearestEnemy ( ) hero . attack ( enemy1 ) enemy1 = hero . f…" at bounding box center [596, 145] width 112 height 229
type textarea "enemy = hero.findNearestEnemy()"
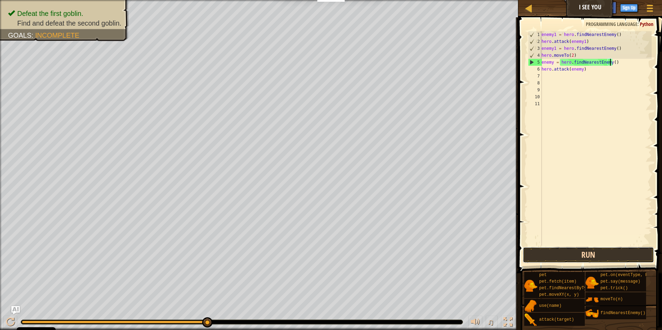
click at [591, 253] on button "Run" at bounding box center [589, 255] width 132 height 16
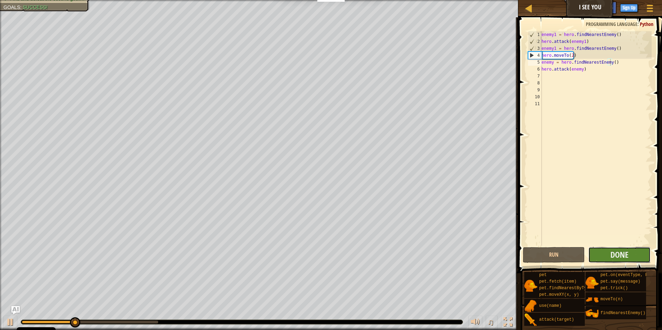
click at [605, 254] on button "Done" at bounding box center [619, 255] width 62 height 16
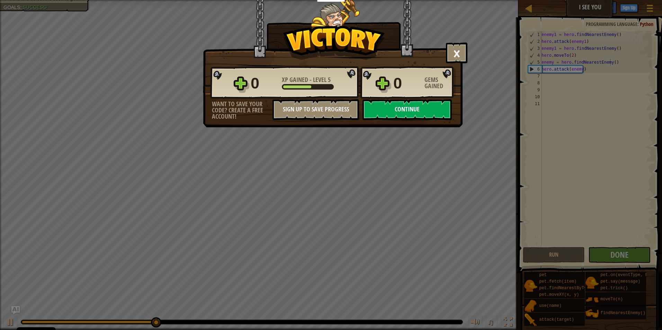
click at [413, 112] on button "Continue" at bounding box center [407, 109] width 89 height 21
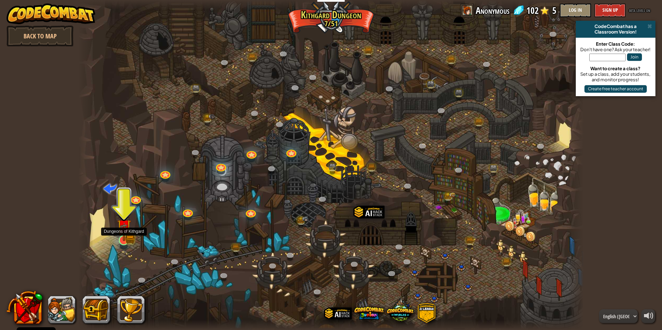
click at [122, 242] on div at bounding box center [124, 241] width 10 height 10
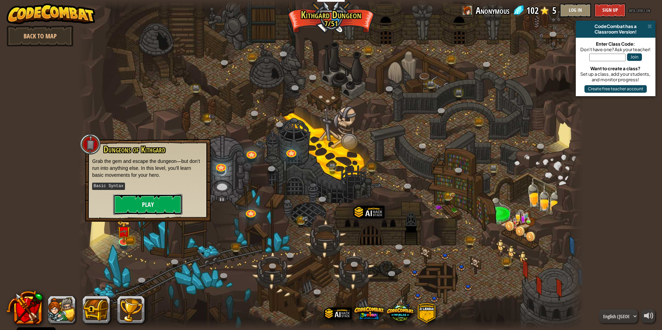
click at [163, 197] on button "Play" at bounding box center [147, 204] width 69 height 21
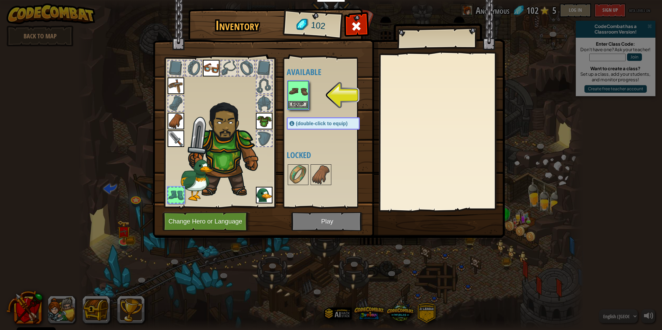
click at [291, 99] on img at bounding box center [298, 91] width 19 height 19
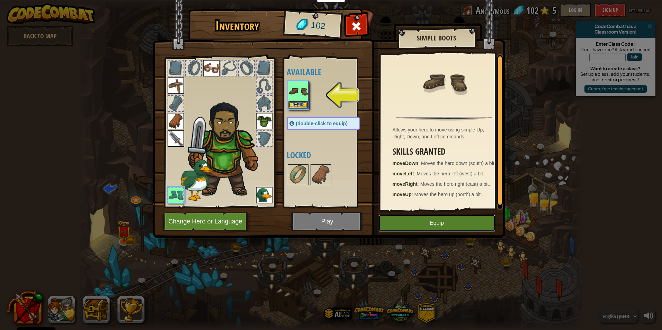
click at [441, 222] on button "Equip" at bounding box center [437, 223] width 117 height 17
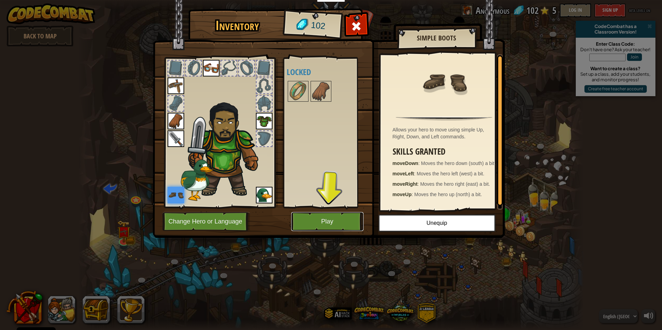
drag, startPoint x: 342, startPoint y: 220, endPoint x: 346, endPoint y: 216, distance: 5.9
click at [346, 216] on button "Play" at bounding box center [327, 221] width 72 height 19
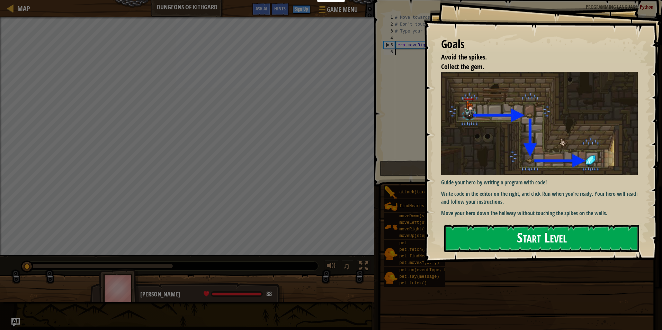
click at [537, 249] on button "Start Level" at bounding box center [541, 238] width 195 height 27
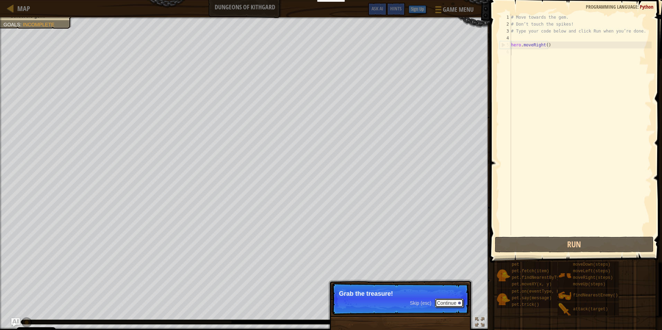
click at [449, 300] on button "Continue" at bounding box center [449, 303] width 29 height 9
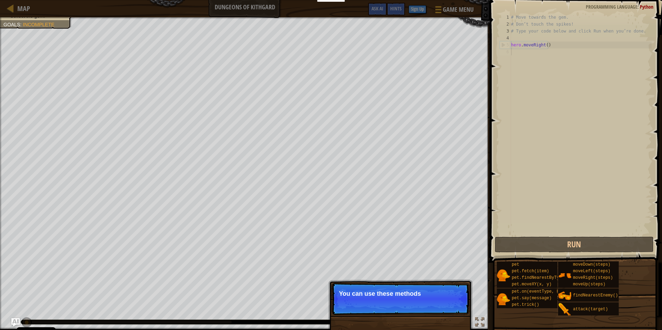
click at [450, 300] on p "Skip (esc) Continue You can use these methods" at bounding box center [401, 299] width 138 height 32
click at [450, 300] on button "Continue" at bounding box center [449, 303] width 29 height 9
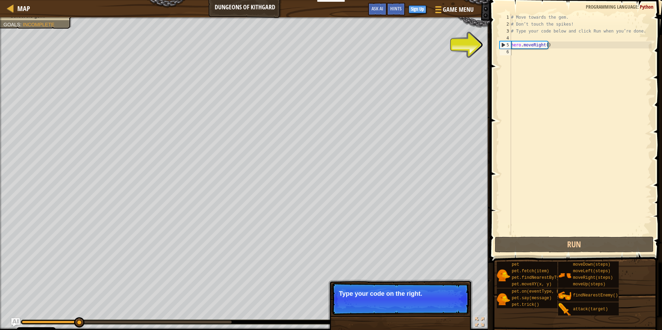
click at [448, 306] on button "Continue" at bounding box center [449, 303] width 29 height 9
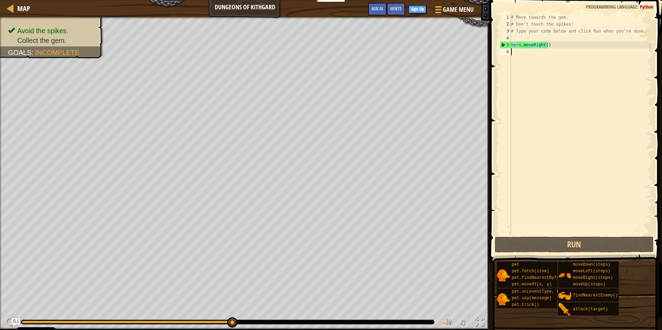
click at [521, 57] on div "# Move towards the gem. # Don’t touch the spikes! # Type your code below and cl…" at bounding box center [581, 132] width 142 height 236
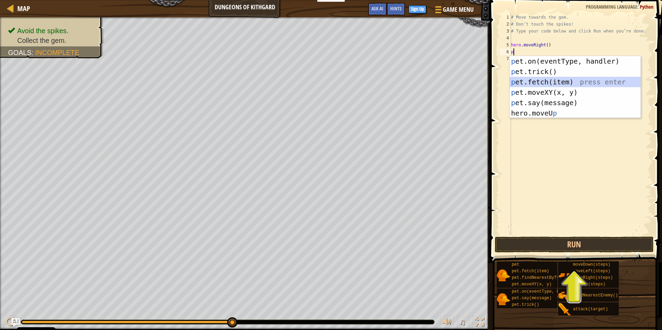
click at [579, 79] on div "p et.on(eventType, handler) press enter p et.trick() press enter p et.fetch(ite…" at bounding box center [575, 97] width 131 height 83
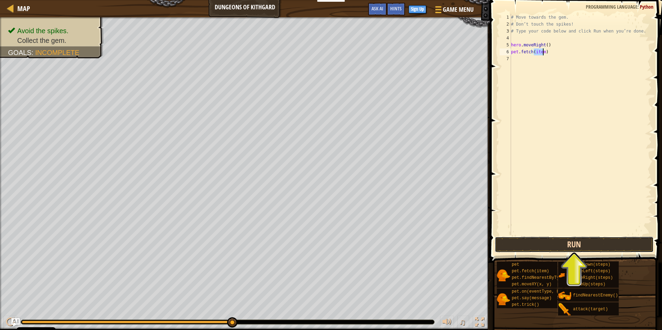
click at [593, 250] on button "Run" at bounding box center [574, 245] width 159 height 16
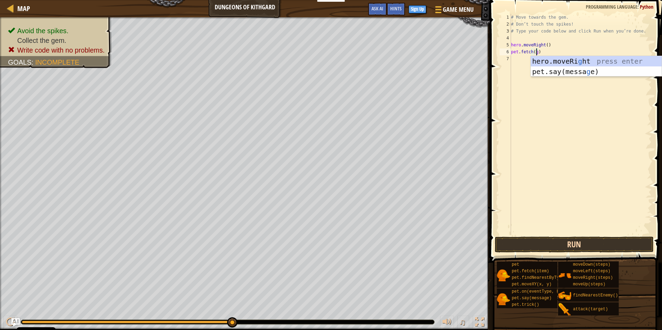
scroll to position [3, 2]
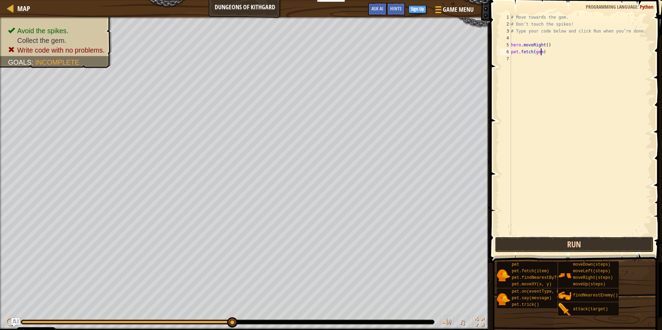
click at [539, 245] on button "Run" at bounding box center [574, 245] width 159 height 16
click at [543, 53] on div "# Move towards the gem. # Don’t touch the spikes! # Type your code below and cl…" at bounding box center [581, 132] width 142 height 236
drag, startPoint x: 522, startPoint y: 238, endPoint x: 518, endPoint y: 240, distance: 3.7
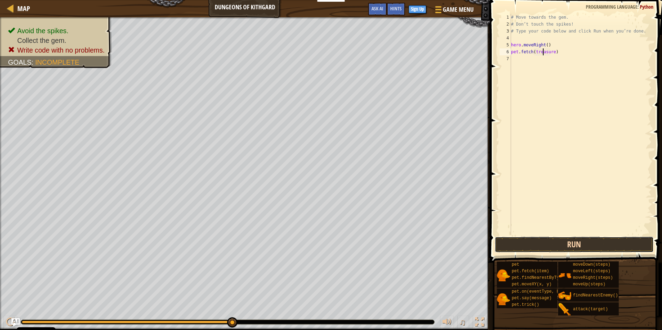
click at [519, 240] on button "Run" at bounding box center [574, 245] width 159 height 16
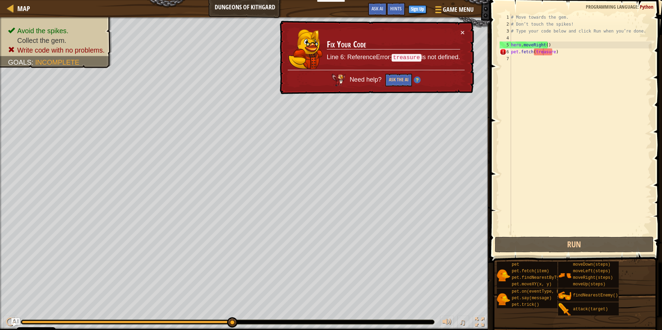
drag, startPoint x: 465, startPoint y: 32, endPoint x: 515, endPoint y: 27, distance: 50.1
click at [465, 32] on div "× Fix Your Code Line 6: ReferenceError: treasure is not defined. Need help? Ask…" at bounding box center [376, 58] width 196 height 74
click at [563, 52] on div "# Move towards the gem. # Don’t touch the spikes! # Type your code below and cl…" at bounding box center [581, 132] width 142 height 236
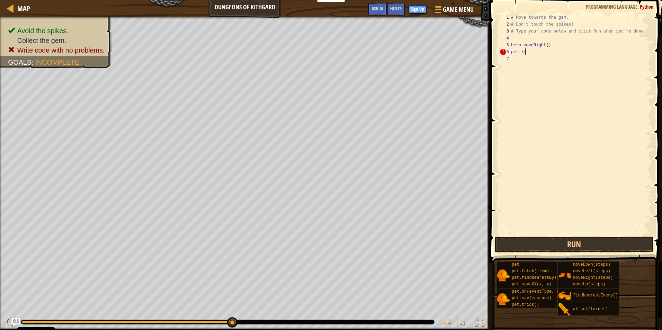
scroll to position [3, 0]
type textarea "p"
type textarea "h"
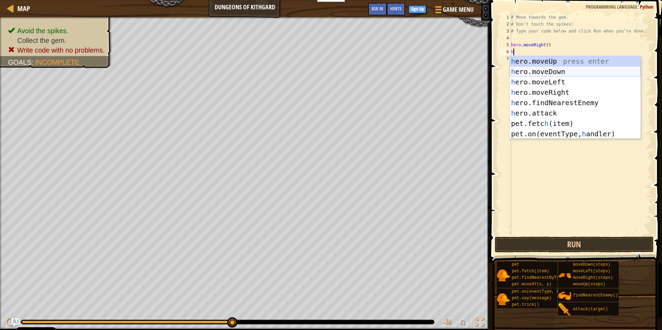
click at [552, 68] on div "h ero.moveUp press enter h ero.moveDown press enter h ero.moveLeft press enter …" at bounding box center [575, 108] width 131 height 104
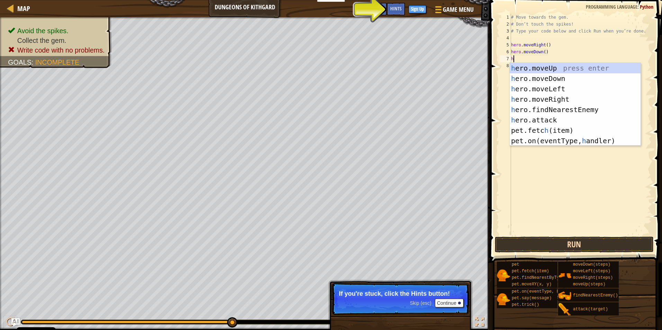
type textarea "h"
click at [556, 243] on button "Run" at bounding box center [574, 245] width 159 height 16
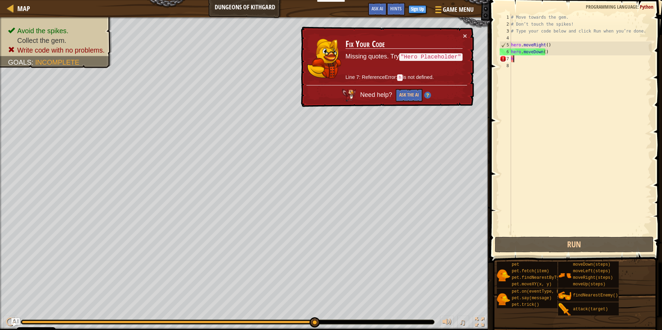
click at [528, 59] on div "# Move towards the gem. # Don’t touch the spikes! # Type your code below and cl…" at bounding box center [581, 132] width 142 height 236
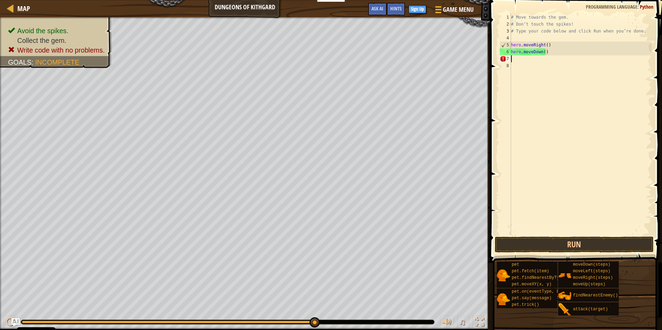
type textarea "h"
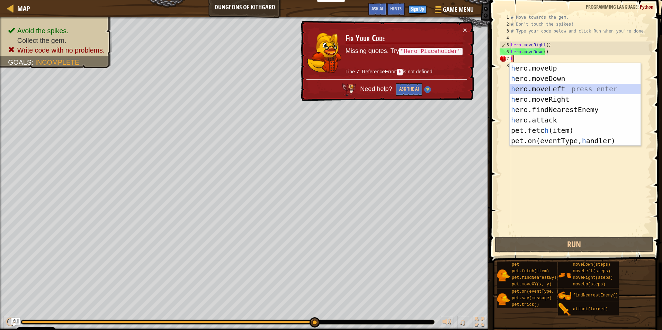
click at [550, 88] on div "h ero.moveUp press enter h ero.moveDown press enter h ero.moveLeft press enter …" at bounding box center [575, 115] width 131 height 104
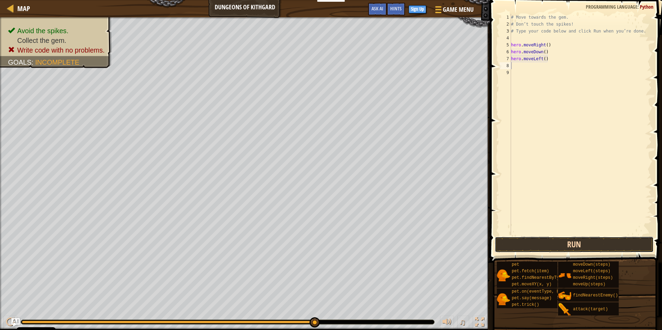
click at [514, 246] on button "Run" at bounding box center [574, 245] width 159 height 16
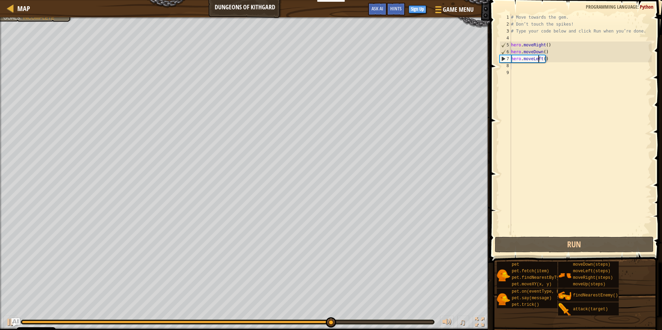
click at [538, 59] on div "# Move towards the gem. # Don’t touch the spikes! # Type your code below and cl…" at bounding box center [581, 132] width 142 height 236
click at [539, 61] on div "# Move towards the gem. # Don’t touch the spikes! # Type your code below and cl…" at bounding box center [581, 132] width 142 height 236
click at [541, 62] on div "# Move towards the gem. # Don’t touch the spikes! # Type your code below and cl…" at bounding box center [581, 132] width 142 height 236
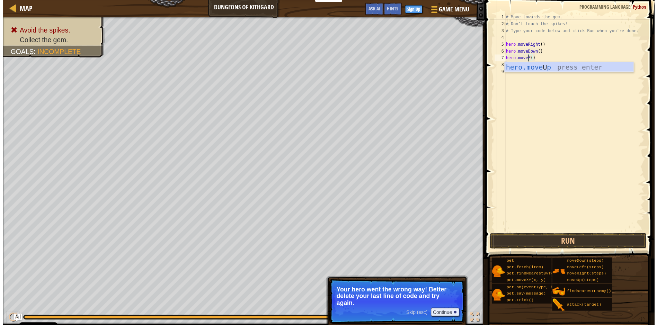
scroll to position [3, 2]
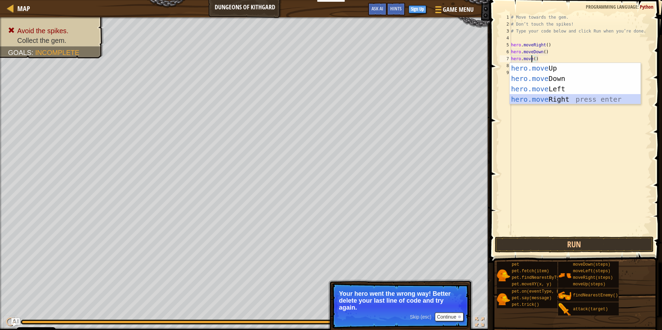
click at [533, 104] on div "hero.move Up press enter hero.move Down press enter hero.move Left press enter …" at bounding box center [575, 94] width 131 height 62
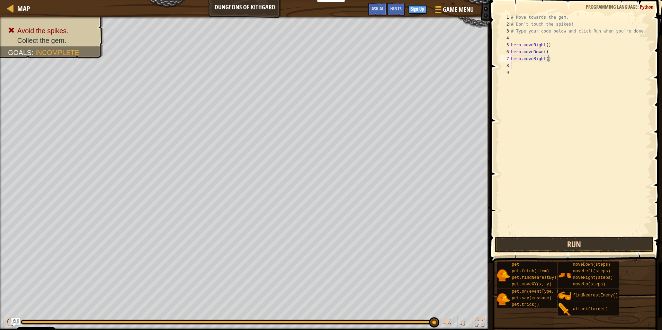
type textarea "hero.moveRight()"
click at [530, 245] on button "Run" at bounding box center [574, 245] width 159 height 16
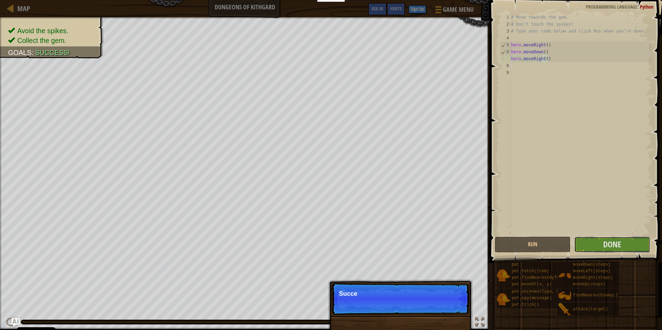
click at [621, 229] on div "hero.moveRight() 1 2 3 4 5 6 7 8 9 # Move towards the gem. # Don’t touch the sp…" at bounding box center [575, 144] width 174 height 283
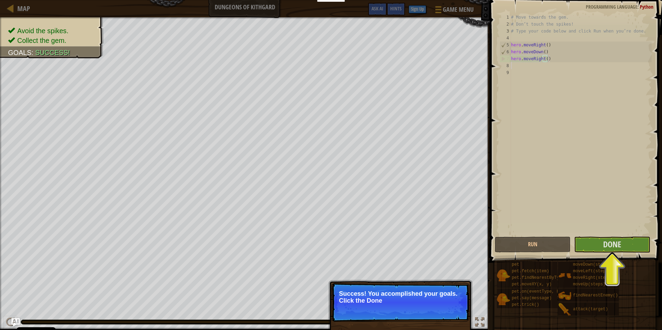
click at [614, 236] on span at bounding box center [577, 121] width 178 height 283
click at [613, 242] on span "Done" at bounding box center [612, 244] width 18 height 11
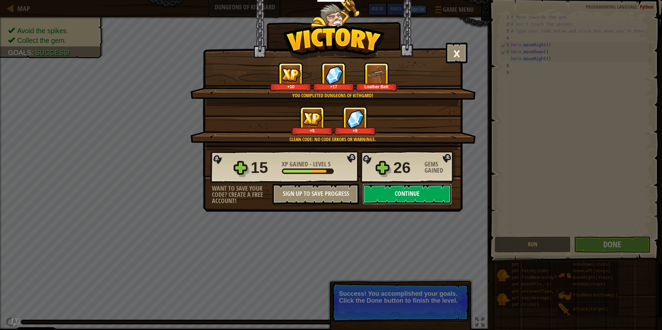
click at [383, 189] on button "Continue" at bounding box center [407, 194] width 89 height 21
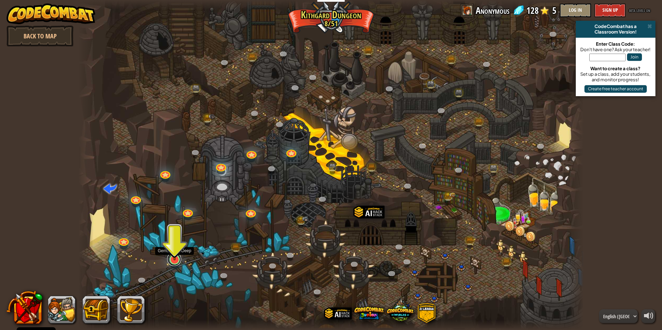
click at [172, 262] on link at bounding box center [174, 260] width 14 height 14
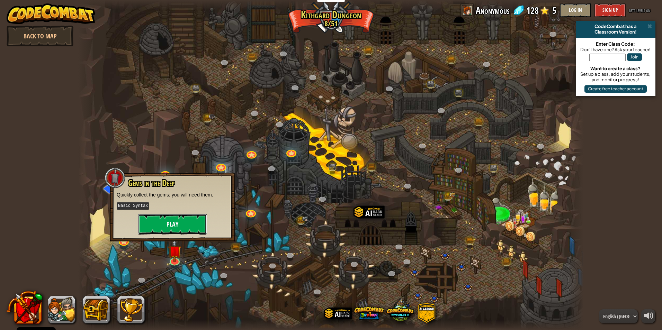
click at [196, 228] on button "Play" at bounding box center [172, 224] width 69 height 21
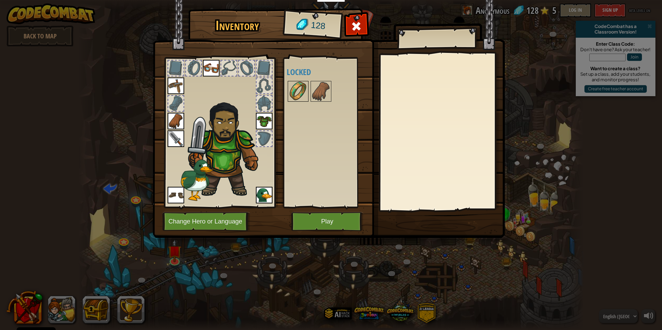
click at [298, 97] on img at bounding box center [298, 91] width 19 height 19
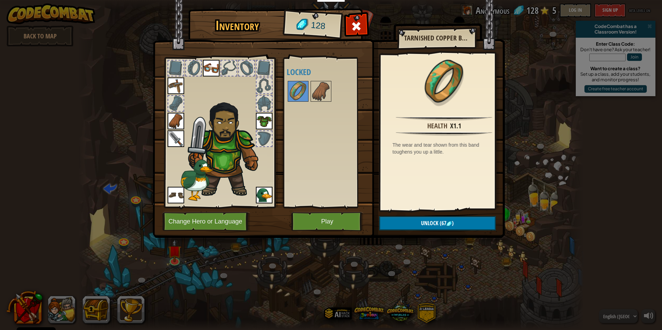
click at [322, 77] on h4 "Locked" at bounding box center [330, 72] width 87 height 9
click at [321, 84] on img at bounding box center [320, 91] width 19 height 19
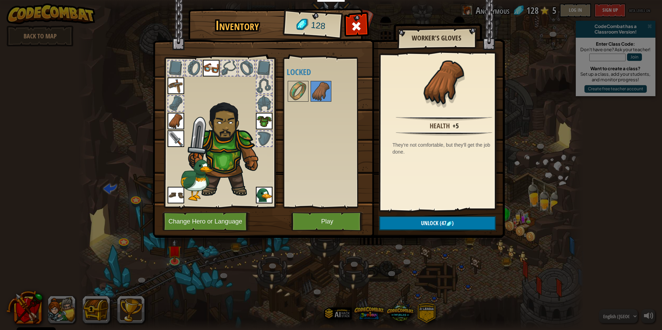
drag, startPoint x: 299, startPoint y: 90, endPoint x: 308, endPoint y: 108, distance: 20.8
click at [300, 96] on img at bounding box center [298, 91] width 19 height 19
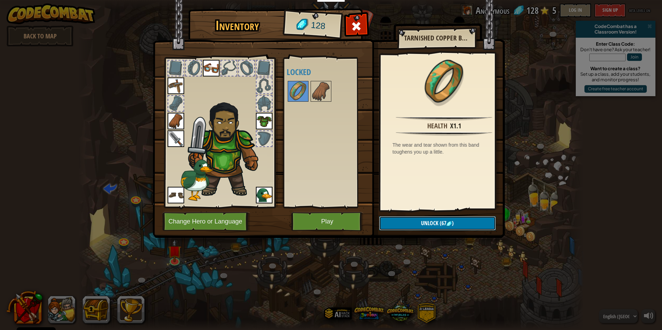
drag, startPoint x: 424, startPoint y: 225, endPoint x: 423, endPoint y: 221, distance: 3.5
click at [424, 225] on span "Unlock" at bounding box center [429, 224] width 17 height 8
click at [435, 216] on img at bounding box center [329, 112] width 352 height 251
drag, startPoint x: 430, startPoint y: 222, endPoint x: 427, endPoint y: 225, distance: 4.9
click at [428, 224] on button "Unlock" at bounding box center [437, 223] width 117 height 14
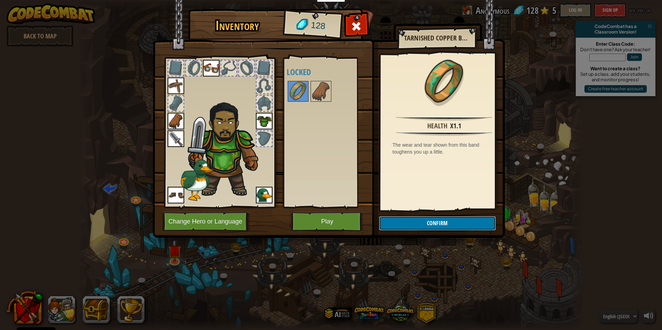
click at [404, 221] on button "Confirm" at bounding box center [437, 223] width 117 height 14
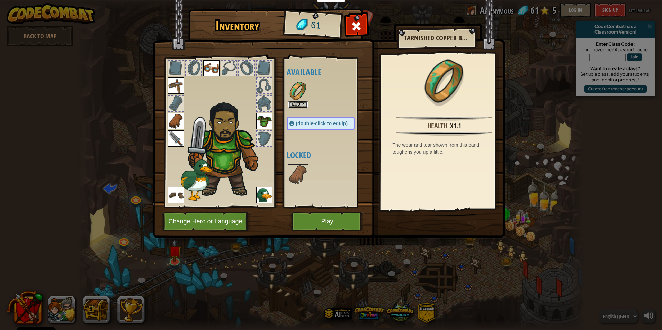
click at [298, 104] on button "Equip" at bounding box center [298, 104] width 19 height 7
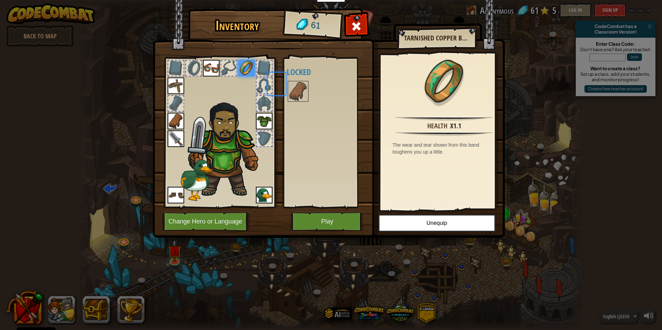
click at [299, 104] on div "Available Equip Equip Equip Equip Equip Equip Equip Equip (double-click to equi…" at bounding box center [328, 133] width 82 height 144
click at [236, 221] on button "Change Hero or Language" at bounding box center [206, 221] width 88 height 19
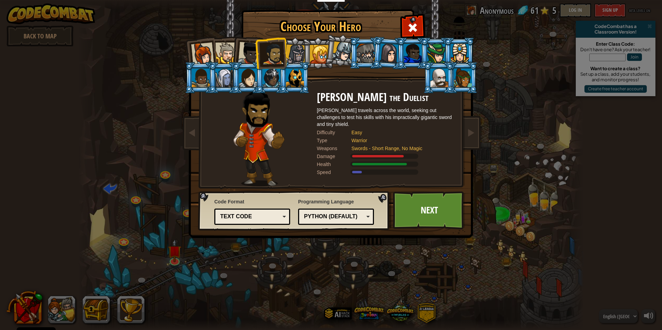
click at [243, 48] on div at bounding box center [249, 53] width 23 height 23
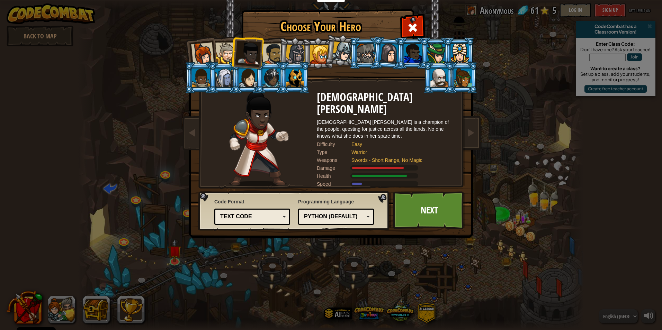
click at [217, 54] on div at bounding box center [225, 53] width 21 height 21
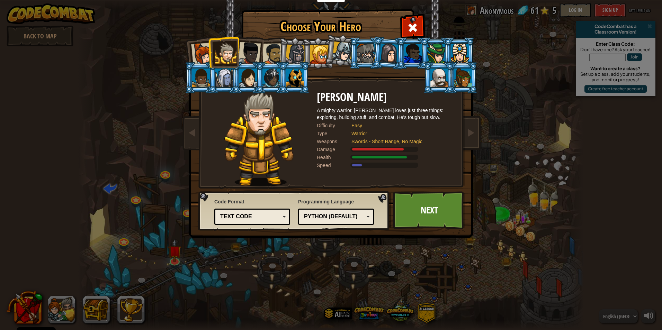
click at [297, 49] on div at bounding box center [296, 55] width 20 height 20
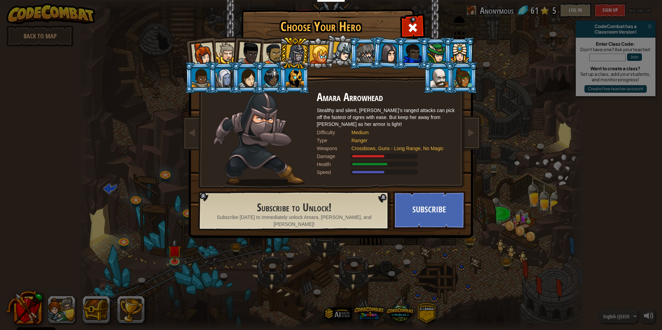
click at [318, 50] on div at bounding box center [319, 54] width 19 height 19
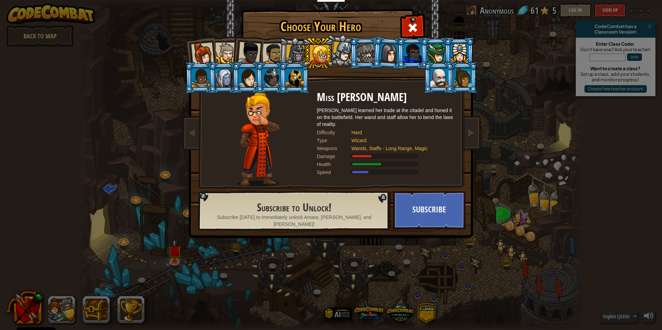
click at [328, 50] on div at bounding box center [319, 54] width 19 height 19
click at [336, 50] on div at bounding box center [343, 52] width 20 height 20
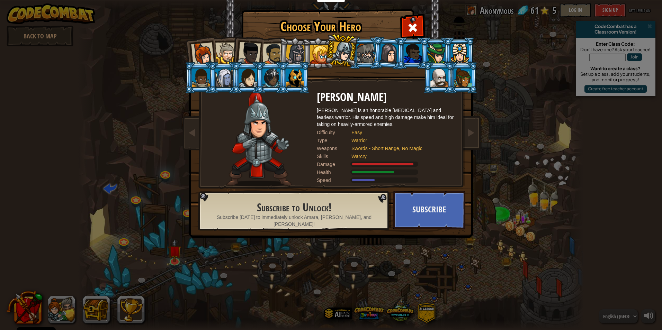
click at [269, 54] on div at bounding box center [273, 53] width 21 height 21
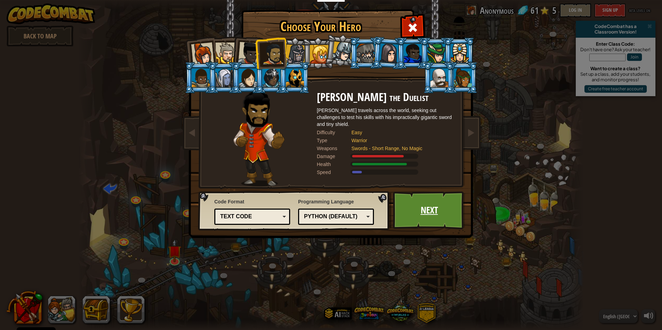
click at [429, 212] on link "Next" at bounding box center [429, 211] width 72 height 38
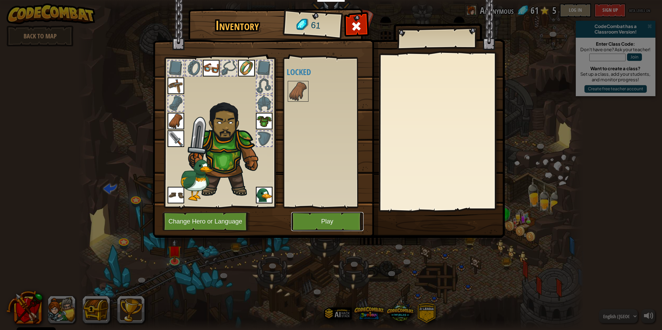
click at [326, 218] on button "Play" at bounding box center [327, 221] width 72 height 19
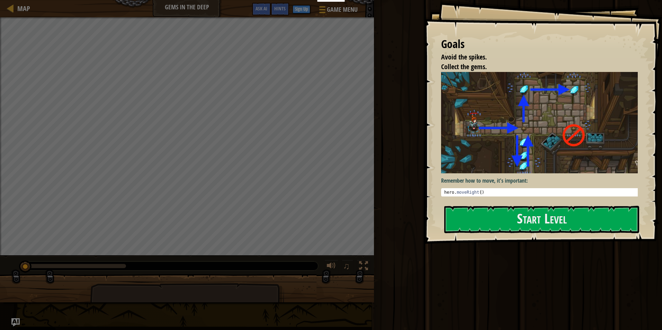
click at [499, 233] on div "Start Level" at bounding box center [541, 220] width 195 height 28
click at [473, 235] on div "Goals Avoid the spikes. Collect the gems. Remember how to move, it's important:…" at bounding box center [543, 122] width 238 height 244
click at [478, 226] on button "Start Level" at bounding box center [541, 219] width 195 height 27
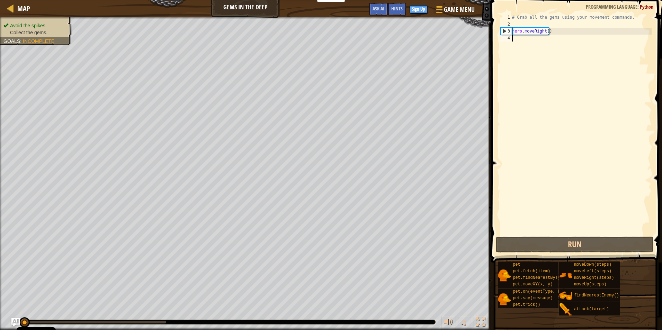
type textarea "h"
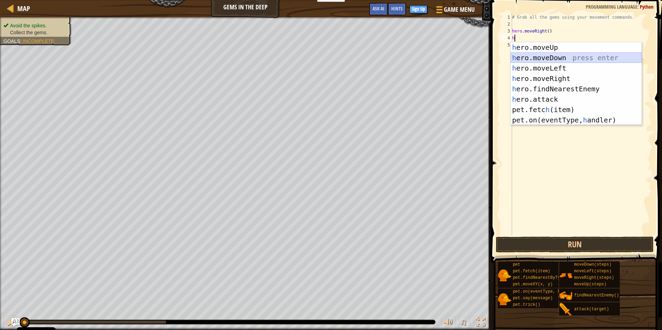
click at [521, 57] on div "h ero.moveUp press enter h ero.moveDown press enter h ero.moveLeft press enter …" at bounding box center [576, 94] width 131 height 104
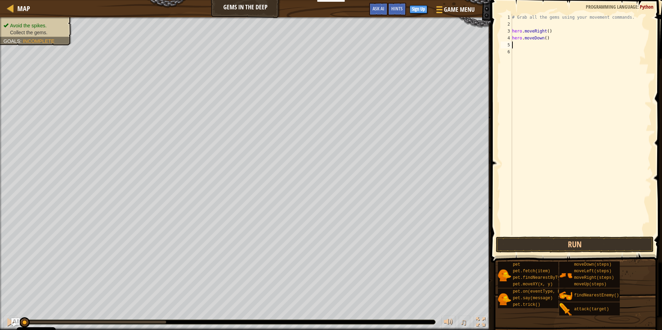
type textarea "h"
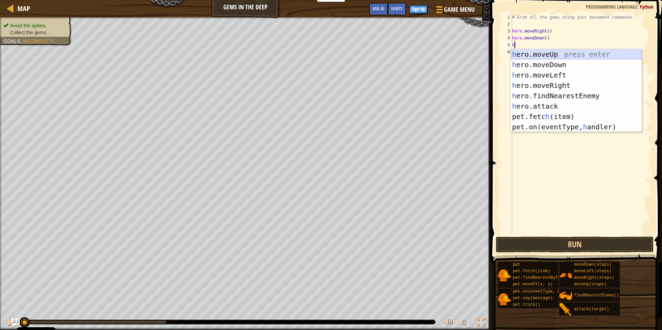
click at [550, 53] on div "h ero.moveUp press enter h ero.moveDown press enter h ero.moveLeft press enter …" at bounding box center [576, 101] width 131 height 104
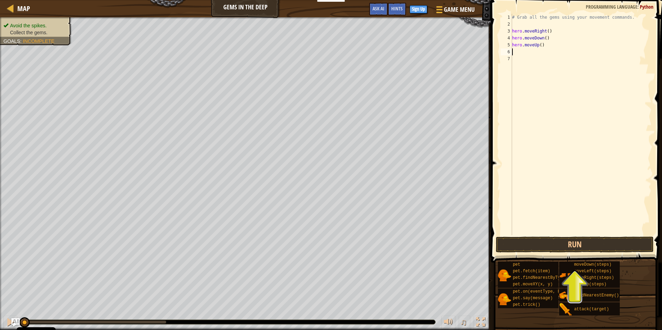
type textarea "h"
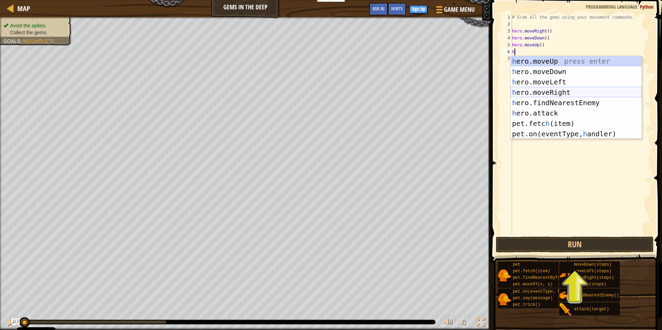
click at [534, 90] on div "h ero.moveUp press enter h ero.moveDown press enter h ero.moveLeft press enter …" at bounding box center [576, 108] width 131 height 104
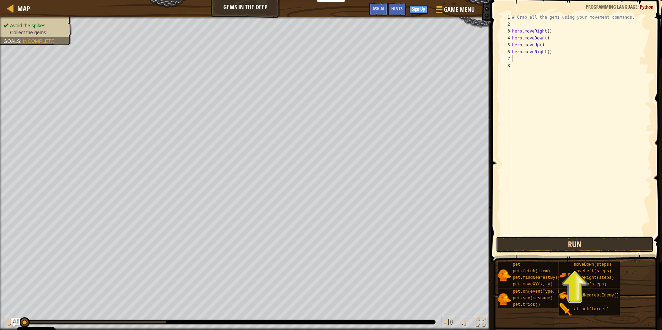
click at [564, 253] on button "Run" at bounding box center [575, 245] width 158 height 16
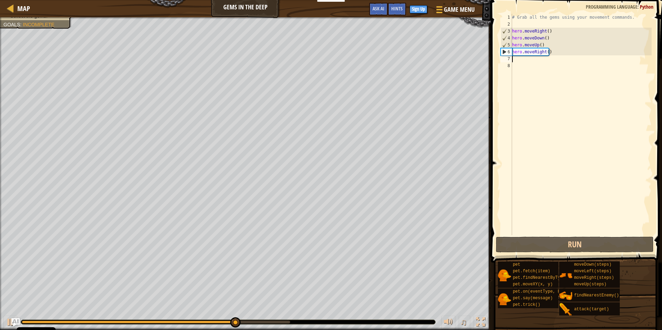
click at [542, 56] on div "# Grab all the gems using your movement commands. hero . moveRight ( ) hero . m…" at bounding box center [581, 132] width 141 height 236
click at [544, 55] on div "# Grab all the gems using your movement commands. hero . moveRight ( ) hero . m…" at bounding box center [581, 132] width 141 height 236
click at [543, 50] on div "# Grab all the gems using your movement commands. hero . moveRight ( ) hero . m…" at bounding box center [581, 132] width 141 height 236
type textarea "hero.moveRight()"
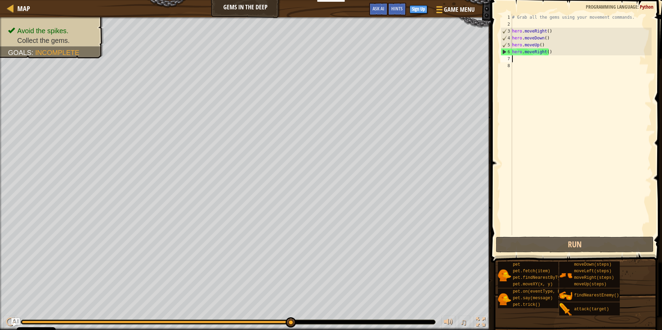
click at [544, 55] on div "# Grab all the gems using your movement commands. hero . moveRight ( ) hero . m…" at bounding box center [581, 132] width 141 height 236
click at [544, 51] on div "# Grab all the gems using your movement commands. hero . moveRight ( ) hero . m…" at bounding box center [581, 132] width 141 height 236
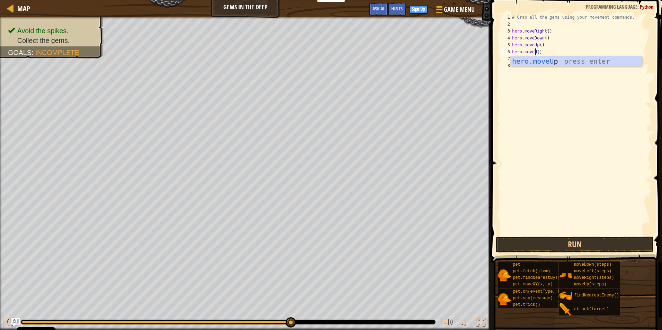
scroll to position [3, 2]
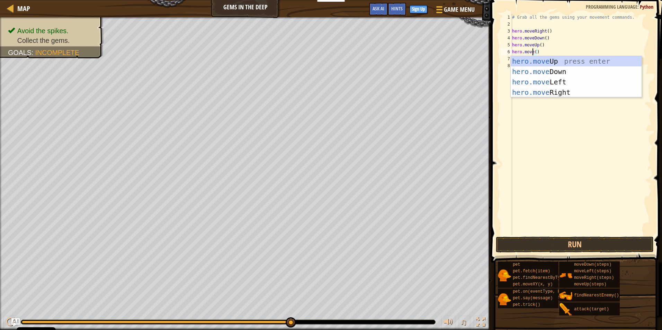
click at [535, 52] on div "# Grab all the gems using your movement commands. hero . moveRight ( ) hero . m…" at bounding box center [581, 132] width 141 height 236
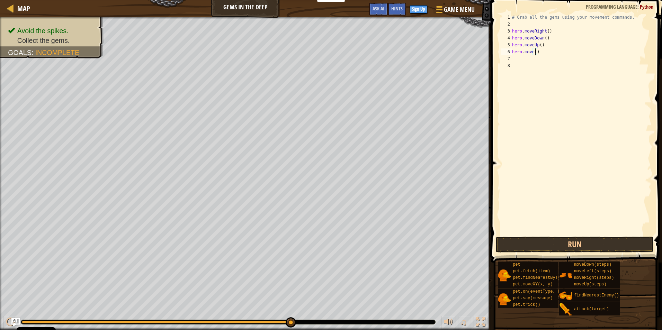
scroll to position [3, 2]
type textarea "hero.move(Up)"
click at [519, 62] on div "# Grab all the gems using your movement commands. hero . moveRight ( ) hero . m…" at bounding box center [581, 132] width 141 height 236
click at [516, 60] on div "# Grab all the gems using your movement commands. hero . moveRight ( ) hero . m…" at bounding box center [581, 132] width 141 height 236
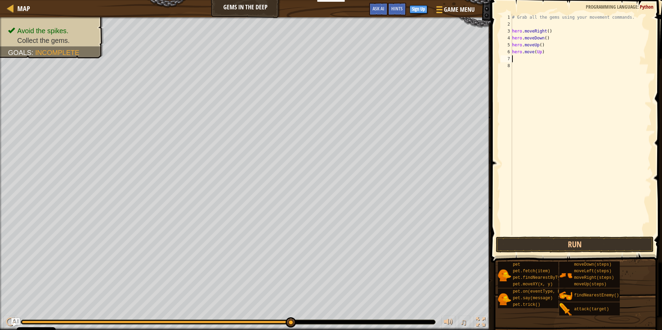
type textarea "h"
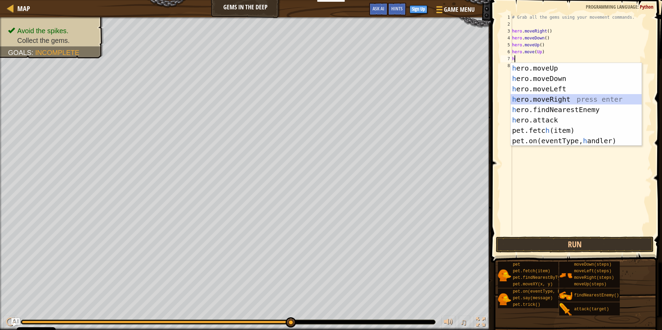
click at [547, 96] on div "h ero.moveUp press enter h ero.moveDown press enter h ero.moveLeft press enter …" at bounding box center [576, 115] width 131 height 104
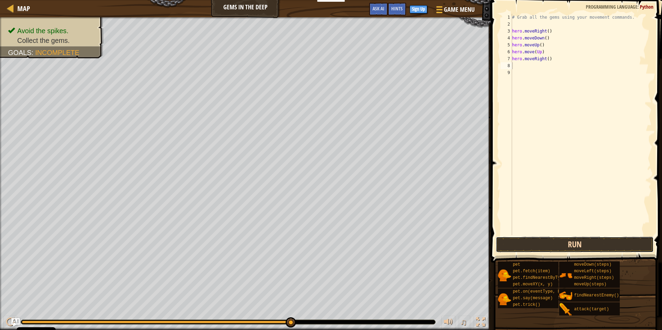
click at [547, 247] on button "Run" at bounding box center [575, 245] width 158 height 16
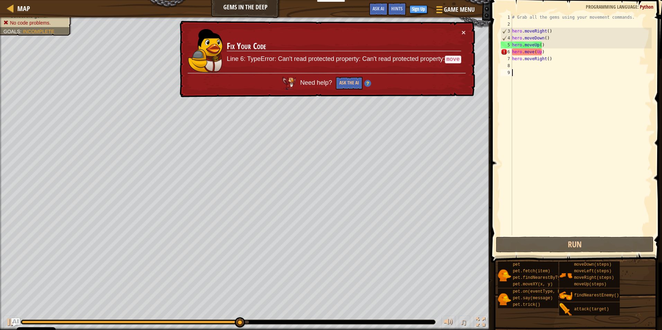
click at [535, 76] on div "# Grab all the gems using your movement commands. hero . moveRight ( ) hero . m…" at bounding box center [581, 132] width 141 height 236
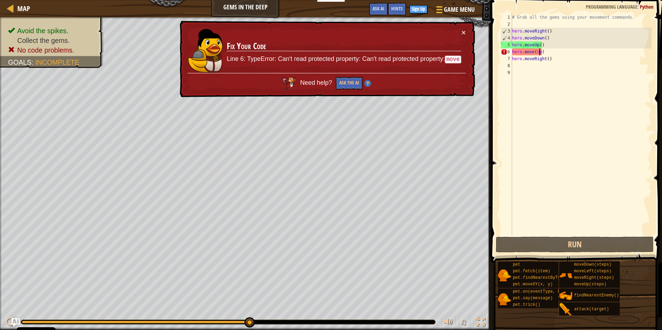
click at [540, 53] on div "# Grab all the gems using your movement commands. hero . moveRight ( ) hero . m…" at bounding box center [581, 132] width 141 height 236
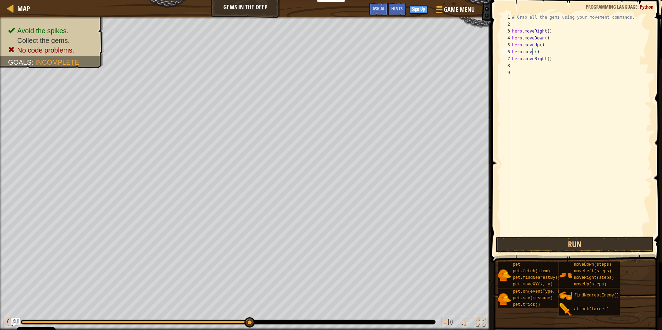
click at [533, 54] on div "# Grab all the gems using your movement commands. hero . moveRight ( ) hero . m…" at bounding box center [581, 132] width 141 height 236
type textarea "hero.moveUp()"
click at [548, 80] on div "# Grab all the gems using your movement commands. hero . moveRight ( ) hero . m…" at bounding box center [581, 132] width 141 height 236
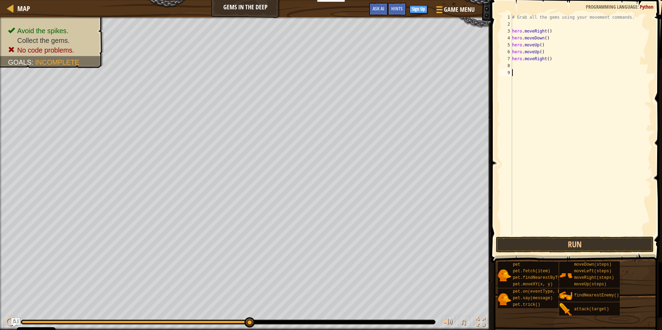
drag, startPoint x: 515, startPoint y: 69, endPoint x: 518, endPoint y: 67, distance: 3.7
click at [518, 67] on div "# Grab all the gems using your movement commands. hero . moveRight ( ) hero . m…" at bounding box center [581, 132] width 141 height 236
type textarea "h"
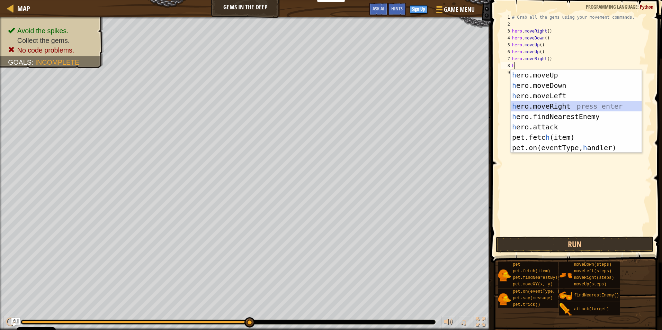
click at [569, 106] on div "h ero.moveUp press enter h ero.moveDown press enter h ero.moveLeft press enter …" at bounding box center [576, 122] width 131 height 104
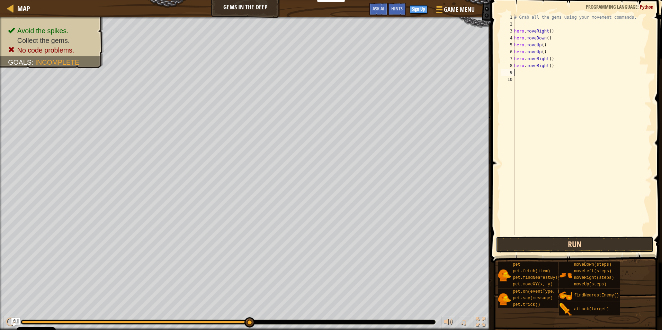
click at [532, 241] on button "Run" at bounding box center [575, 245] width 158 height 16
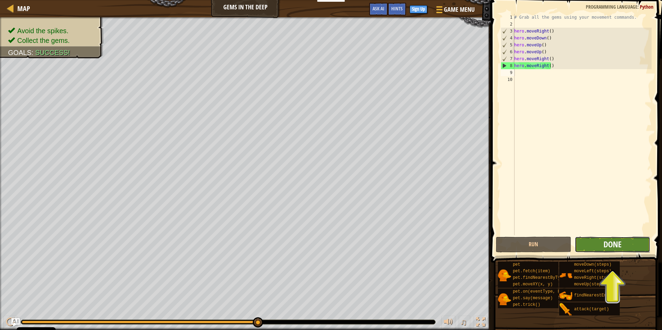
click at [608, 248] on span "Done" at bounding box center [613, 244] width 18 height 11
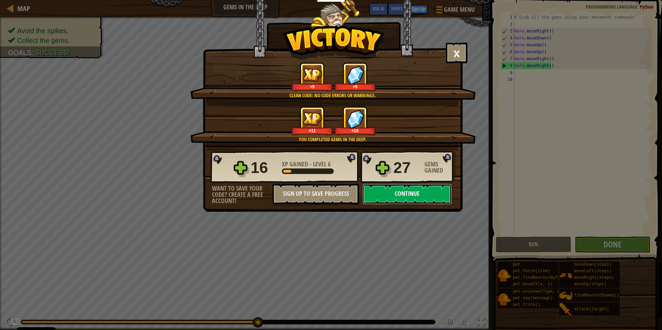
click at [390, 195] on button "Continue" at bounding box center [407, 194] width 89 height 21
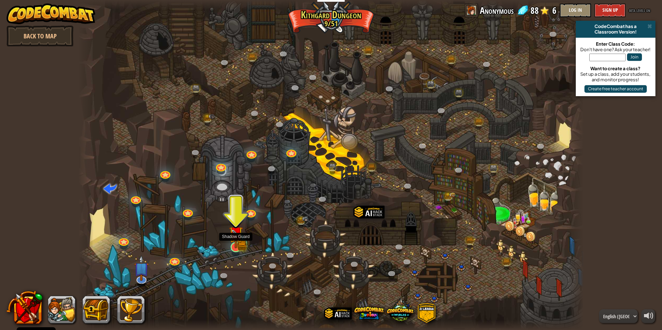
click at [239, 248] on img at bounding box center [236, 234] width 14 height 30
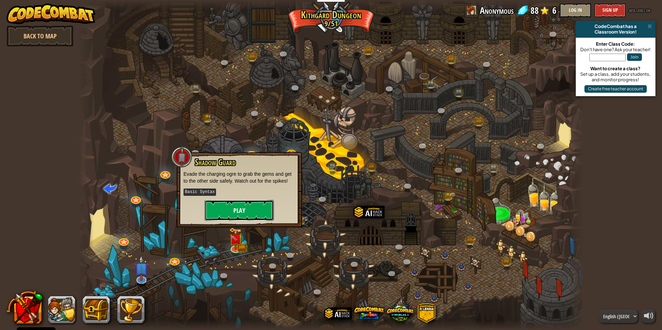
drag, startPoint x: 245, startPoint y: 205, endPoint x: 245, endPoint y: 209, distance: 3.8
click at [245, 209] on button "Play" at bounding box center [239, 210] width 69 height 21
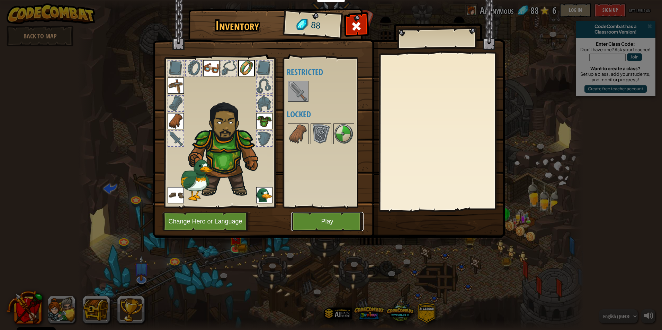
click at [337, 225] on button "Play" at bounding box center [327, 221] width 72 height 19
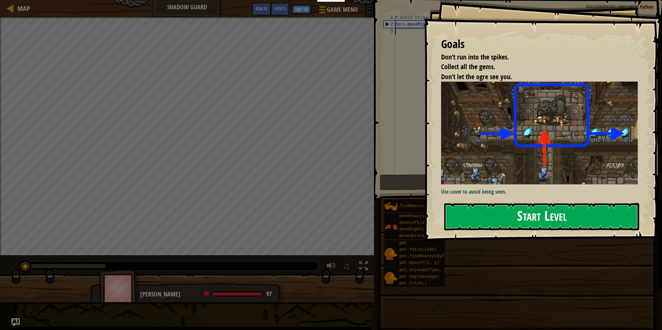
click at [555, 214] on button "Start Level" at bounding box center [541, 216] width 195 height 27
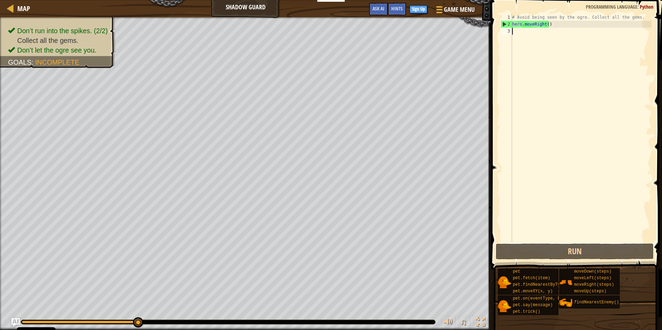
type textarea "h"
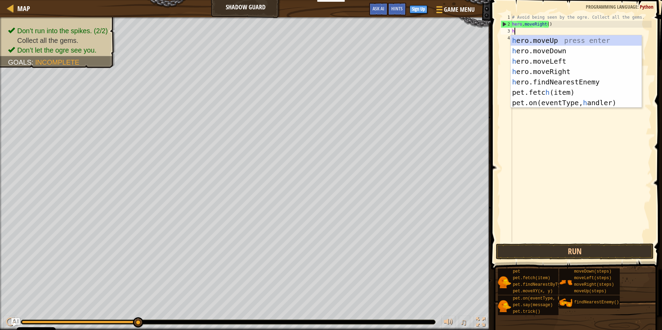
scroll to position [3, 0]
click at [528, 39] on div "h ero.moveUp press enter h ero.moveDown press enter h ero.moveLeft press enter …" at bounding box center [576, 82] width 131 height 94
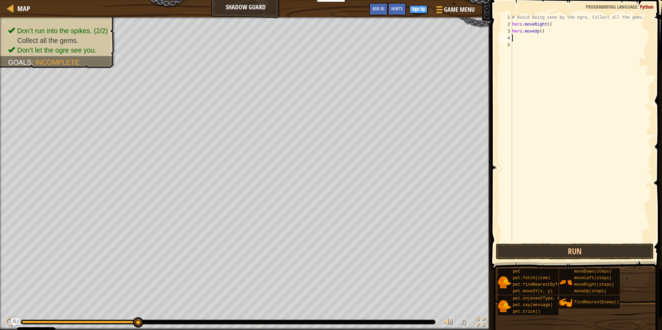
type textarea "h"
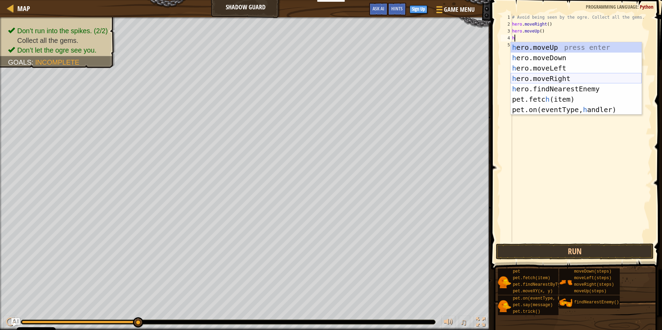
click at [538, 74] on div "h ero.moveUp press enter h ero.moveDown press enter h ero.moveLeft press enter …" at bounding box center [576, 89] width 131 height 94
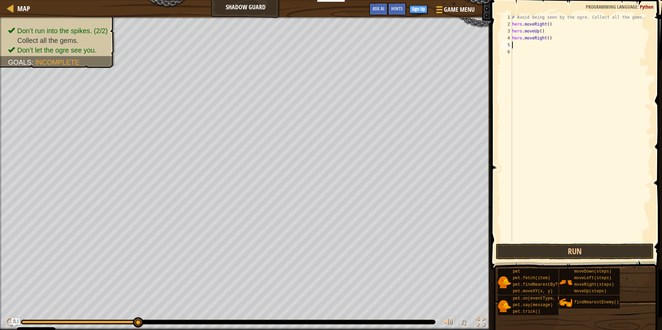
type textarea "h"
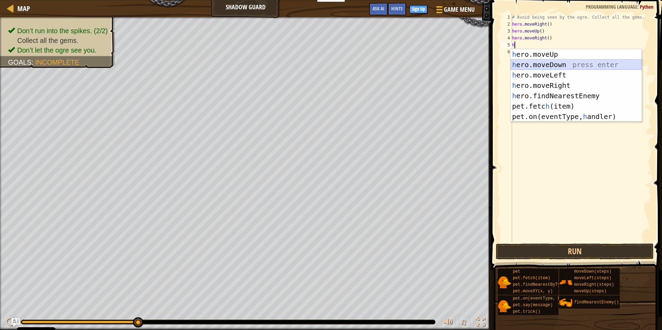
drag, startPoint x: 541, startPoint y: 65, endPoint x: 536, endPoint y: 71, distance: 7.4
click at [536, 71] on div "h ero.moveUp press enter h ero.moveDown press enter h ero.moveLeft press enter …" at bounding box center [576, 96] width 131 height 94
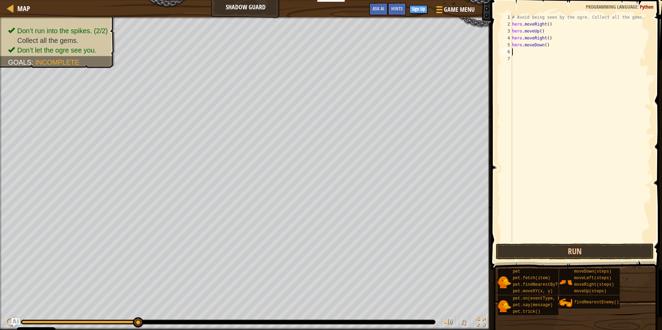
type textarea "h"
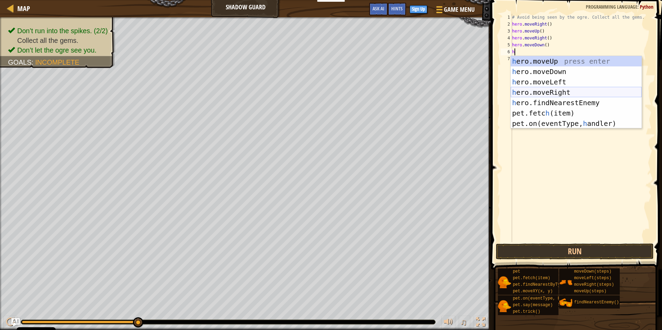
click at [517, 92] on div "h ero.moveUp press enter h ero.moveDown press enter h ero.moveLeft press enter …" at bounding box center [576, 103] width 131 height 94
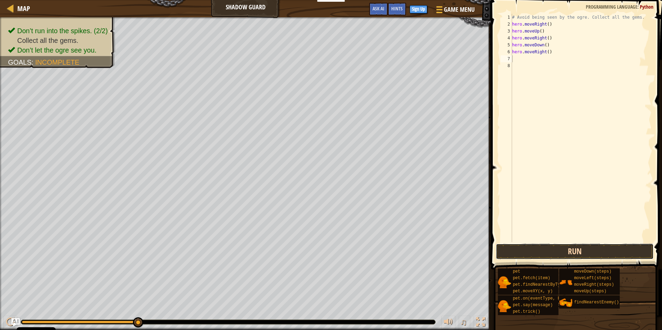
click at [516, 254] on button "Run" at bounding box center [575, 252] width 158 height 16
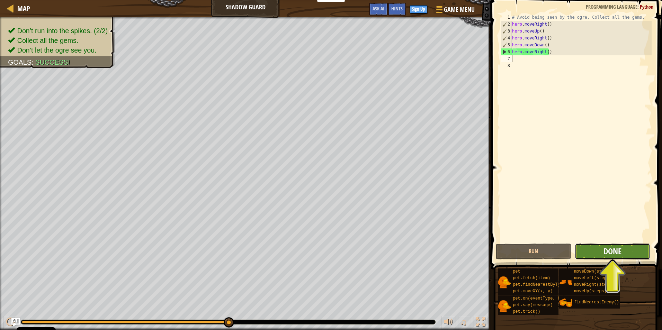
click at [610, 250] on span "Done" at bounding box center [613, 251] width 18 height 11
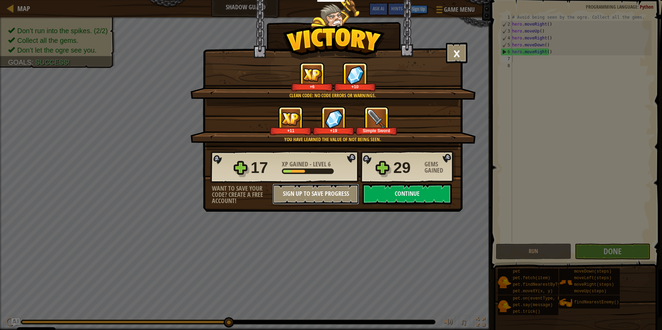
click at [343, 196] on button "Sign Up to Save Progress" at bounding box center [316, 194] width 87 height 21
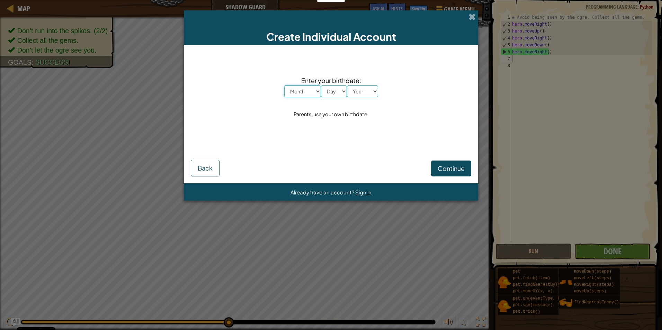
click at [313, 95] on select "Month January February March April May June July August September October Novem…" at bounding box center [302, 92] width 37 height 12
select select "3"
click at [284, 86] on select "Month January February March April May June July August September October Novem…" at bounding box center [302, 92] width 37 height 12
click at [344, 97] on select "Day 1 2 3 4 5 6 7 8 9 10 11 12 13 14 15 16 17 18 19 20 21 22 23 24 25 26 27 28 …" at bounding box center [334, 92] width 26 height 12
select select "1"
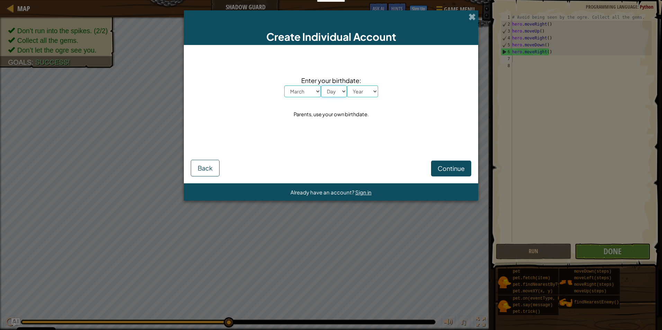
click at [321, 86] on select "Day 1 2 3 4 5 6 7 8 9 10 11 12 13 14 15 16 17 18 19 20 21 22 23 24 25 26 27 28 …" at bounding box center [334, 92] width 26 height 12
click at [366, 95] on select "Year 2025 2024 2023 2022 2021 2020 2019 2018 2017 2016 2015 2014 2013 2012 2011…" at bounding box center [362, 92] width 31 height 12
select select "2015"
click at [347, 86] on select "Year 2025 2024 2023 2022 2021 2020 2019 2018 2017 2016 2015 2014 2013 2012 2011…" at bounding box center [362, 92] width 31 height 12
click at [453, 165] on span "Continue" at bounding box center [451, 169] width 27 height 8
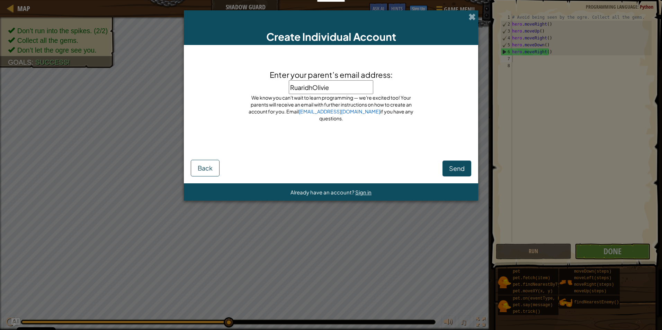
type input "RuaridhOlivier"
click button "Send" at bounding box center [457, 169] width 29 height 16
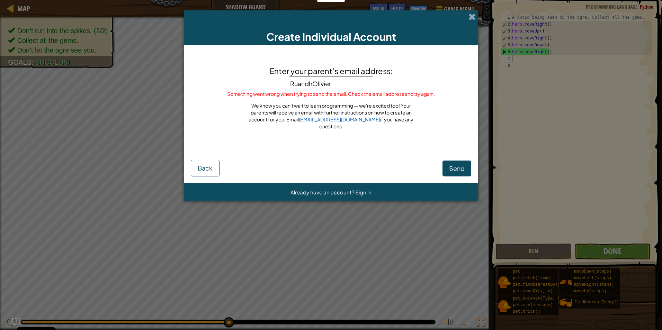
click at [342, 82] on input "RuaridhOlivier" at bounding box center [331, 84] width 85 height 14
type input "RuaridhOlivier@Gmail.com"
click at [453, 172] on span "Send" at bounding box center [457, 169] width 16 height 8
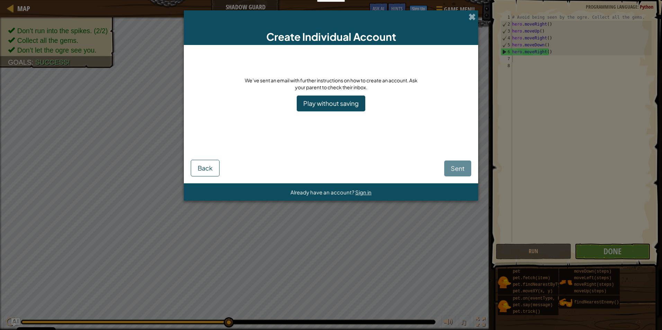
click at [388, 123] on div "We’ve sent an email with further instructions on how to create an account. Ask …" at bounding box center [331, 97] width 281 height 90
click at [472, 11] on div "Create Individual Account" at bounding box center [331, 27] width 294 height 35
click at [471, 15] on span at bounding box center [472, 16] width 7 height 7
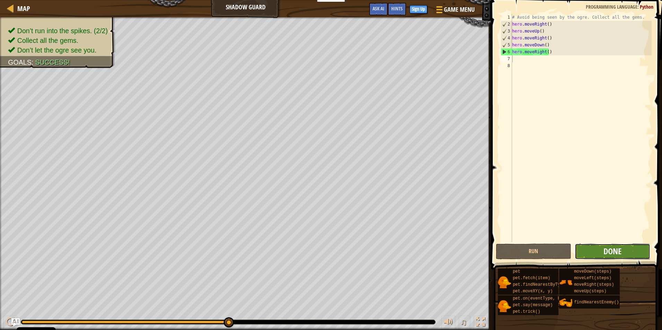
click at [613, 253] on span "Done" at bounding box center [613, 251] width 18 height 11
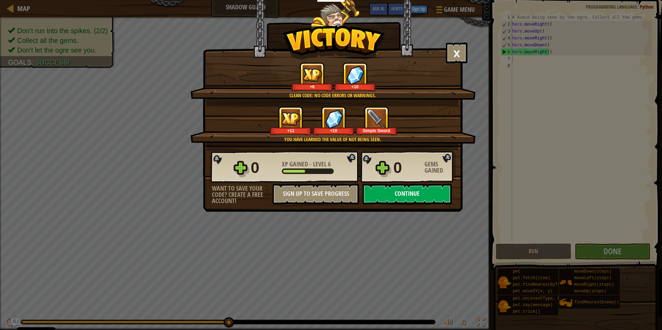
click at [418, 195] on button "Continue" at bounding box center [407, 194] width 89 height 21
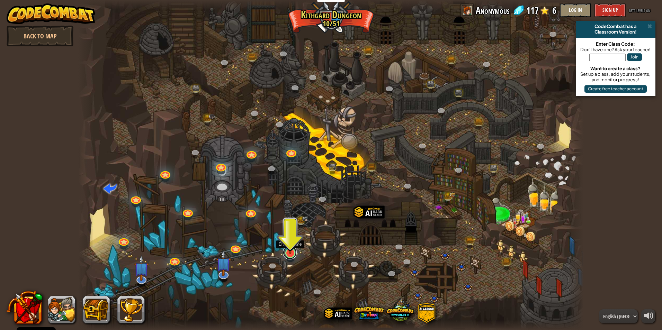
click at [290, 256] on link at bounding box center [290, 253] width 14 height 14
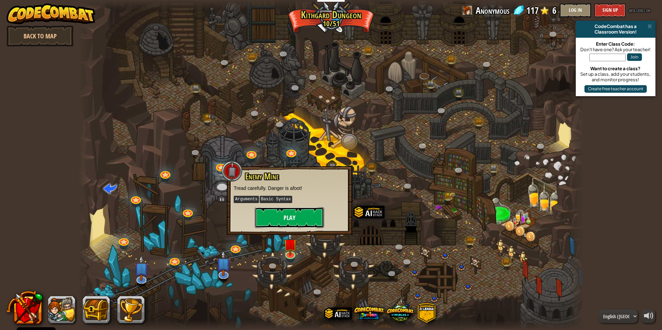
click at [292, 216] on button "Play" at bounding box center [289, 217] width 69 height 21
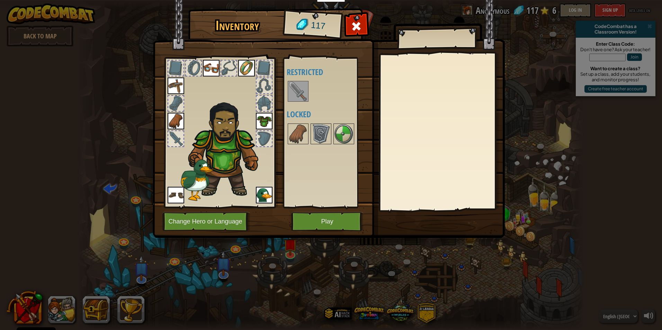
click at [293, 94] on img at bounding box center [298, 91] width 19 height 19
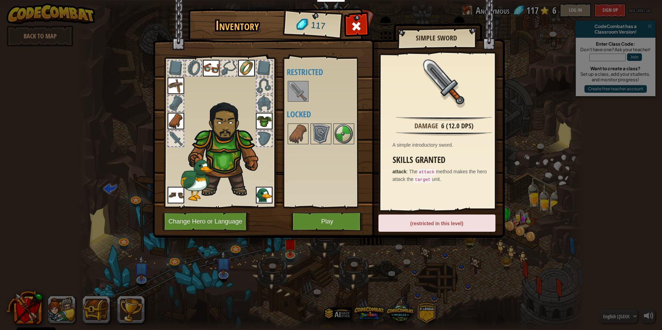
click at [173, 137] on div at bounding box center [175, 138] width 15 height 15
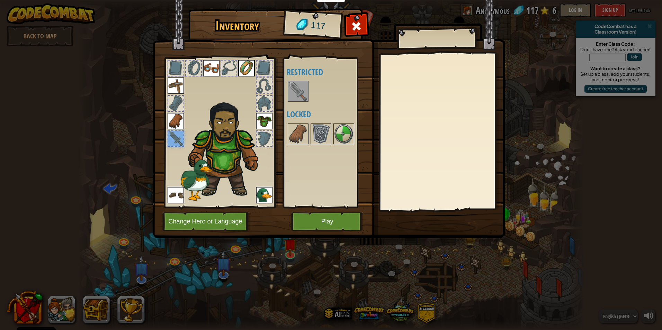
click at [291, 95] on img at bounding box center [298, 91] width 19 height 19
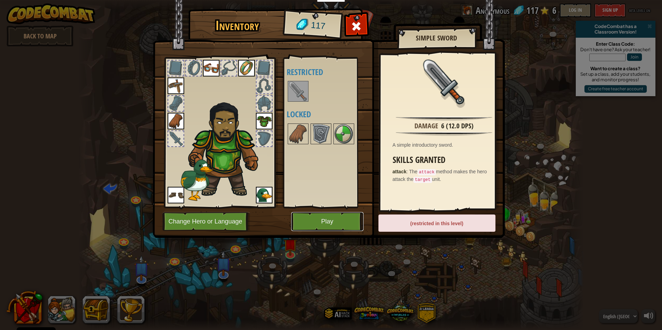
click at [335, 217] on button "Play" at bounding box center [327, 221] width 72 height 19
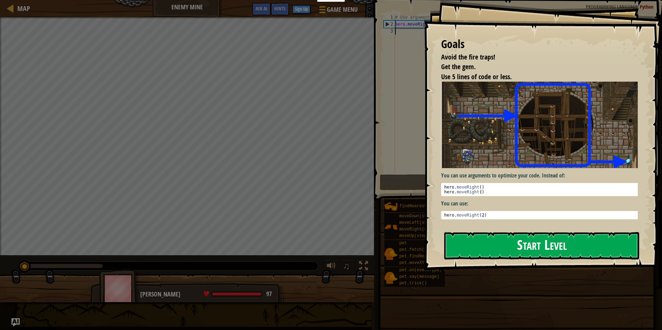
drag, startPoint x: 611, startPoint y: 136, endPoint x: 612, endPoint y: 143, distance: 7.3
click at [612, 143] on div "Goals Avoid the fire traps! Get the gem. Use 5 lines of code or less. You can u…" at bounding box center [543, 135] width 238 height 271
